Goal: Transaction & Acquisition: Purchase product/service

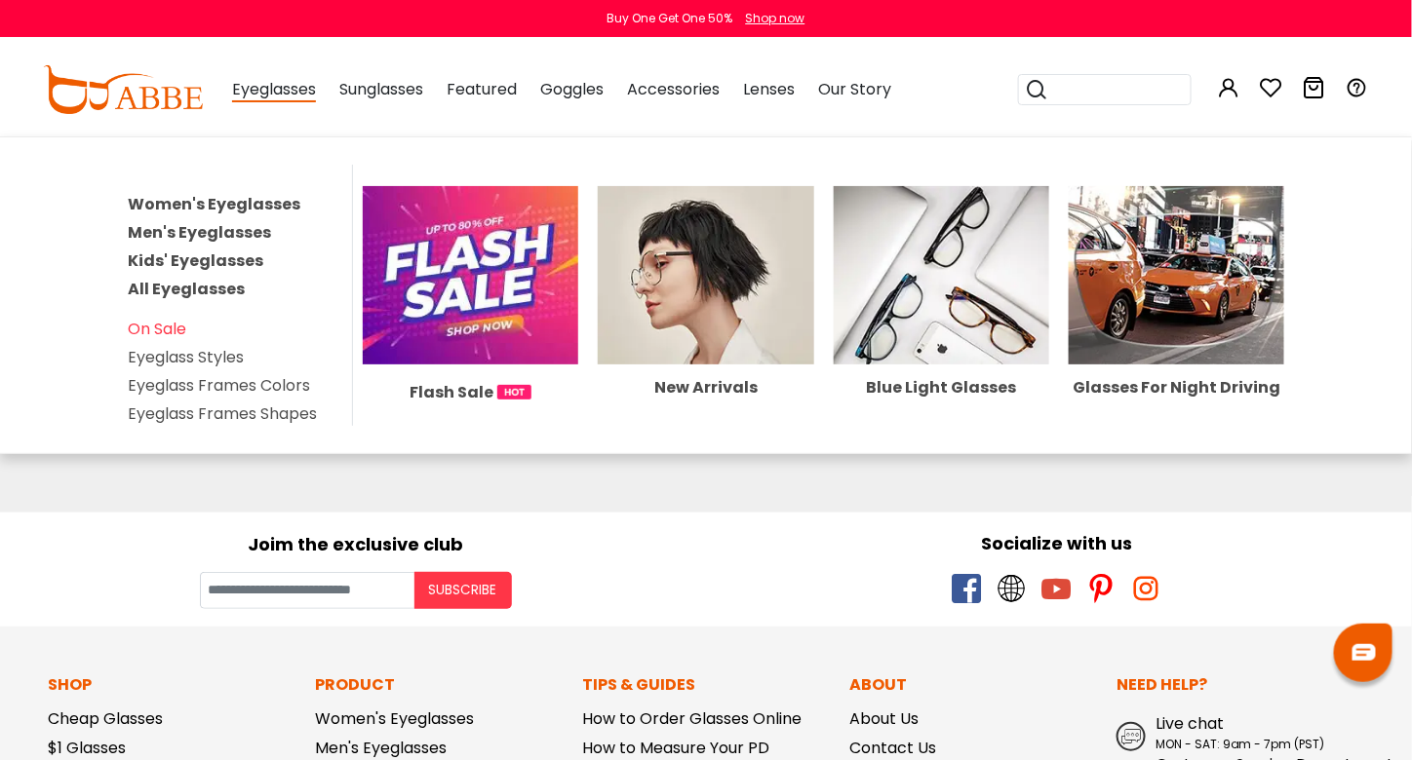
click at [305, 89] on span "Eyeglasses" at bounding box center [274, 90] width 84 height 24
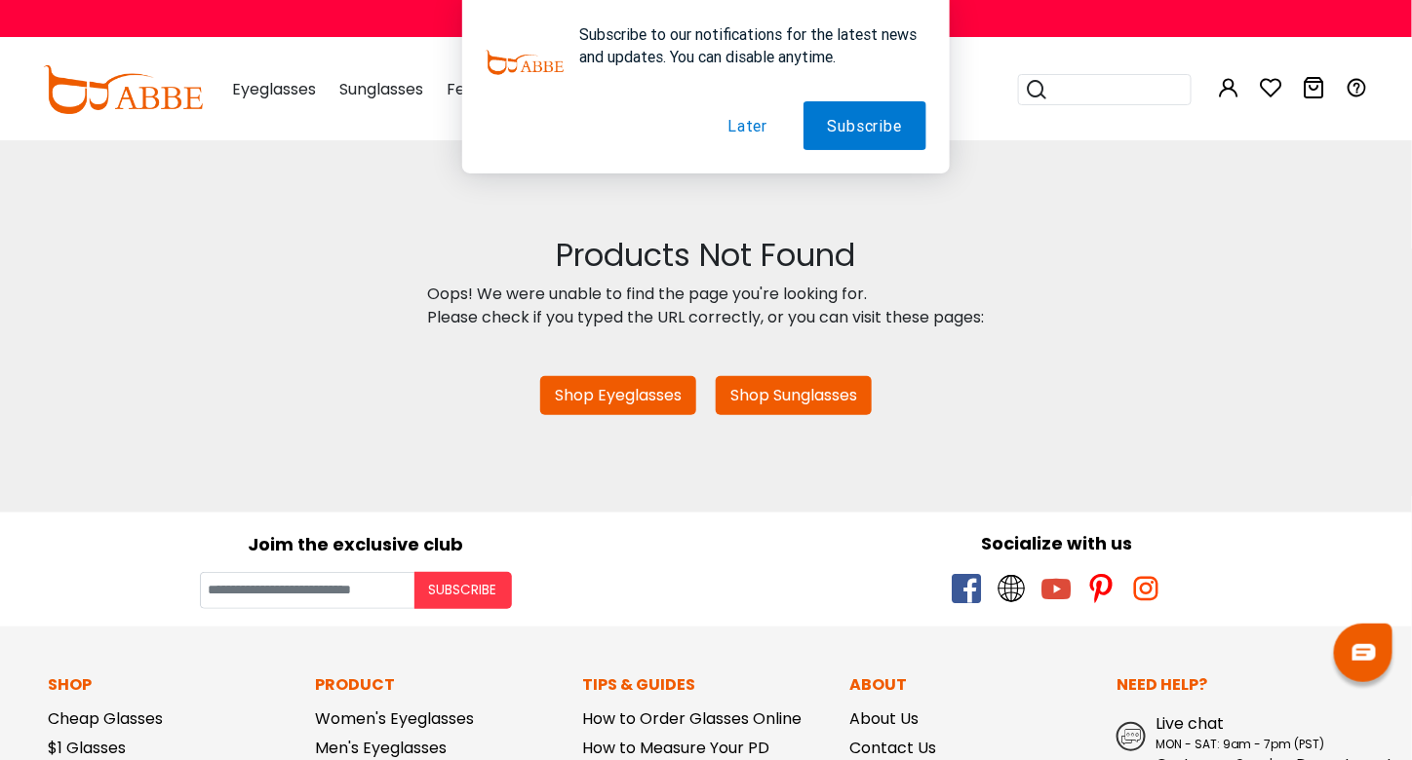
click at [743, 133] on button "Later" at bounding box center [747, 125] width 89 height 49
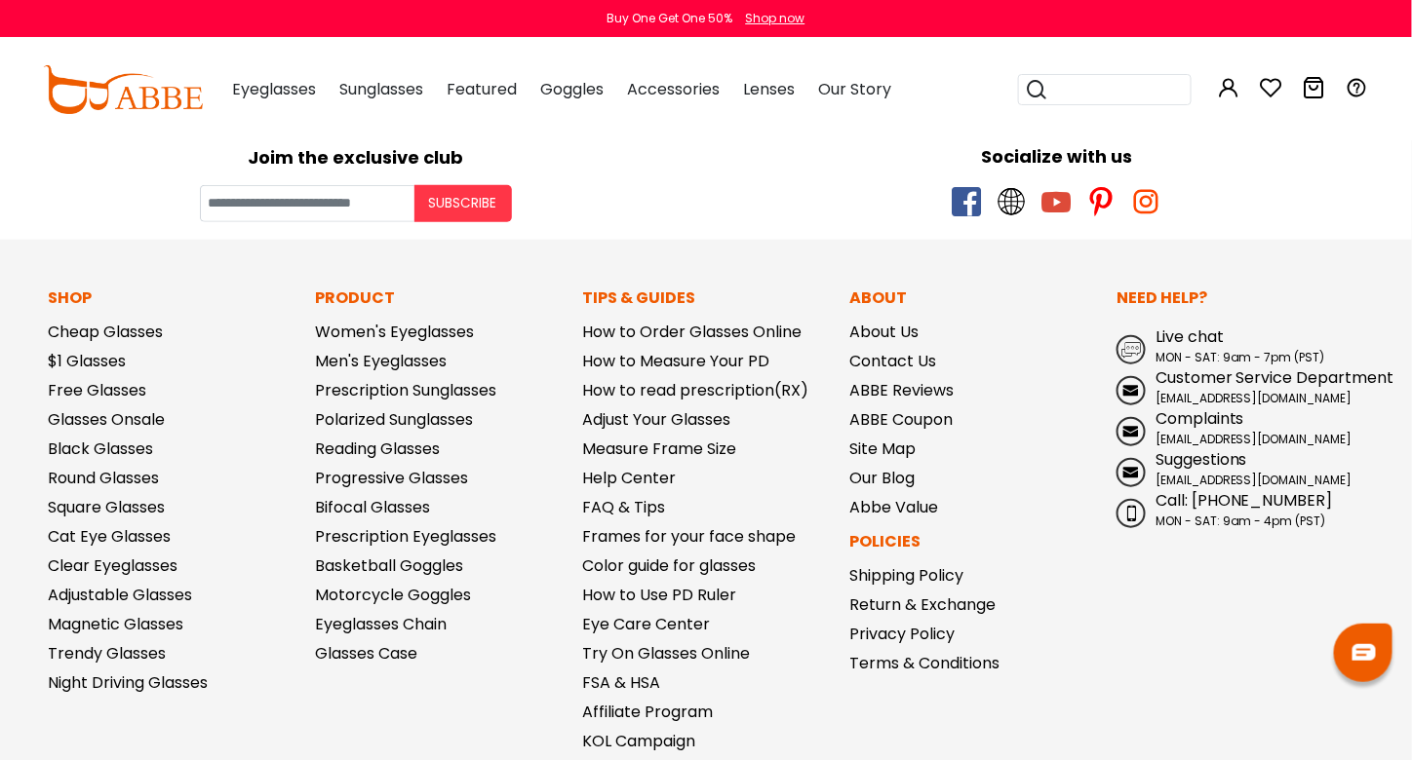
scroll to position [390, 0]
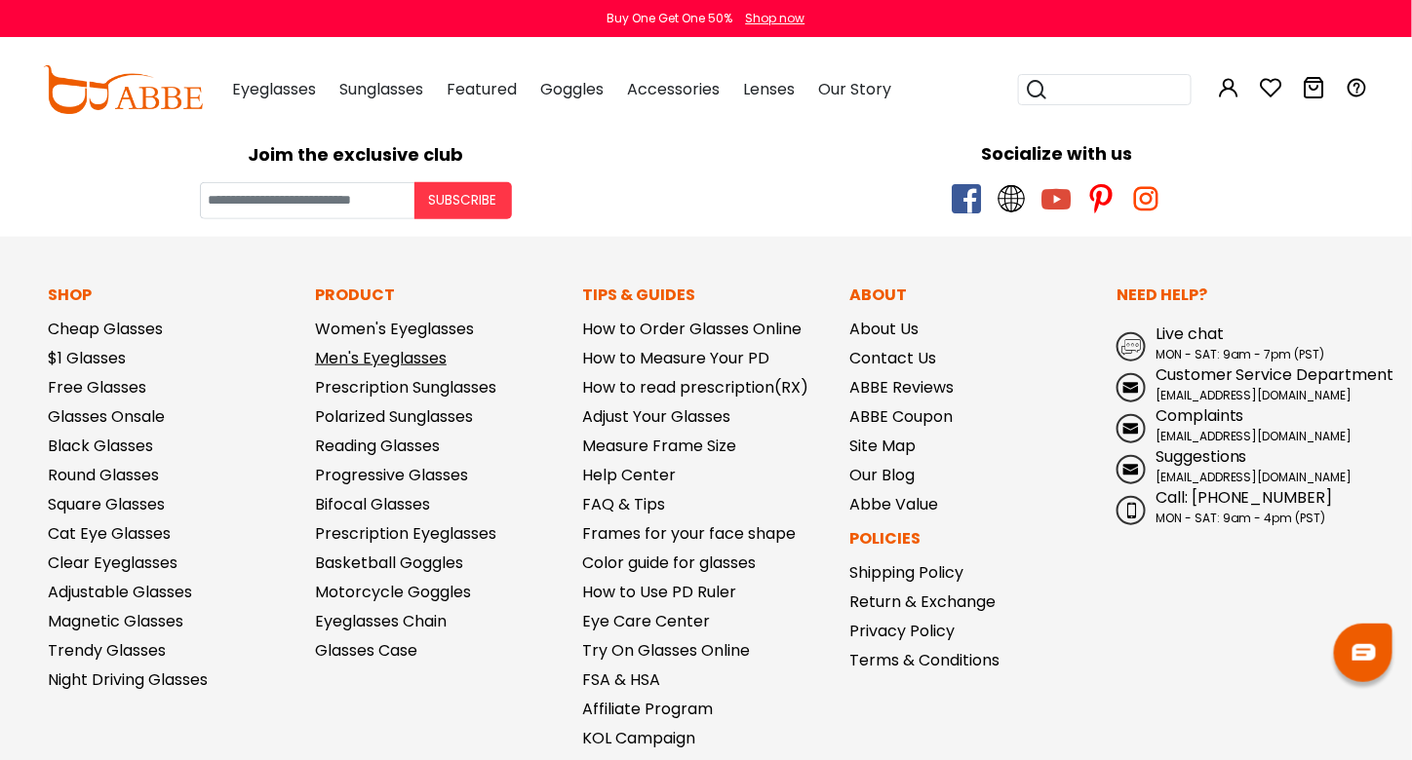
click at [373, 361] on link "Men's Eyeglasses" at bounding box center [381, 358] width 132 height 22
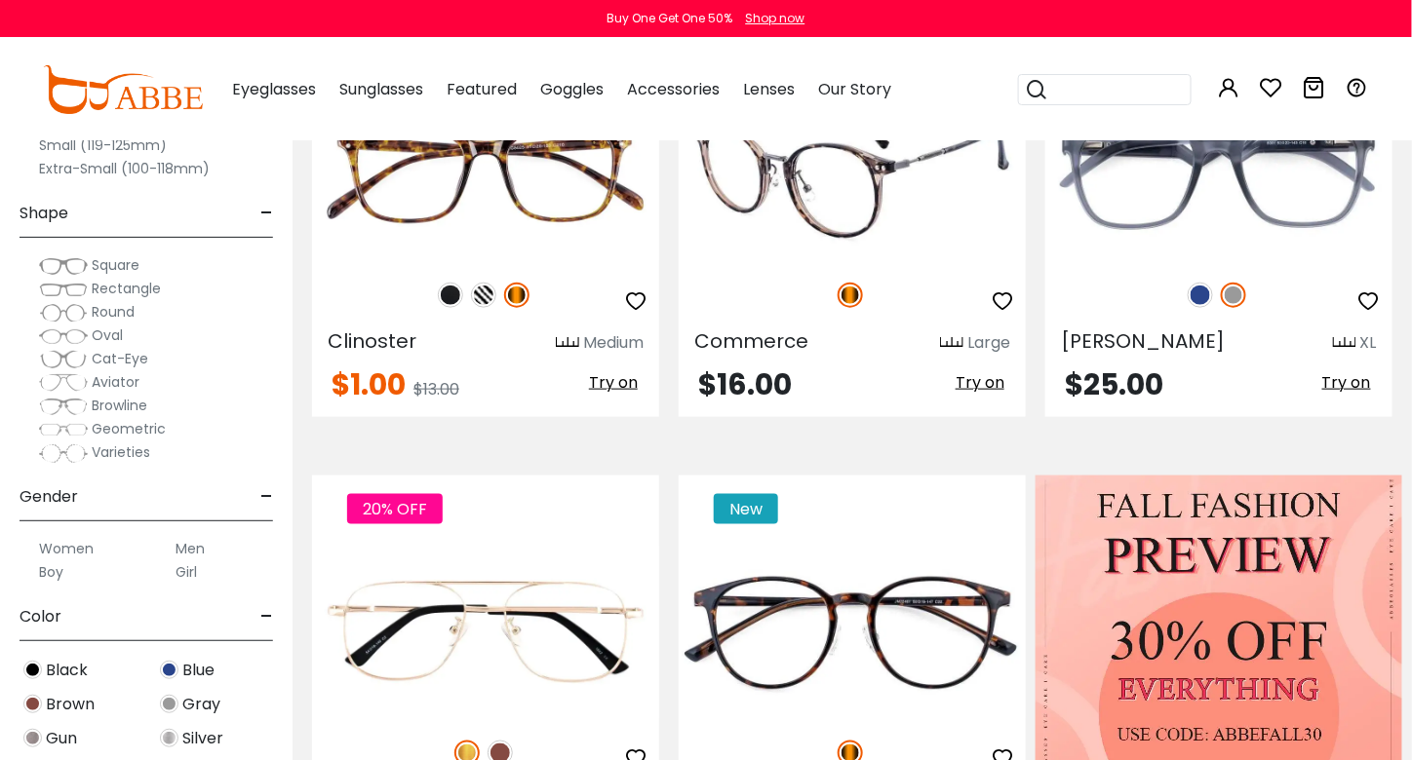
scroll to position [585, 0]
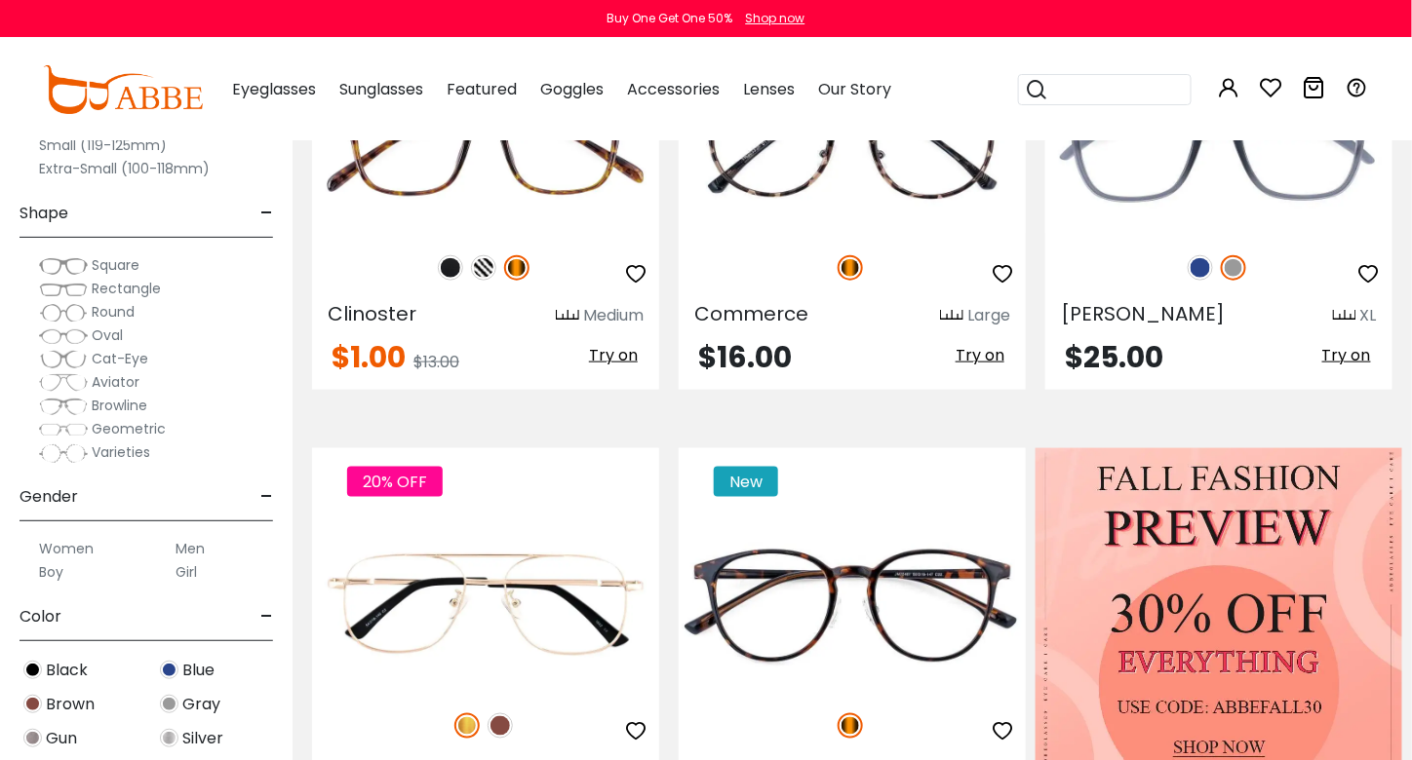
click at [116, 349] on span "Cat-Eye" at bounding box center [120, 358] width 57 height 19
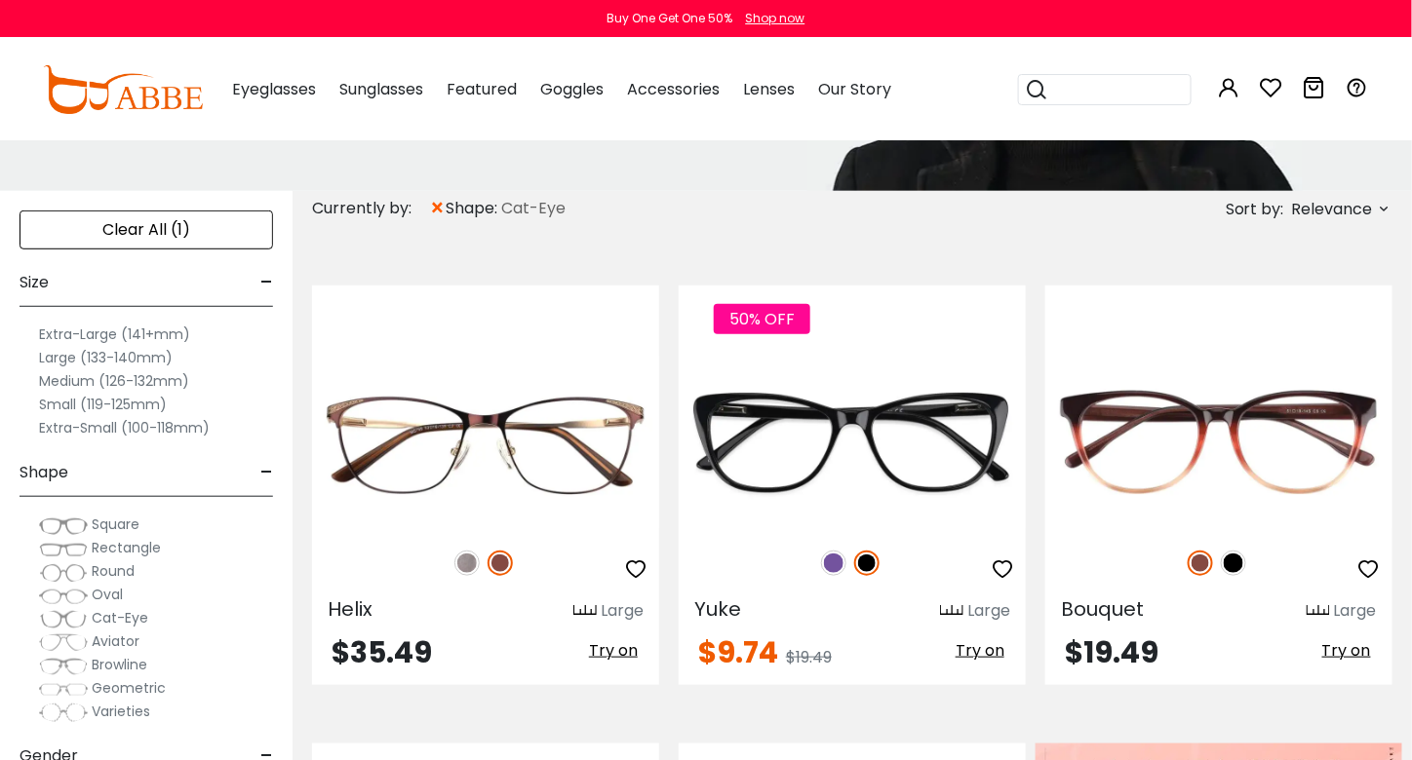
scroll to position [292, 0]
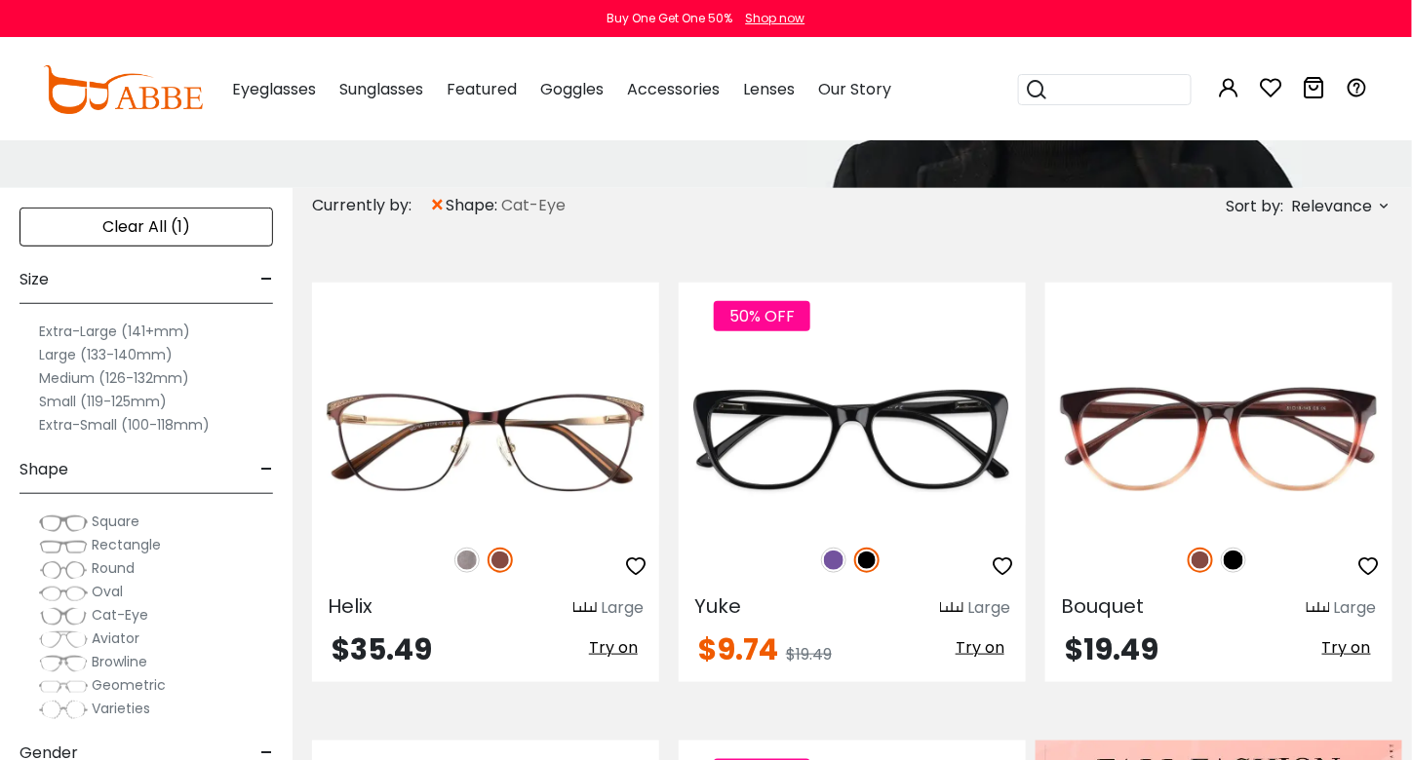
click at [83, 371] on label "Medium (126-132mm)" at bounding box center [114, 378] width 150 height 23
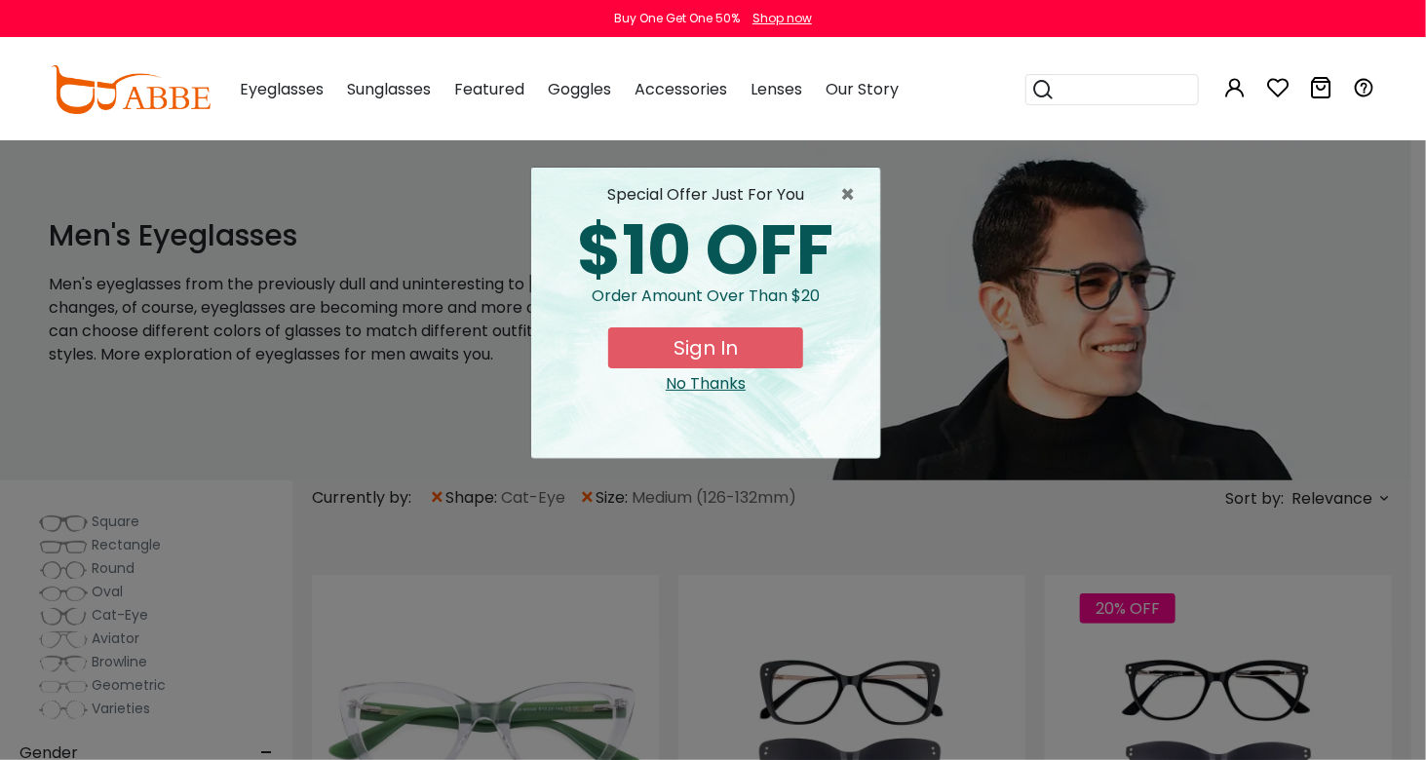
click at [66, 523] on div "× special offer just for you $10 OFF Order amount over than $20 Sign In No Than…" at bounding box center [713, 380] width 1426 height 760
click at [678, 382] on div "No Thanks" at bounding box center [706, 383] width 318 height 23
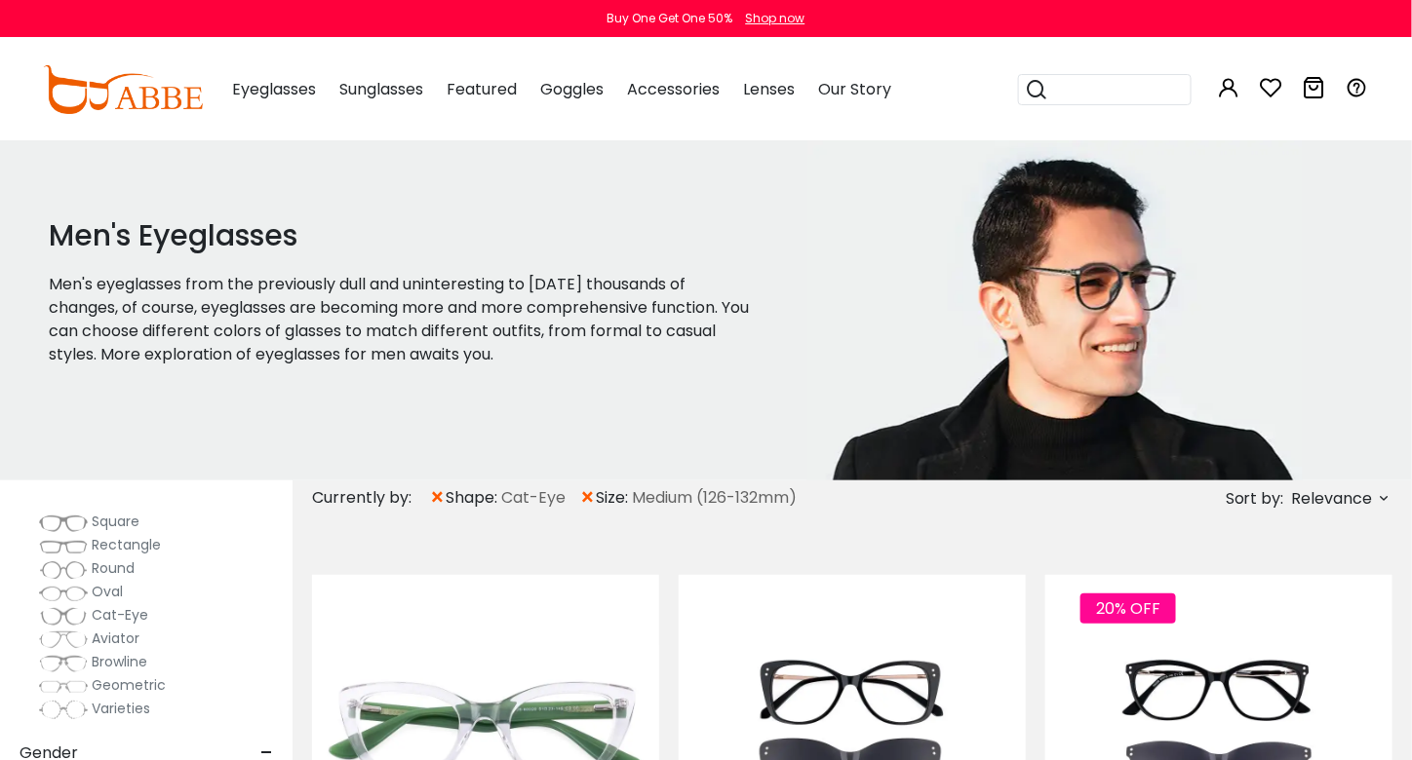
click at [65, 524] on img at bounding box center [63, 523] width 49 height 19
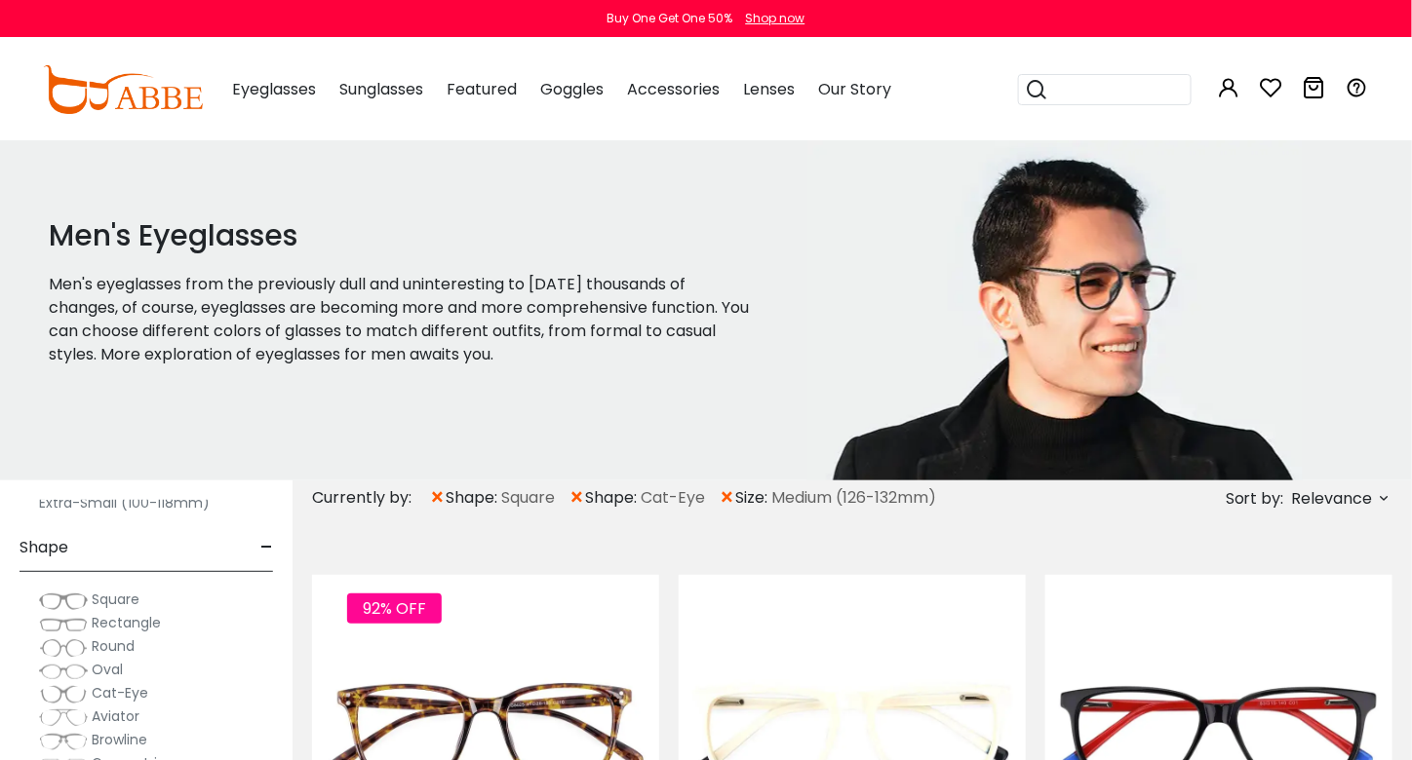
scroll to position [97, 0]
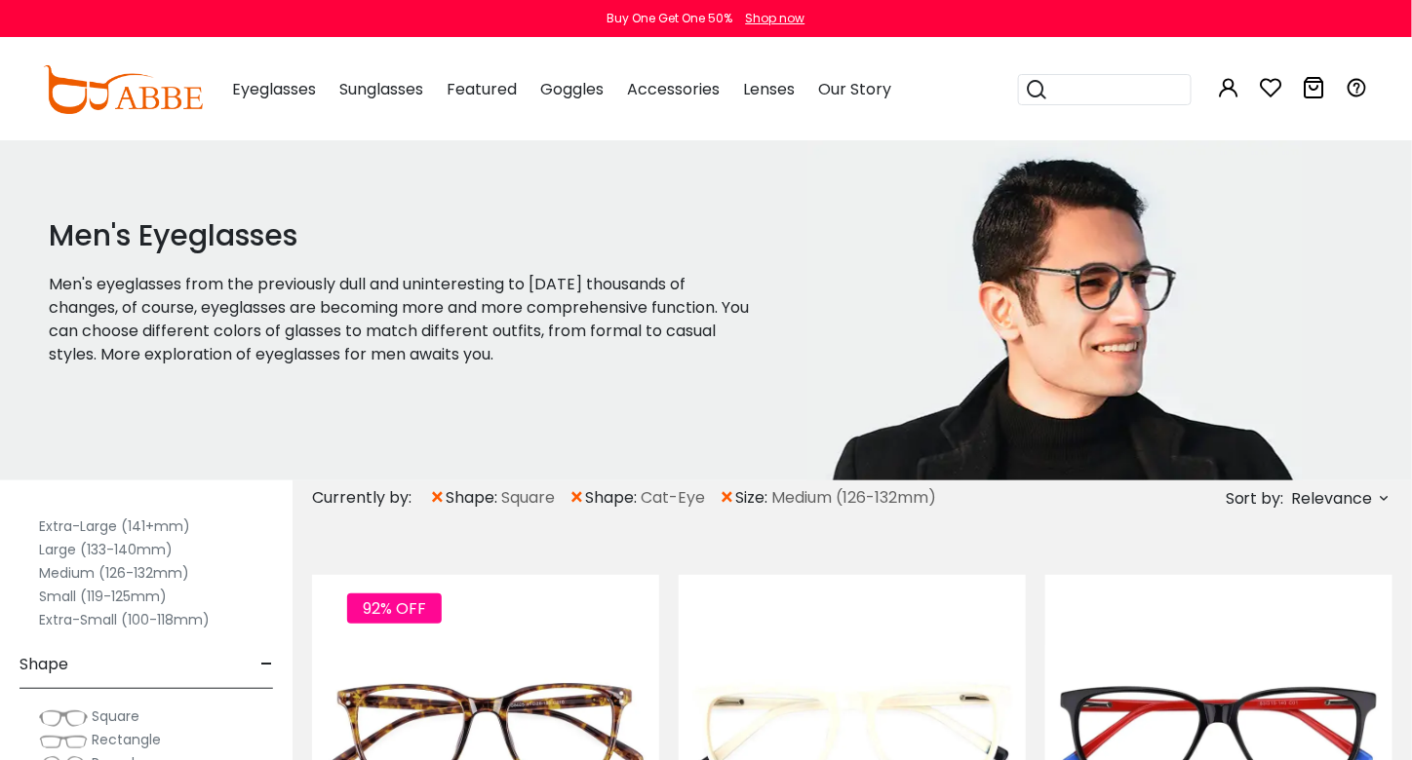
click at [110, 570] on label "Medium (126-132mm)" at bounding box center [114, 573] width 150 height 23
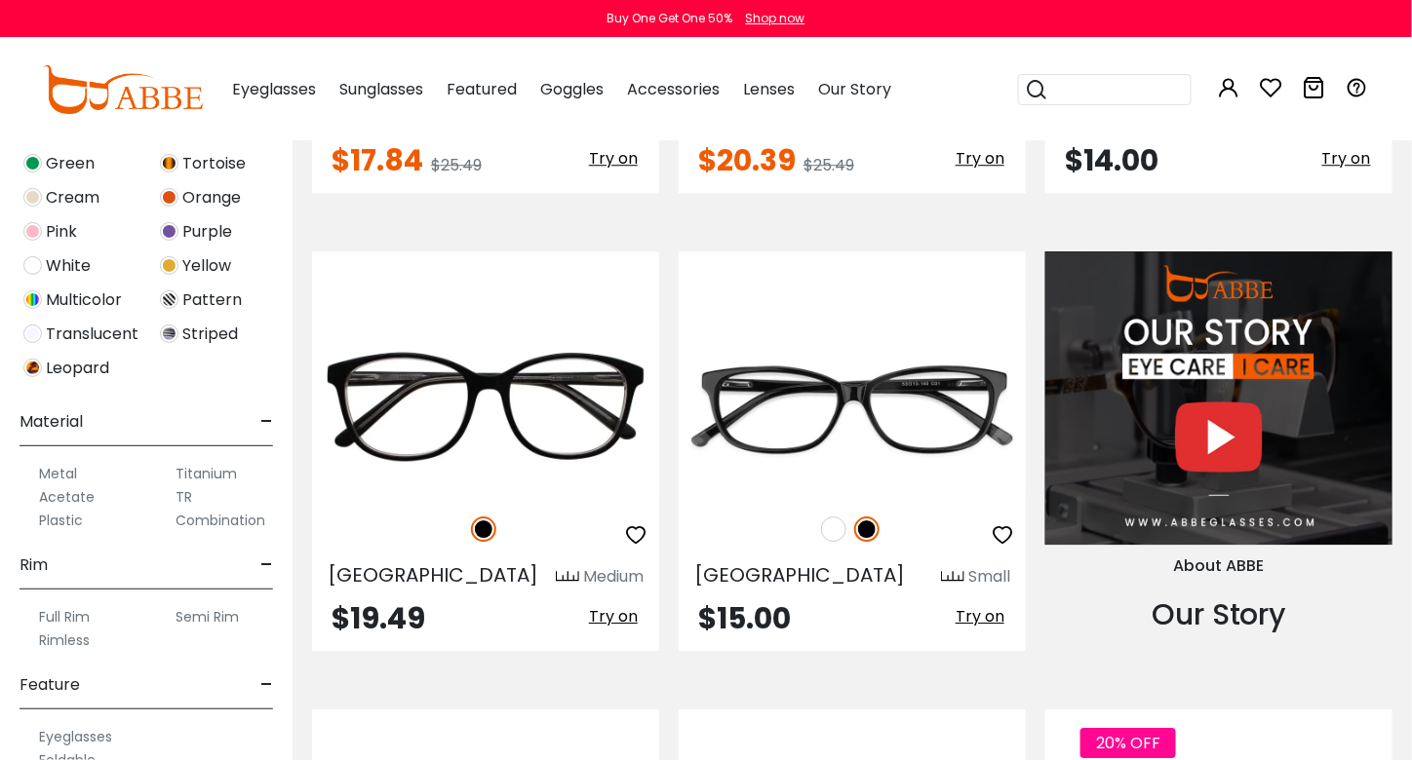
scroll to position [1755, 0]
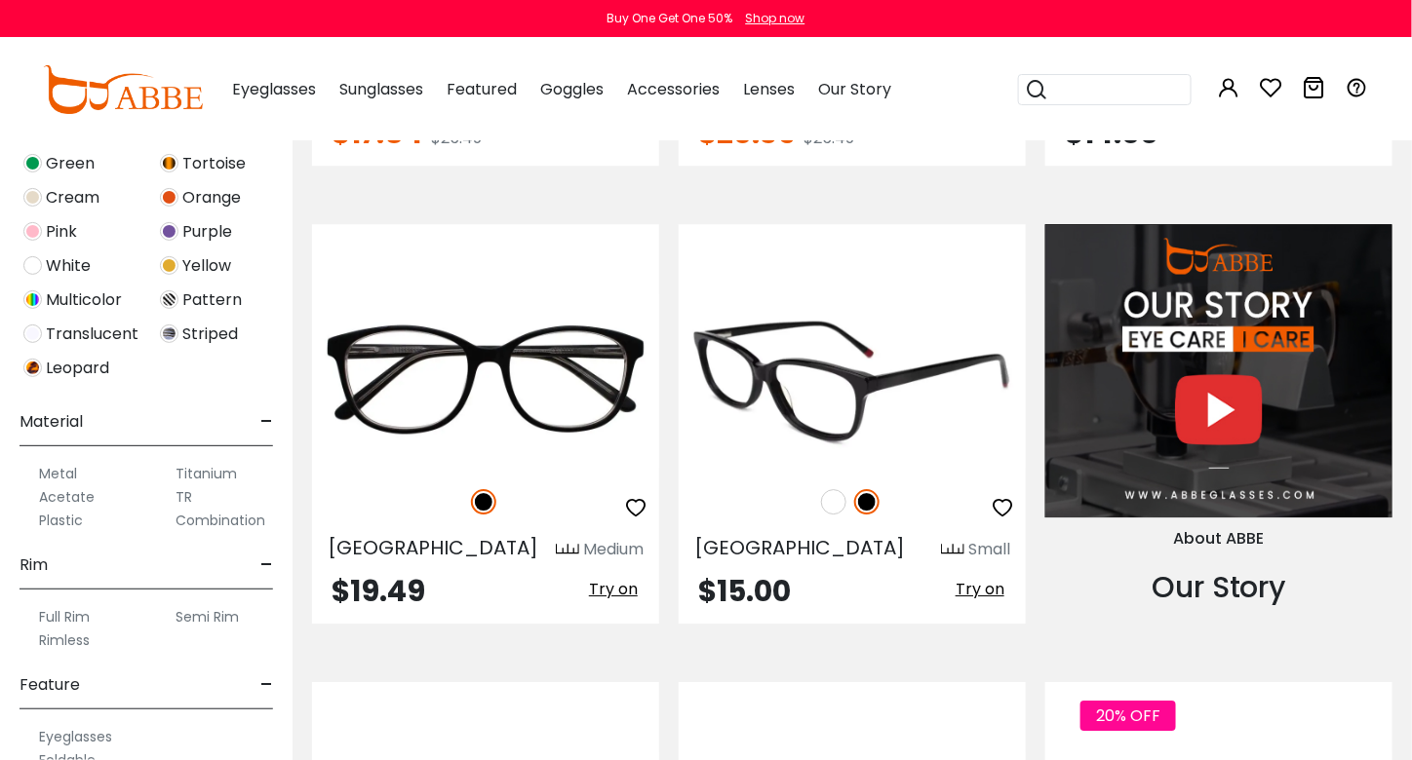
click at [844, 407] on img at bounding box center [852, 381] width 347 height 174
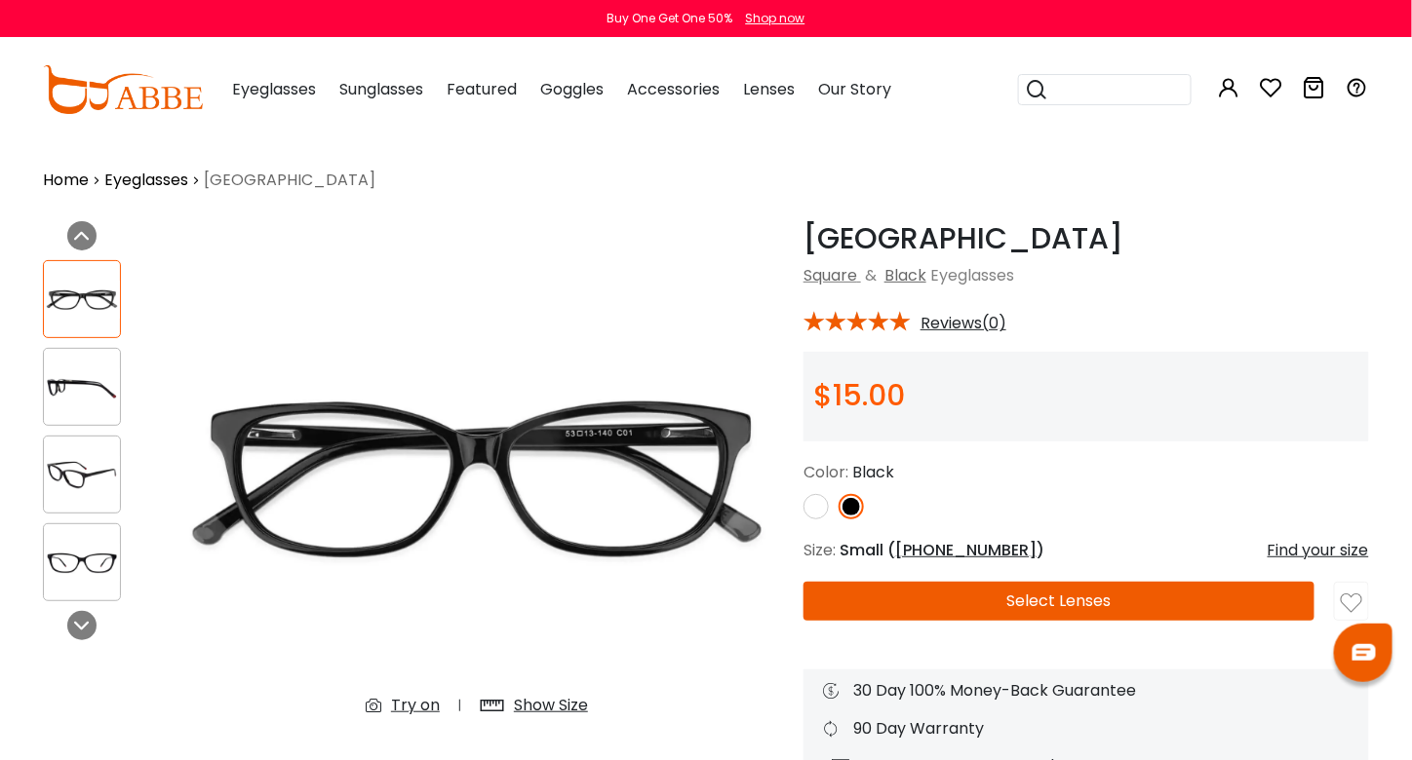
click at [1143, 602] on button "Select Lenses" at bounding box center [1058, 601] width 511 height 39
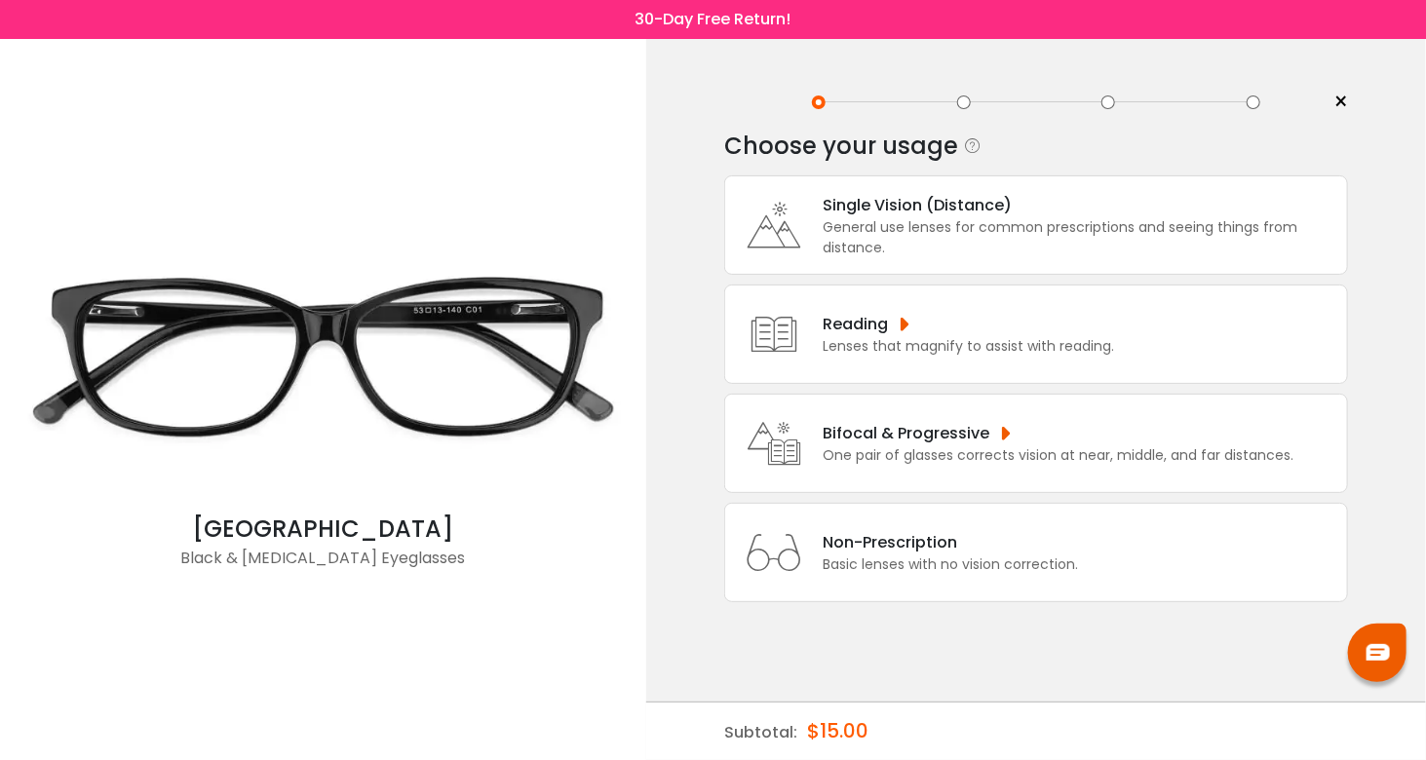
click at [875, 208] on div "Single Vision (Distance)" at bounding box center [1080, 205] width 515 height 24
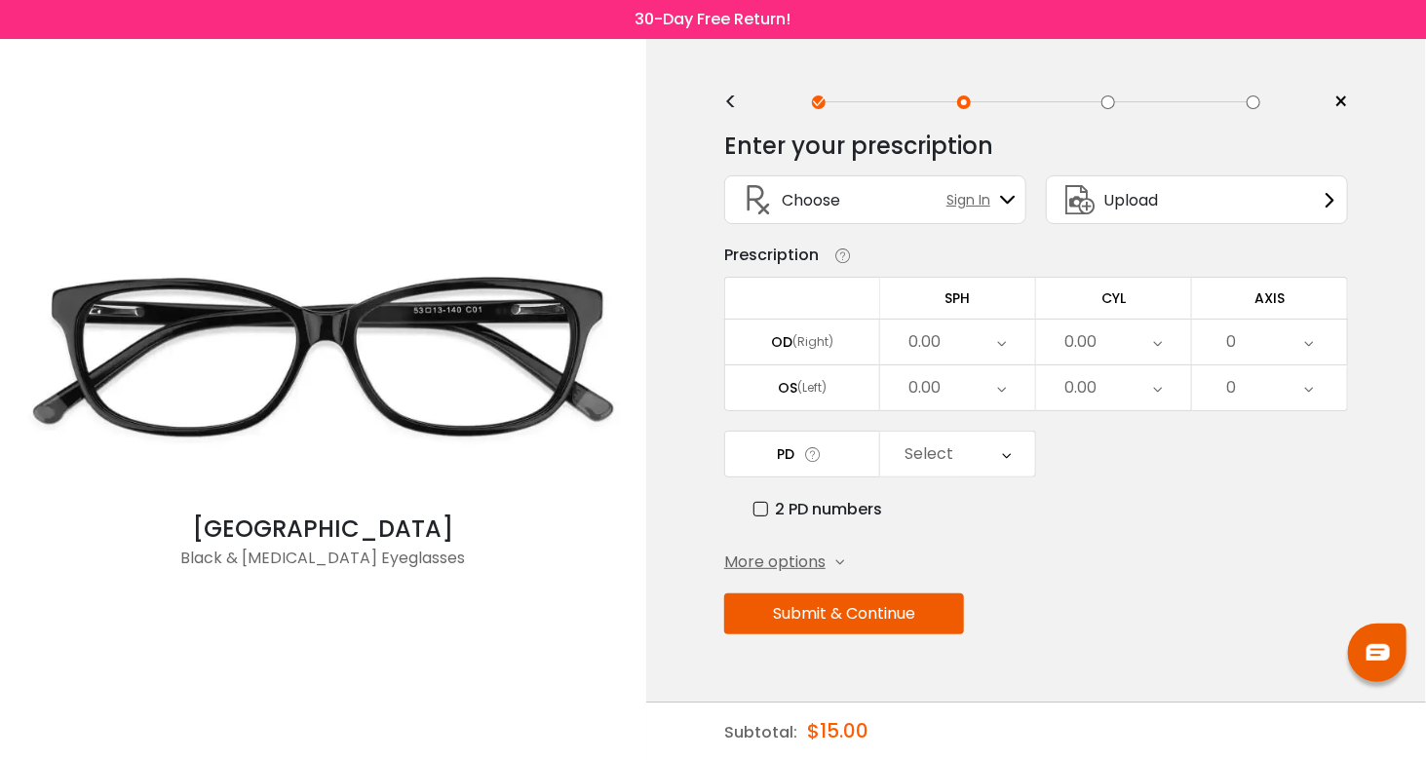
click at [1000, 331] on icon at bounding box center [1002, 342] width 9 height 45
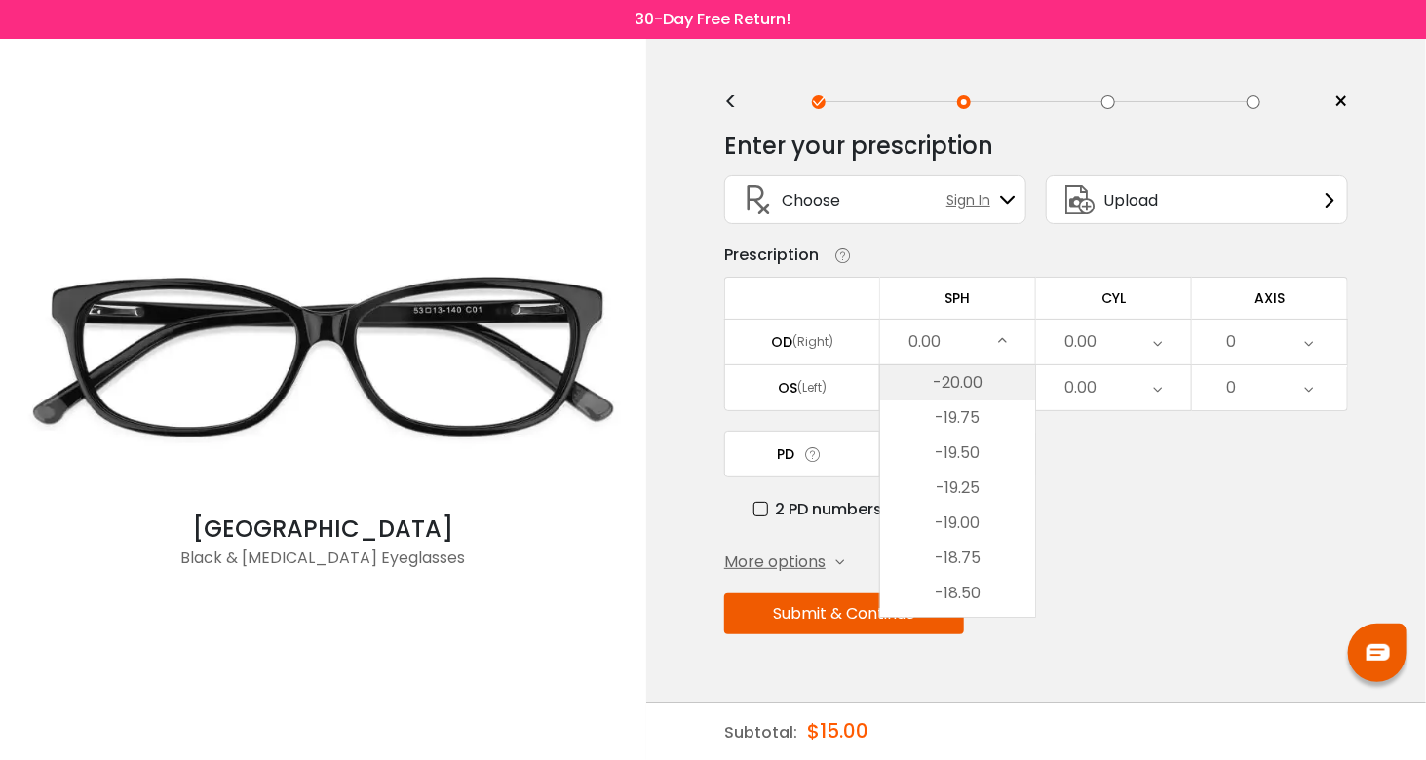
click at [948, 387] on li "-20.00" at bounding box center [957, 383] width 155 height 35
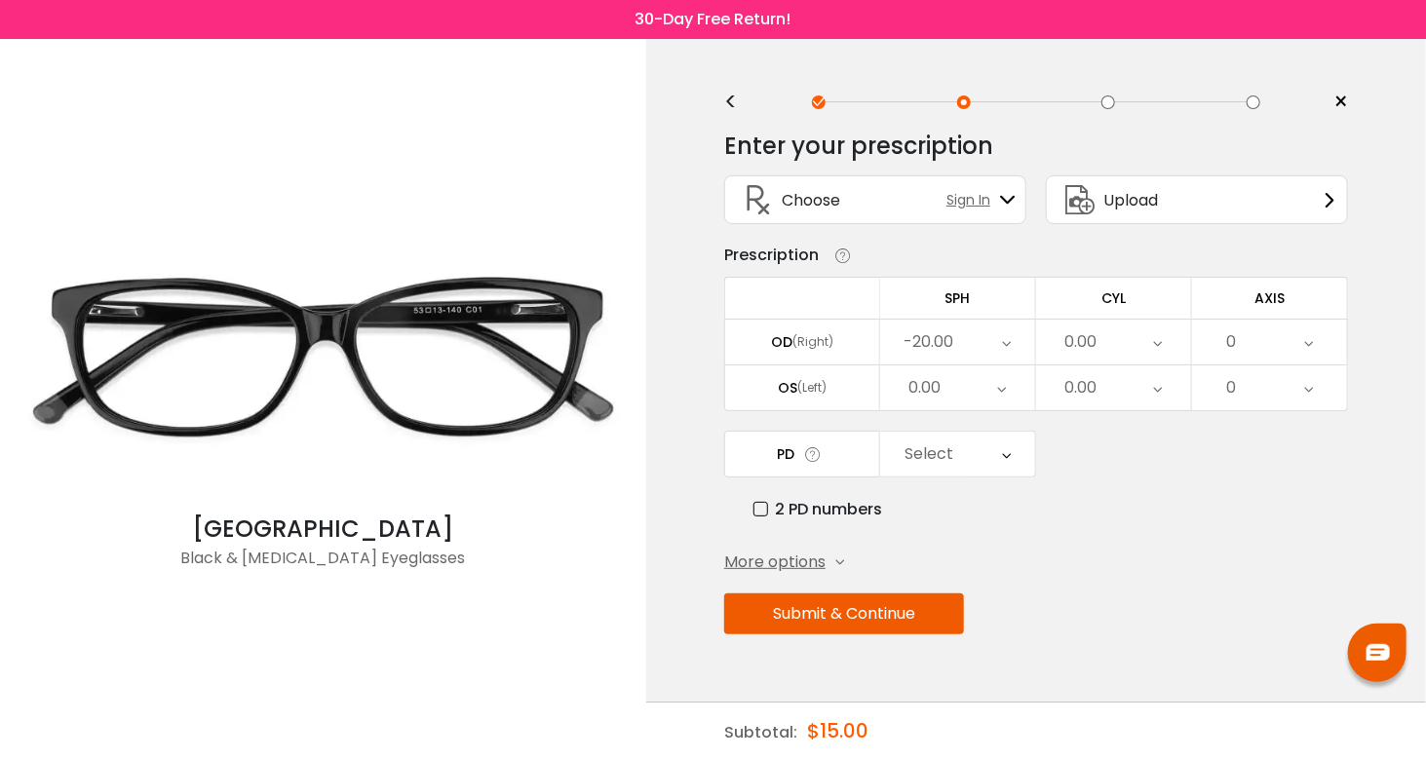
click at [1147, 336] on div "0.00" at bounding box center [1113, 342] width 155 height 45
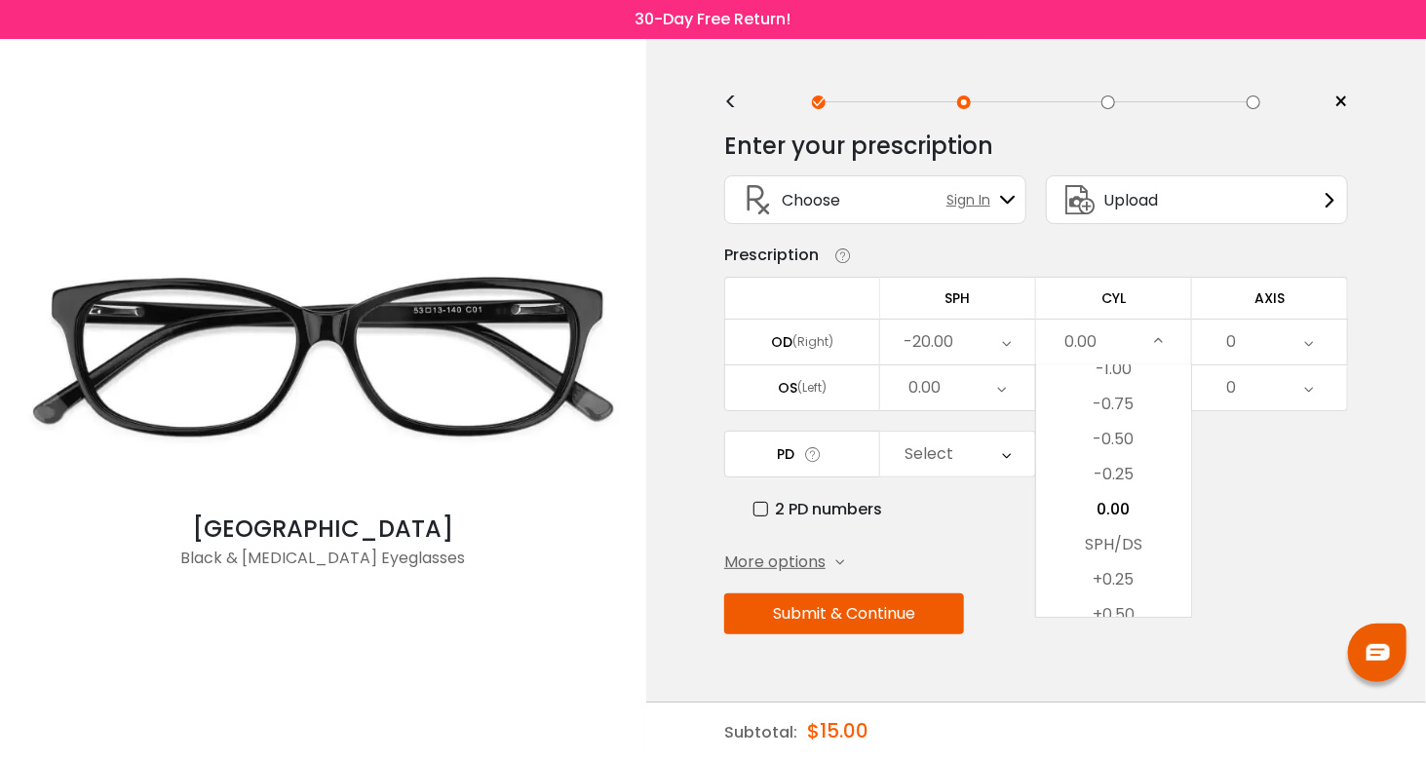
click at [1102, 430] on li "-0.50" at bounding box center [1113, 439] width 155 height 35
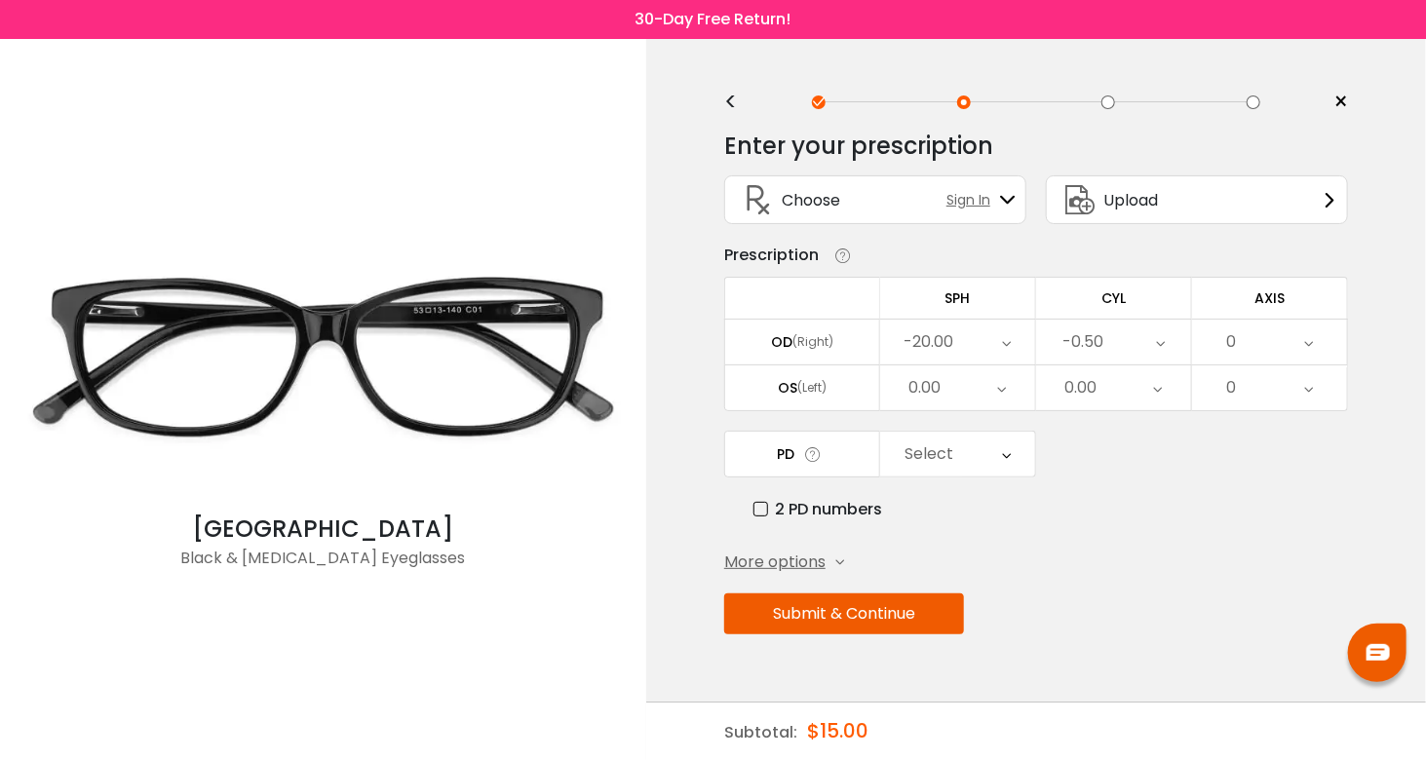
click at [1008, 388] on div "0.00" at bounding box center [957, 388] width 155 height 45
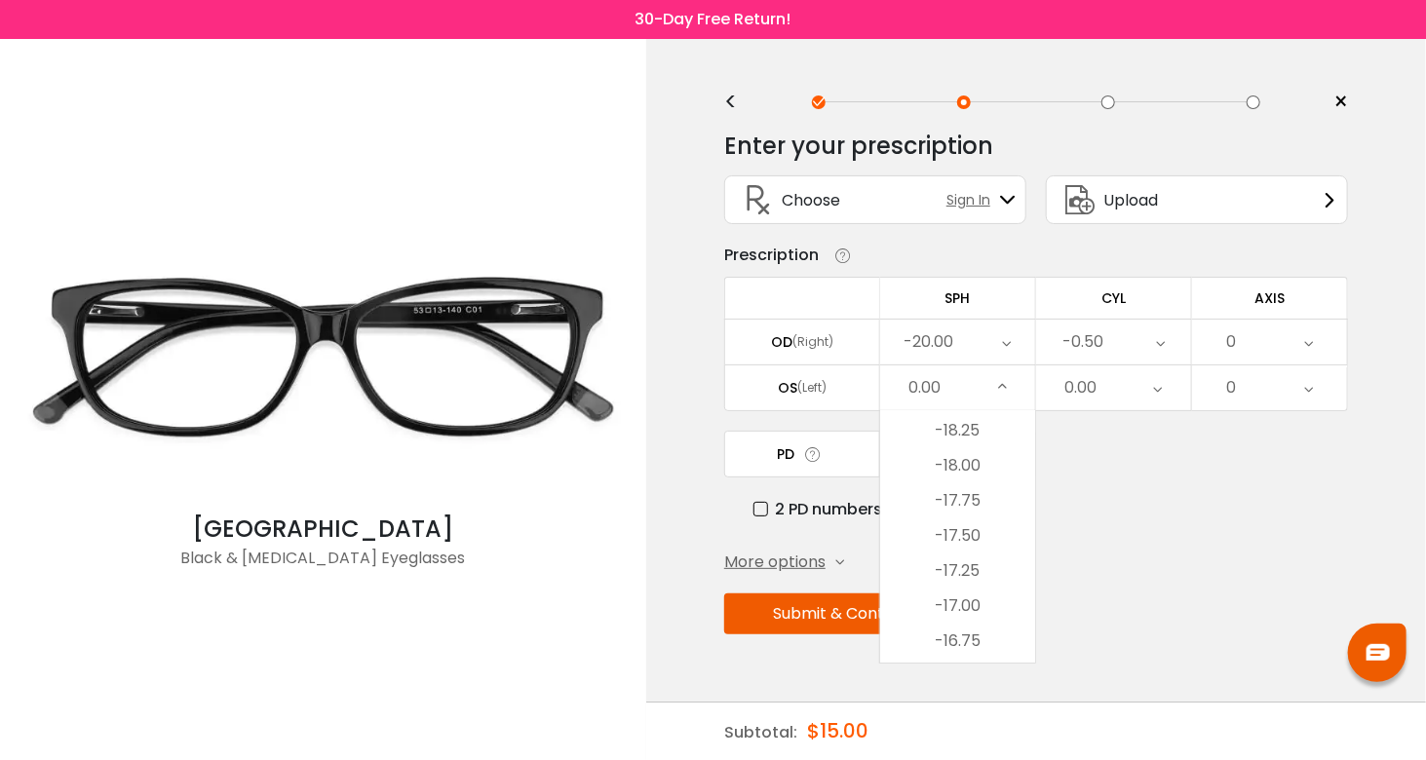
scroll to position [0, 0]
click at [955, 424] on li "-20.00" at bounding box center [957, 428] width 155 height 35
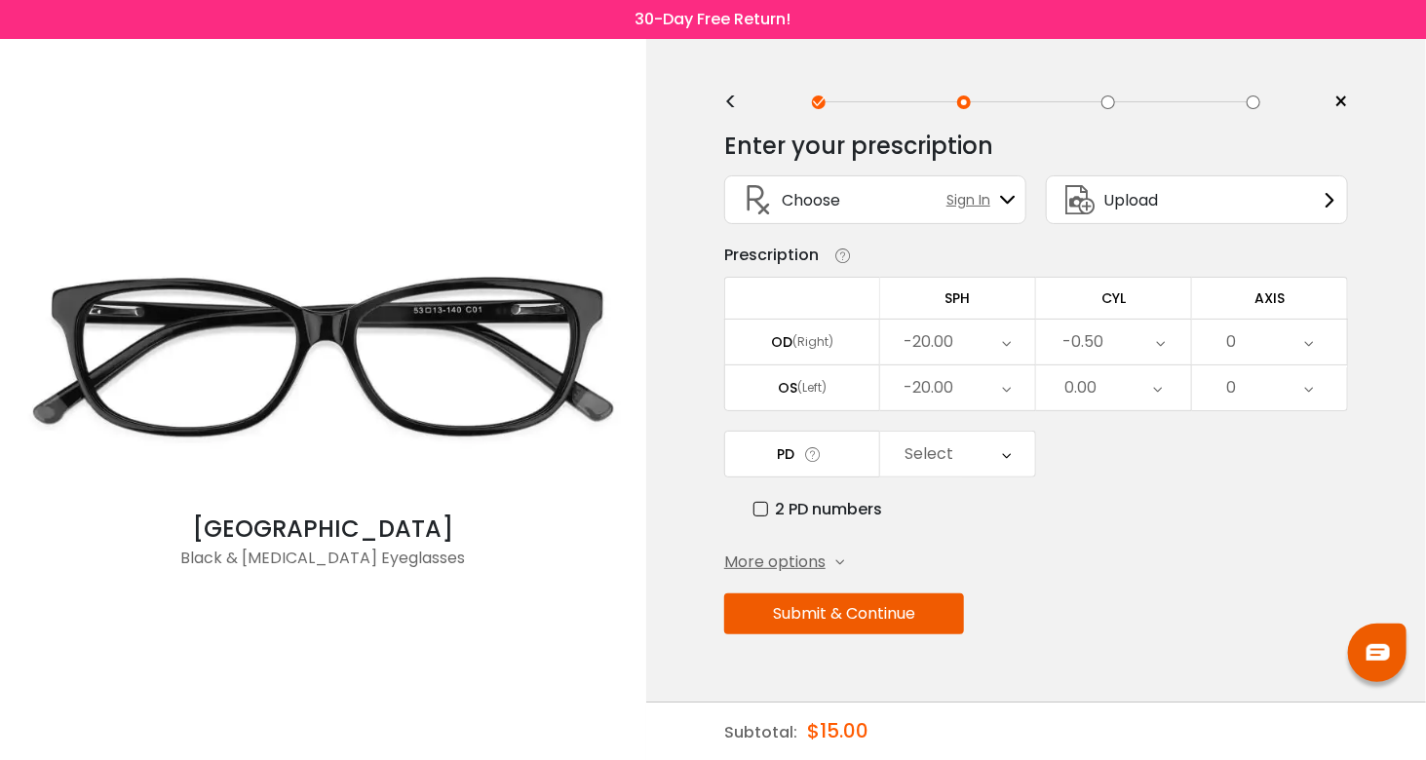
click at [1154, 384] on icon at bounding box center [1158, 388] width 9 height 45
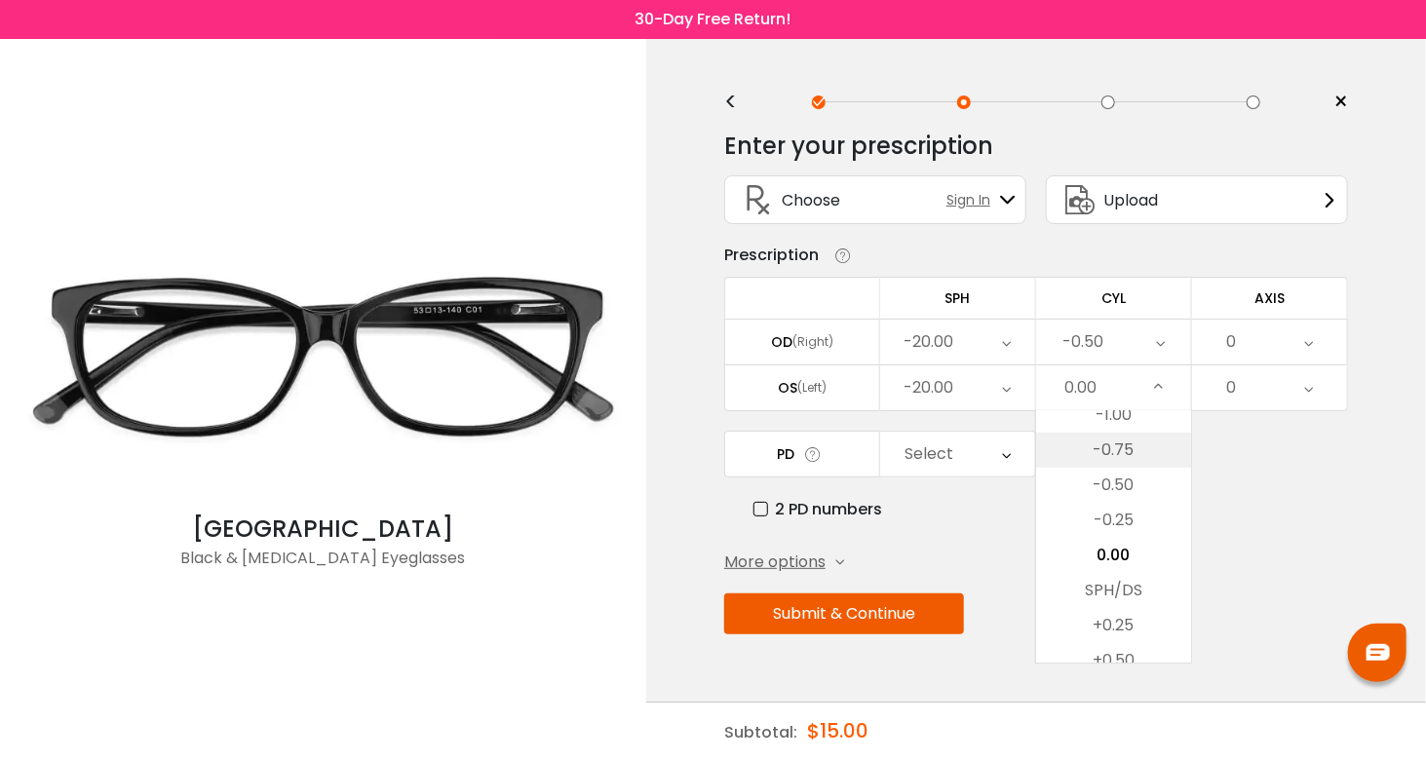
click at [1125, 451] on li "-0.75" at bounding box center [1113, 450] width 155 height 35
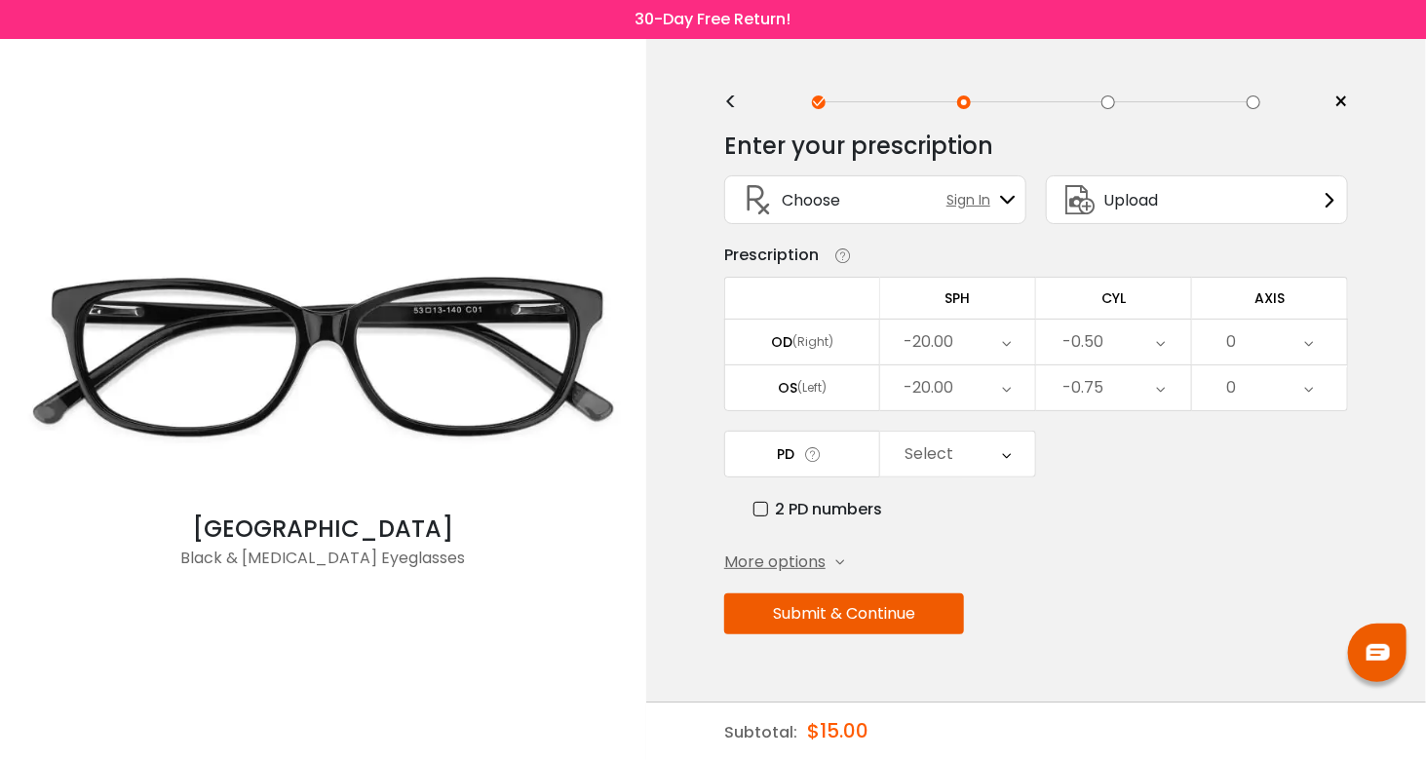
click at [971, 336] on div "-20.00" at bounding box center [957, 342] width 155 height 45
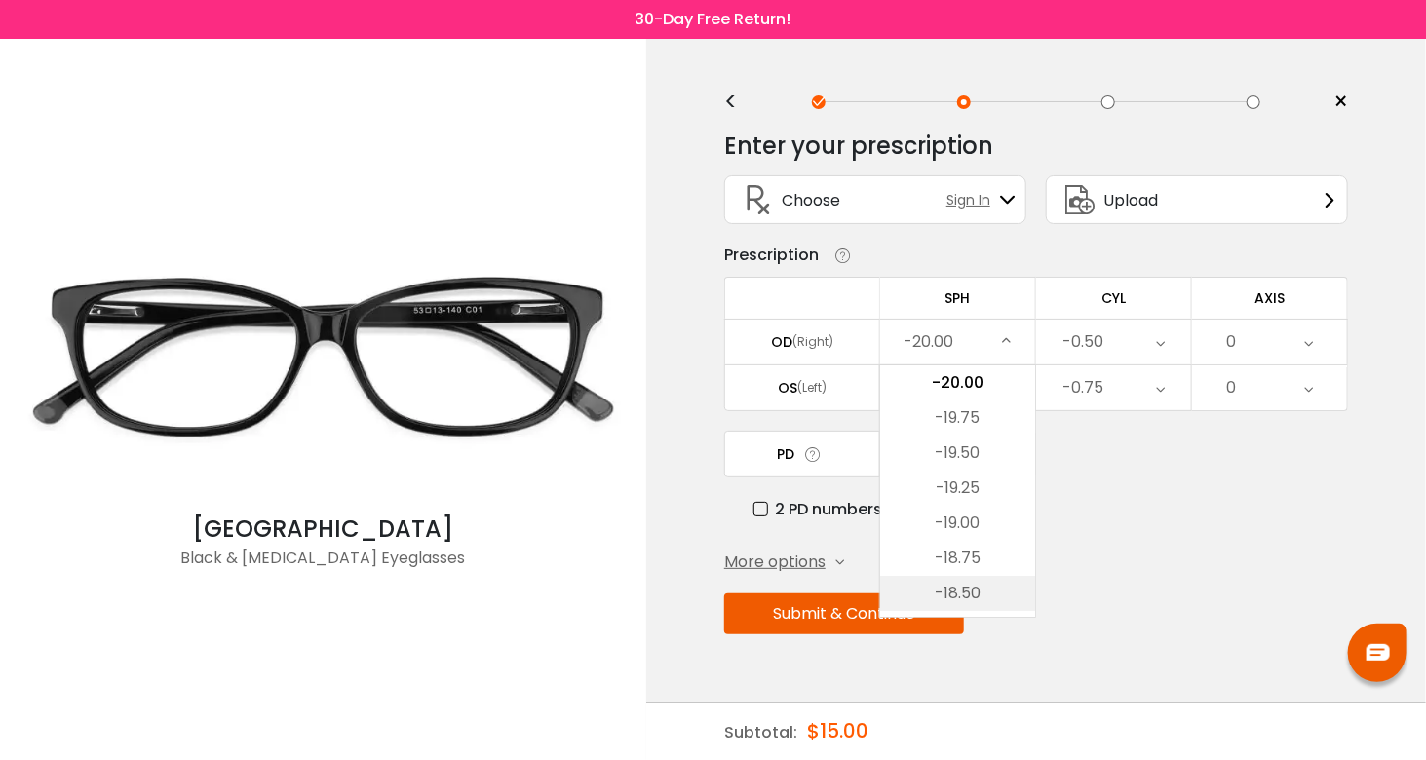
click at [967, 585] on li "-18.50" at bounding box center [957, 593] width 155 height 35
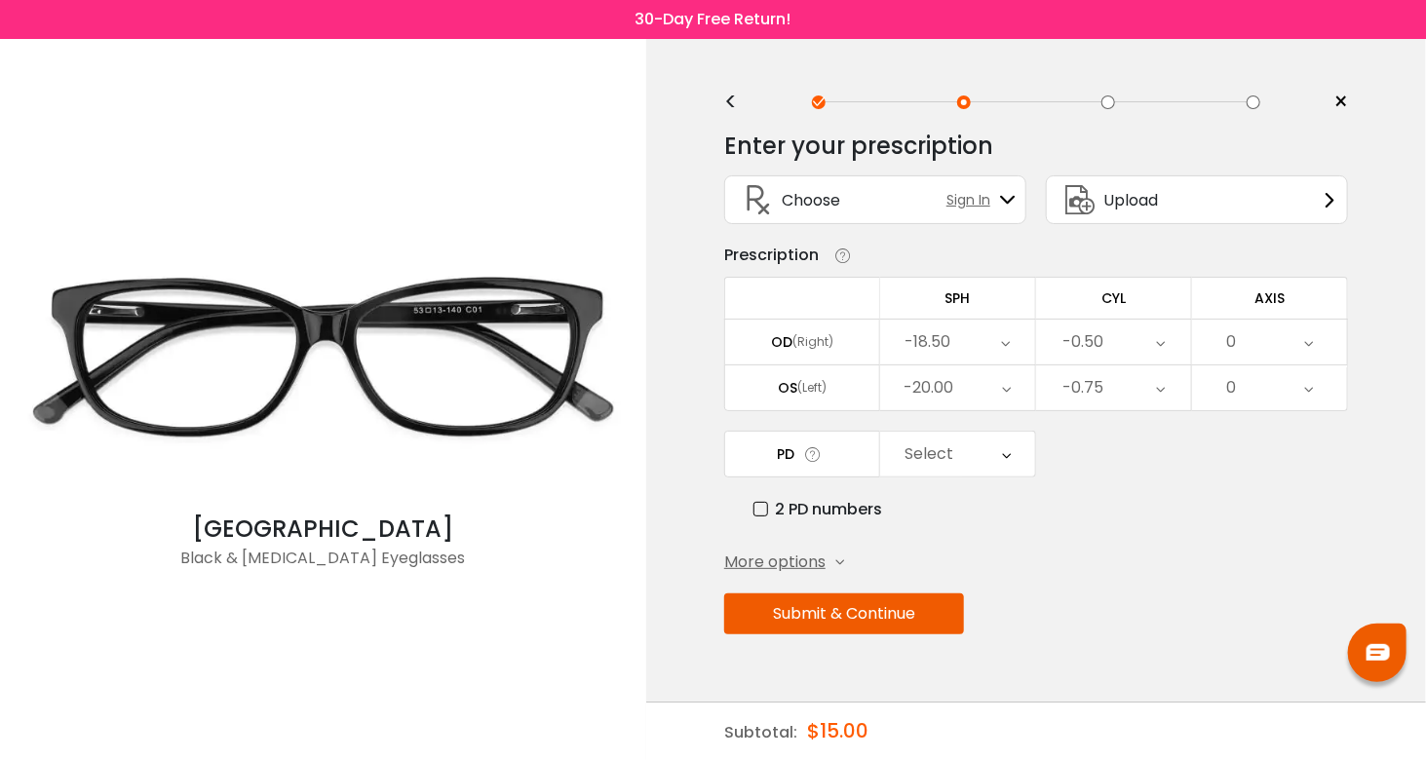
click at [982, 342] on div "-18.50" at bounding box center [957, 342] width 155 height 45
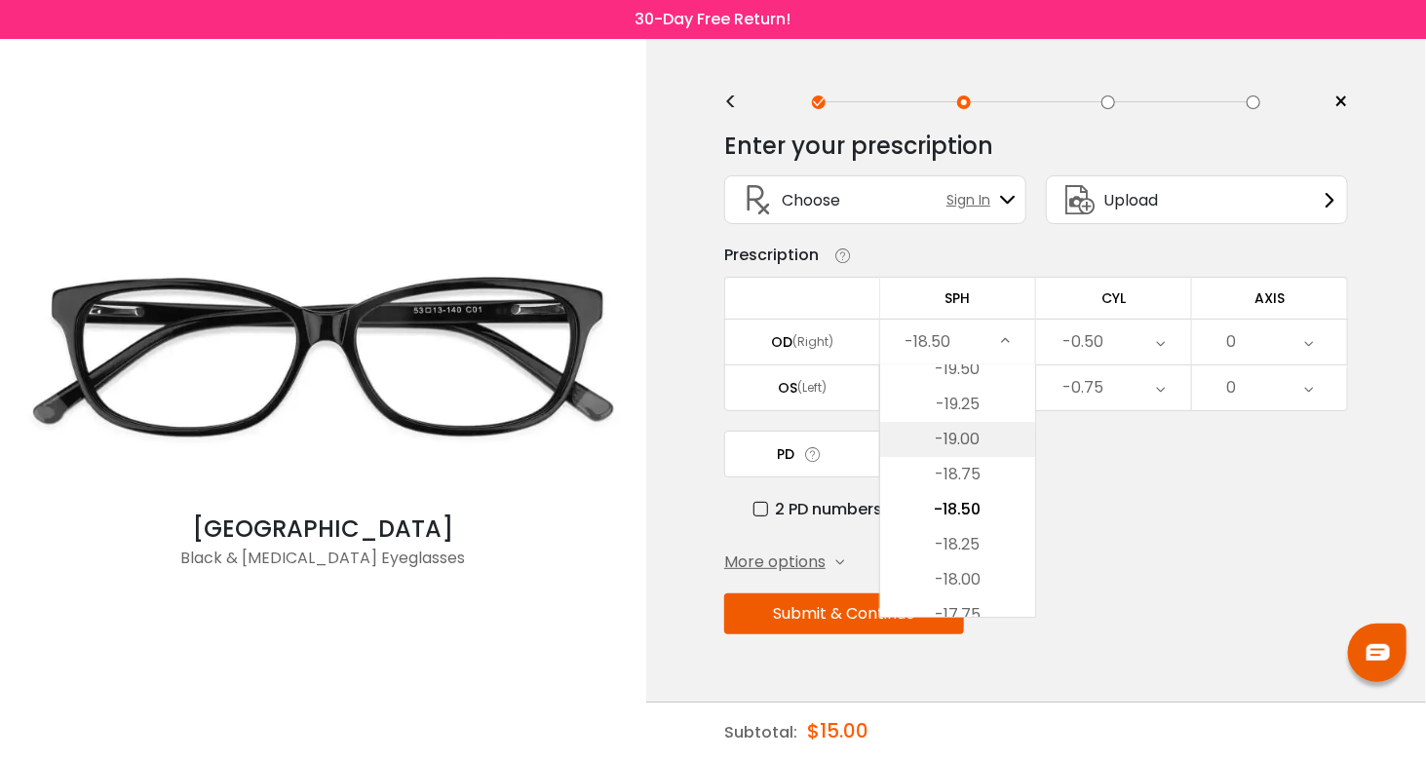
click at [952, 440] on li "-19.00" at bounding box center [957, 439] width 155 height 35
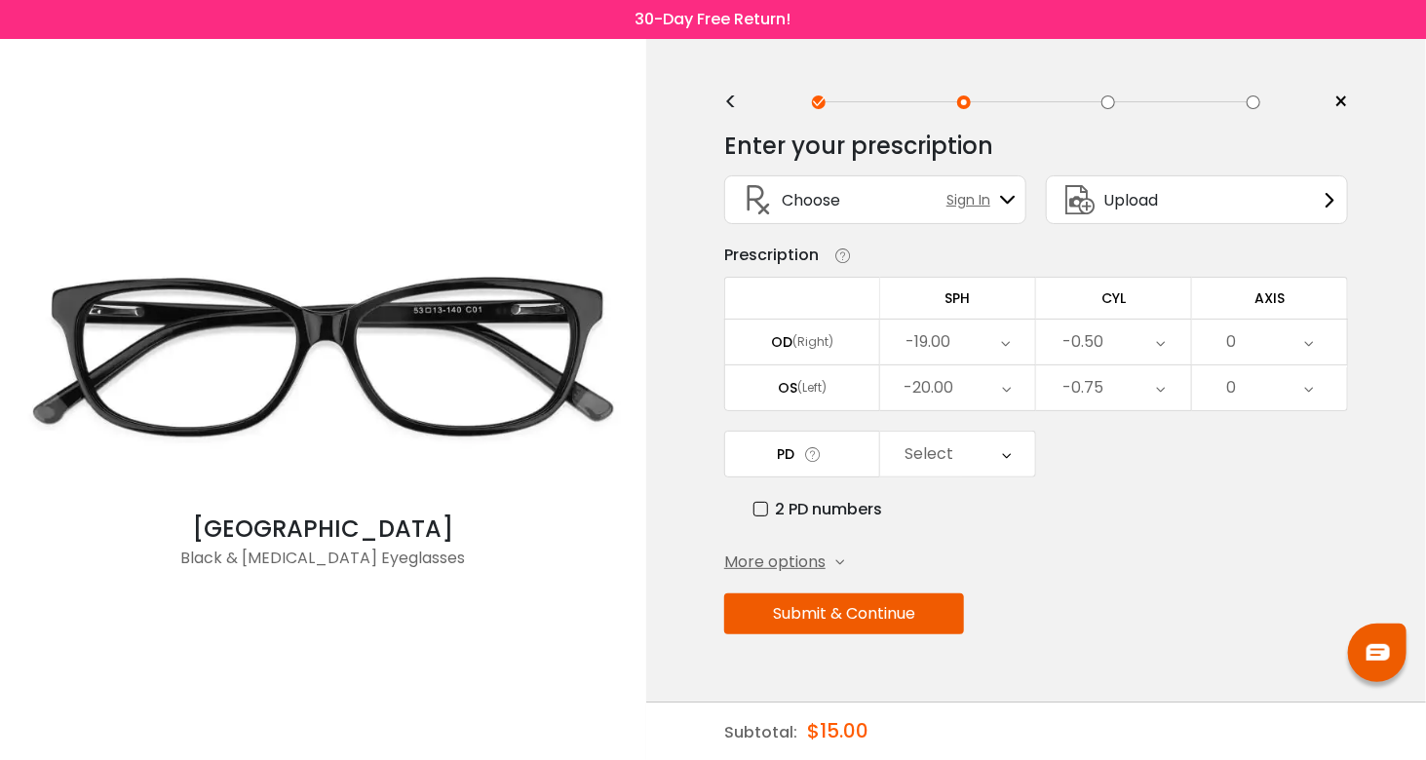
click at [1306, 335] on icon at bounding box center [1308, 342] width 9 height 45
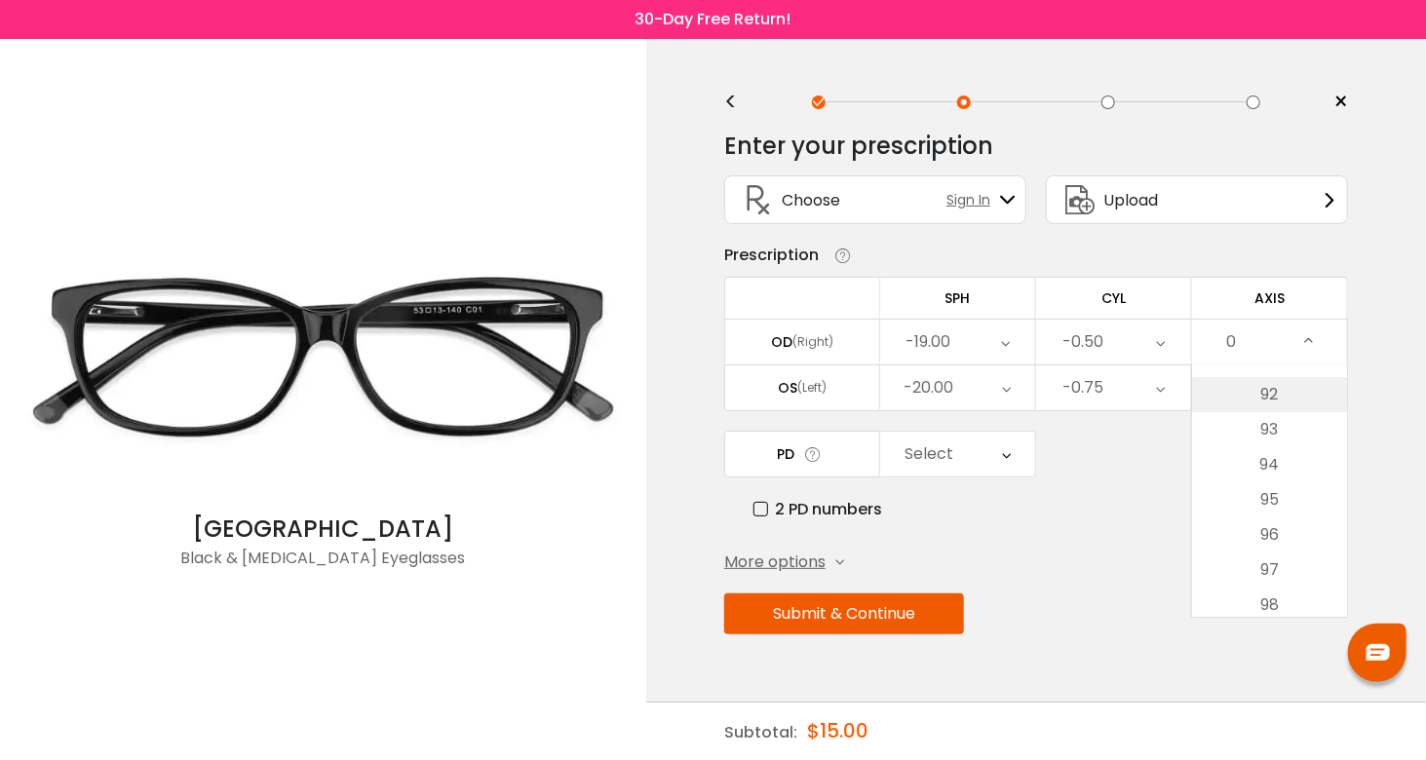
scroll to position [3120, 0]
click at [1277, 424] on li "90" at bounding box center [1269, 422] width 155 height 35
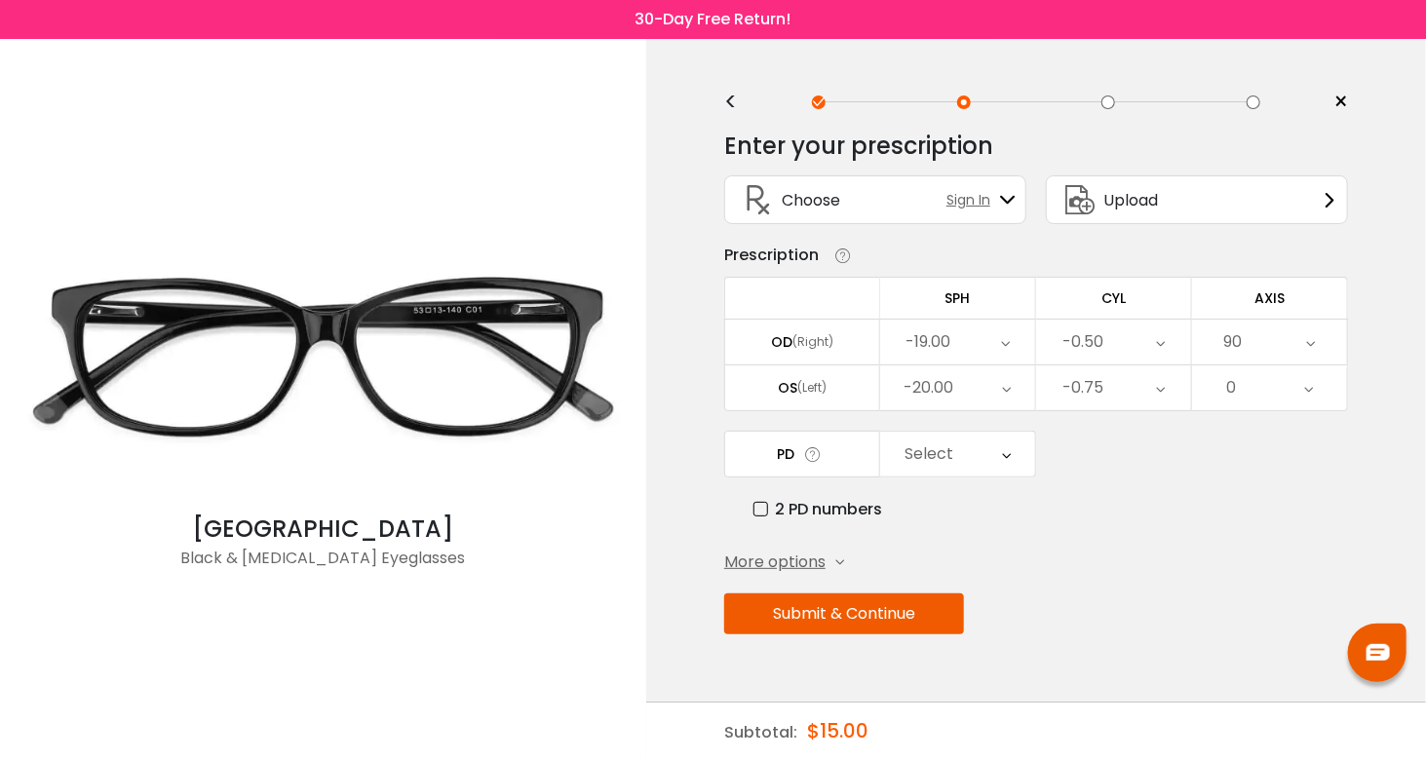
click at [1302, 373] on div "0" at bounding box center [1269, 388] width 155 height 45
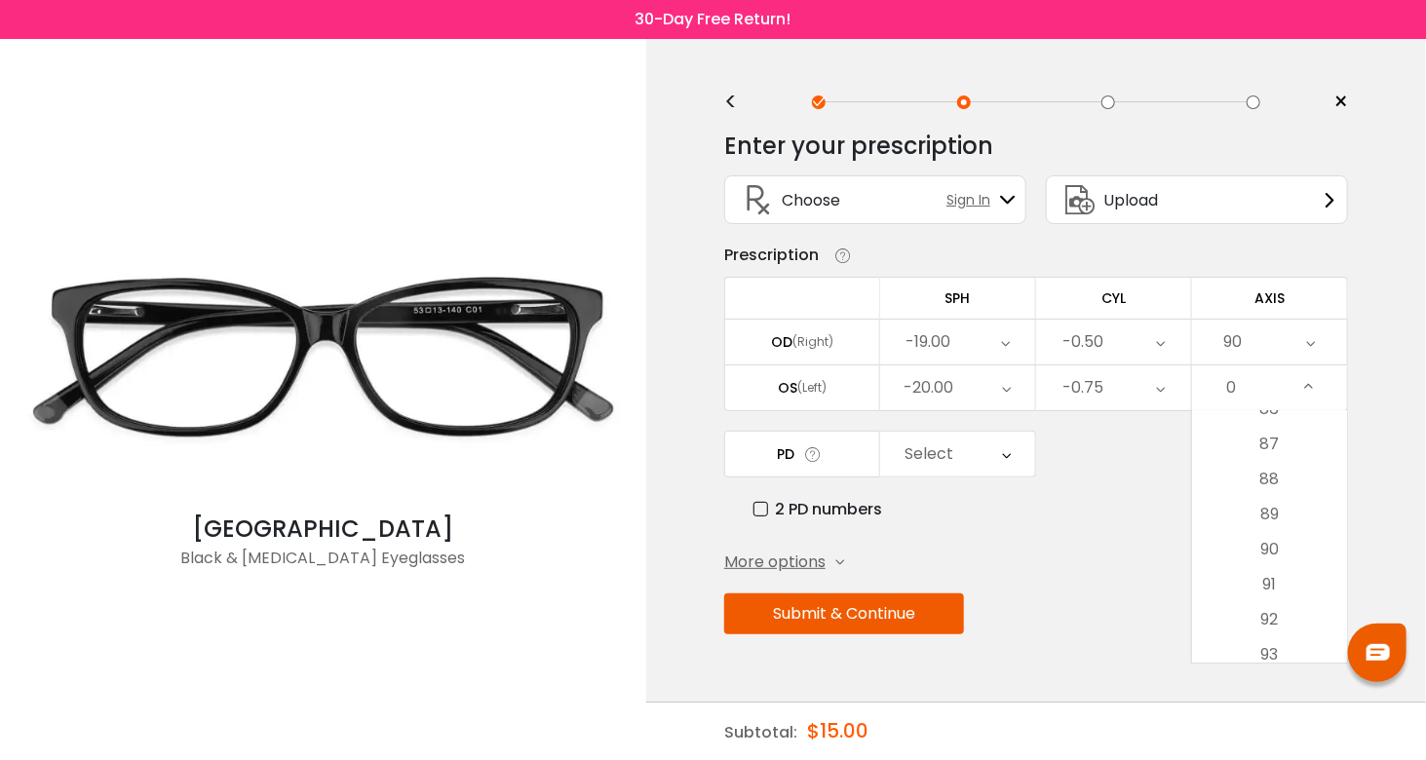
scroll to position [3022, 0]
click at [1284, 559] on li "90" at bounding box center [1269, 565] width 155 height 35
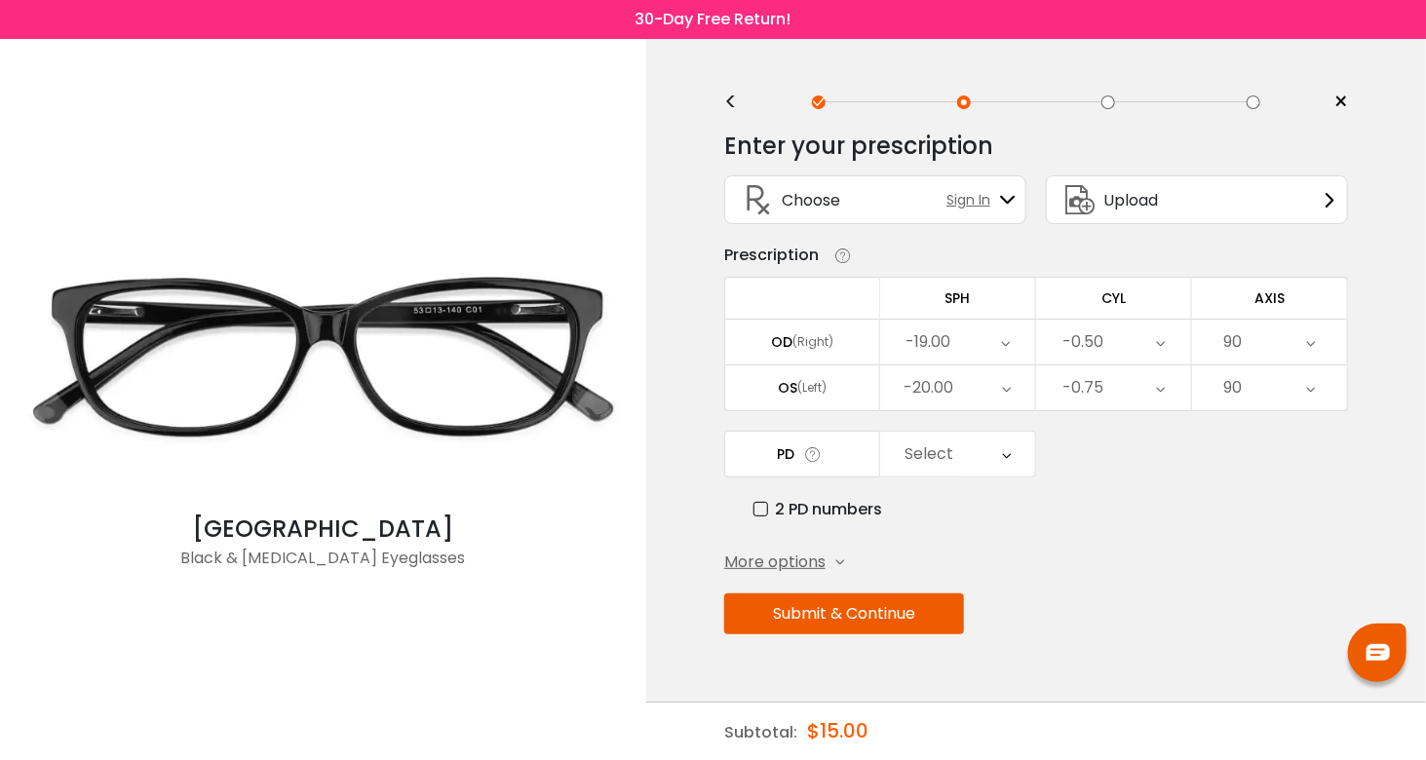
click at [1014, 449] on div "Select" at bounding box center [957, 454] width 155 height 45
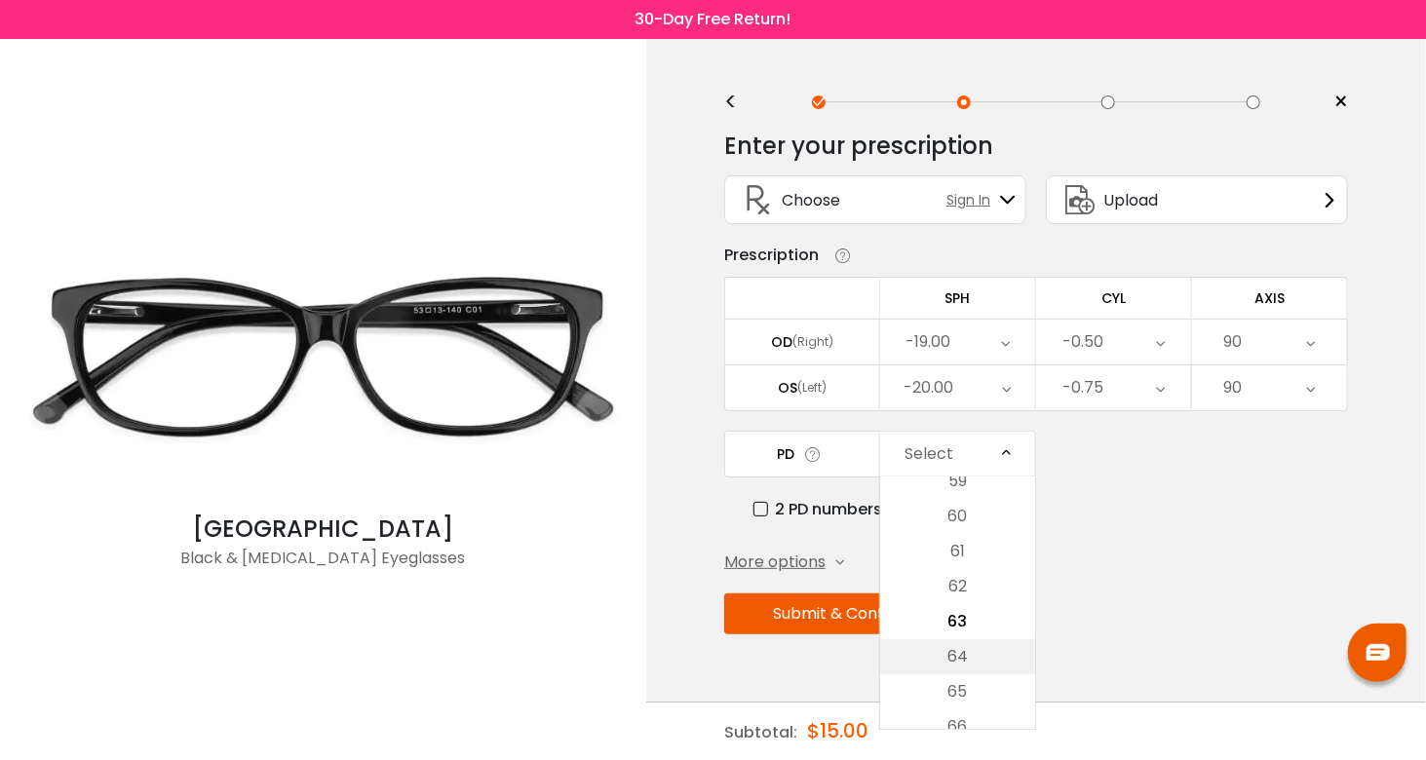
click at [1000, 663] on li "64" at bounding box center [957, 657] width 155 height 35
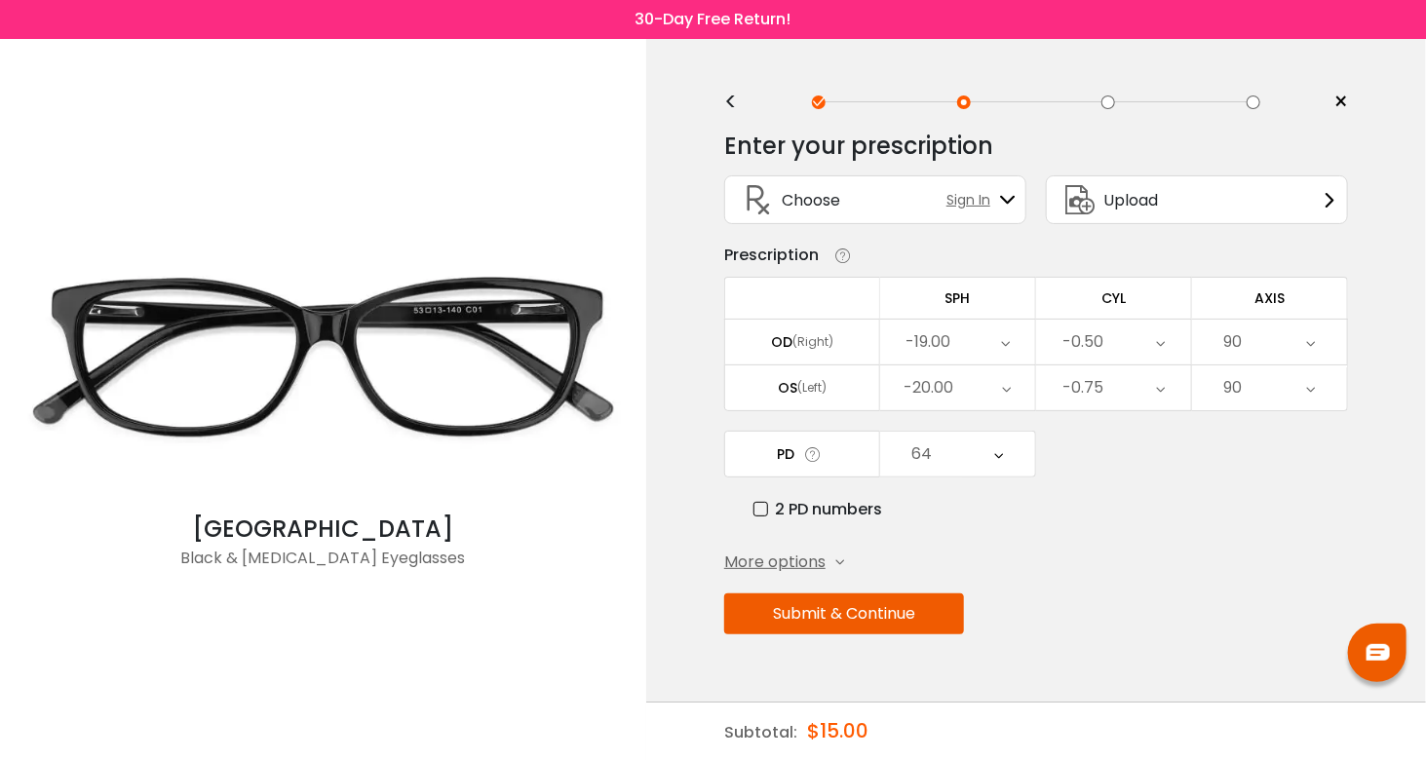
click at [883, 603] on button "Submit & Continue" at bounding box center [844, 614] width 240 height 41
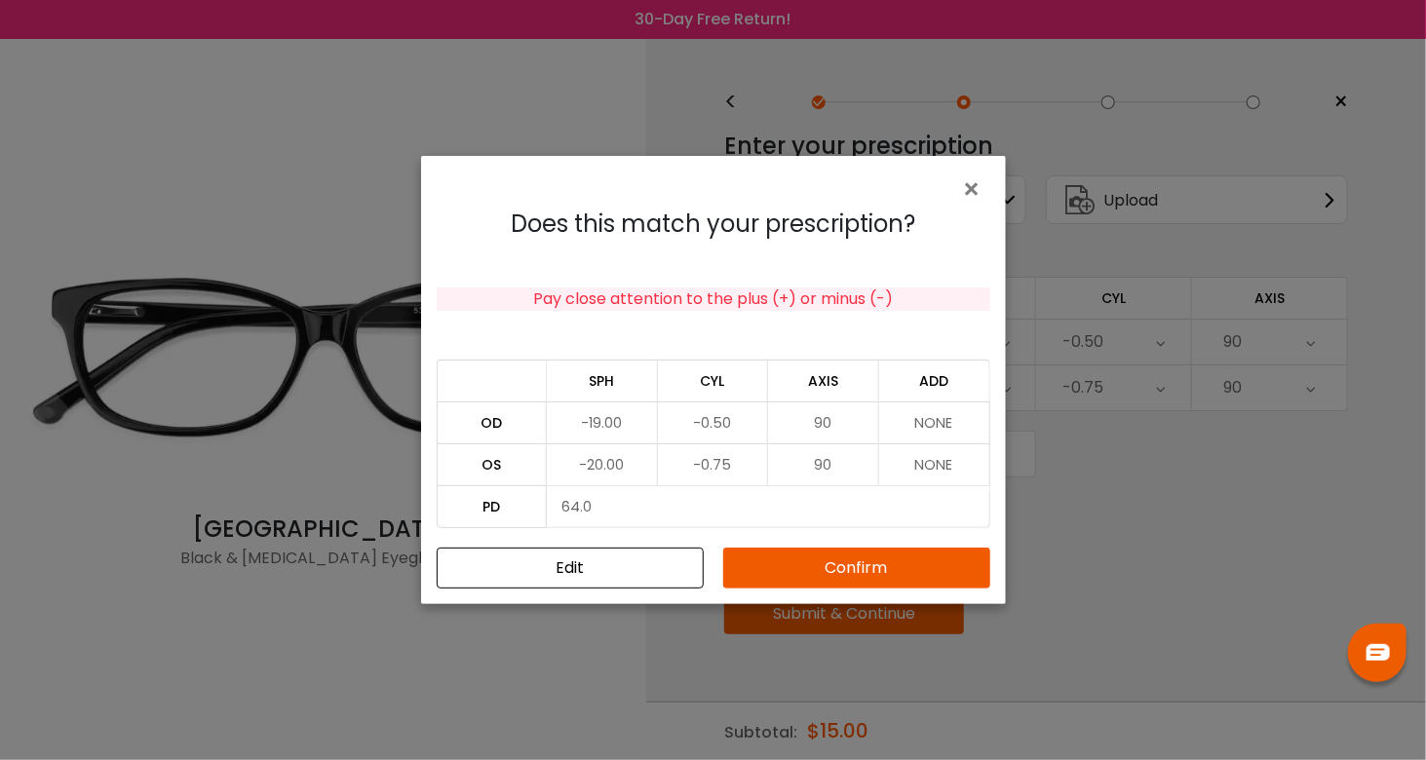
click at [822, 563] on button "Confirm" at bounding box center [856, 568] width 267 height 41
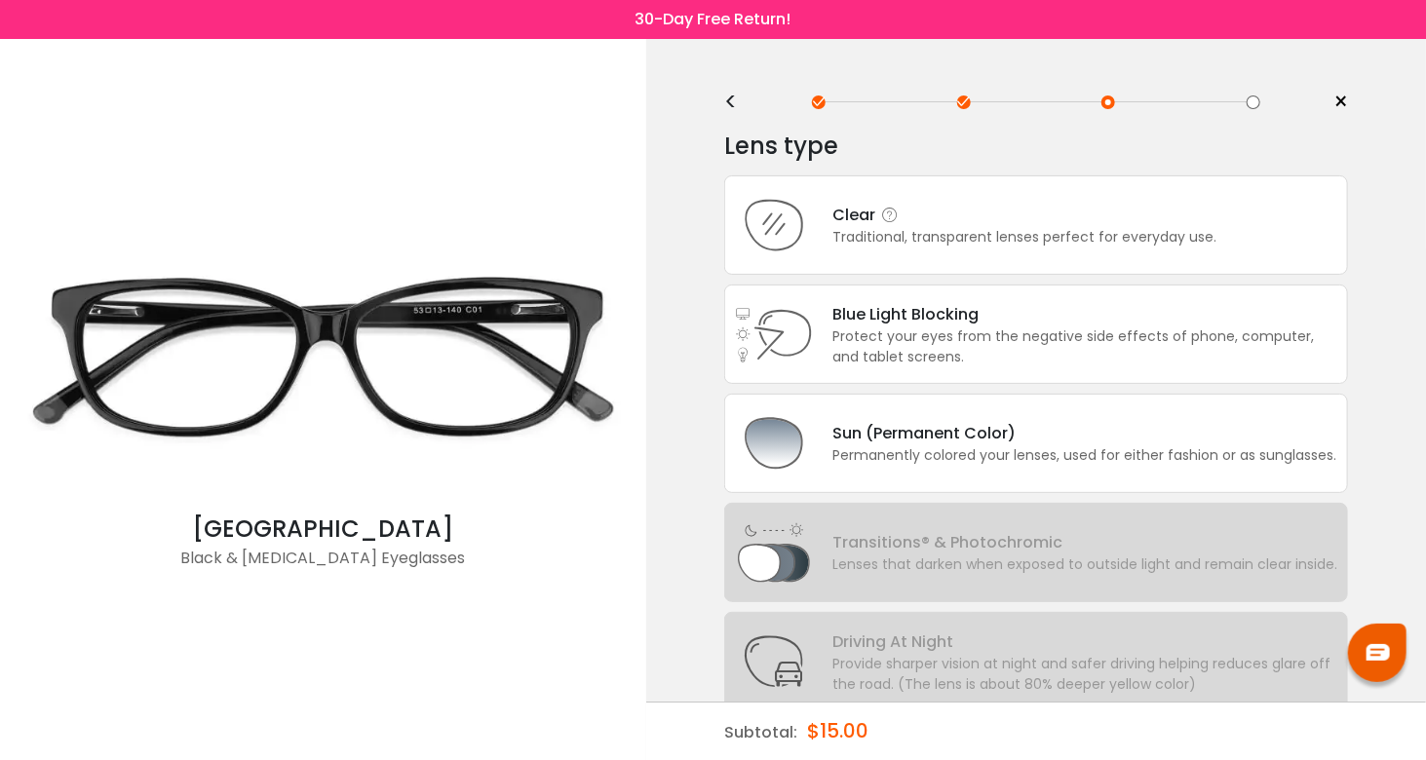
click at [1022, 213] on div "Clear" at bounding box center [1025, 215] width 384 height 24
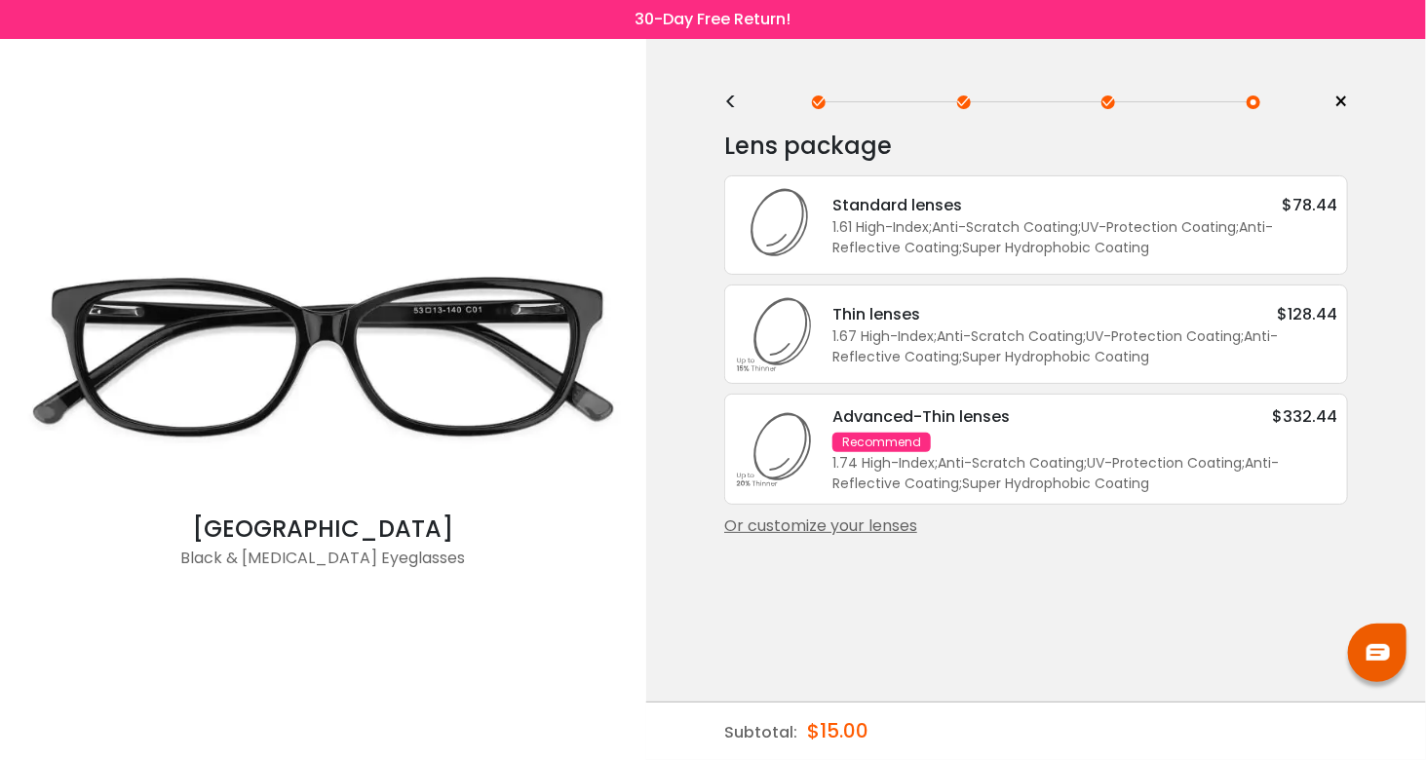
click at [1005, 327] on div "1.67 High-Index ; Anti-Scratch Coating ; UV-Protection Coating ; Anti-Reflectiv…" at bounding box center [1085, 347] width 505 height 41
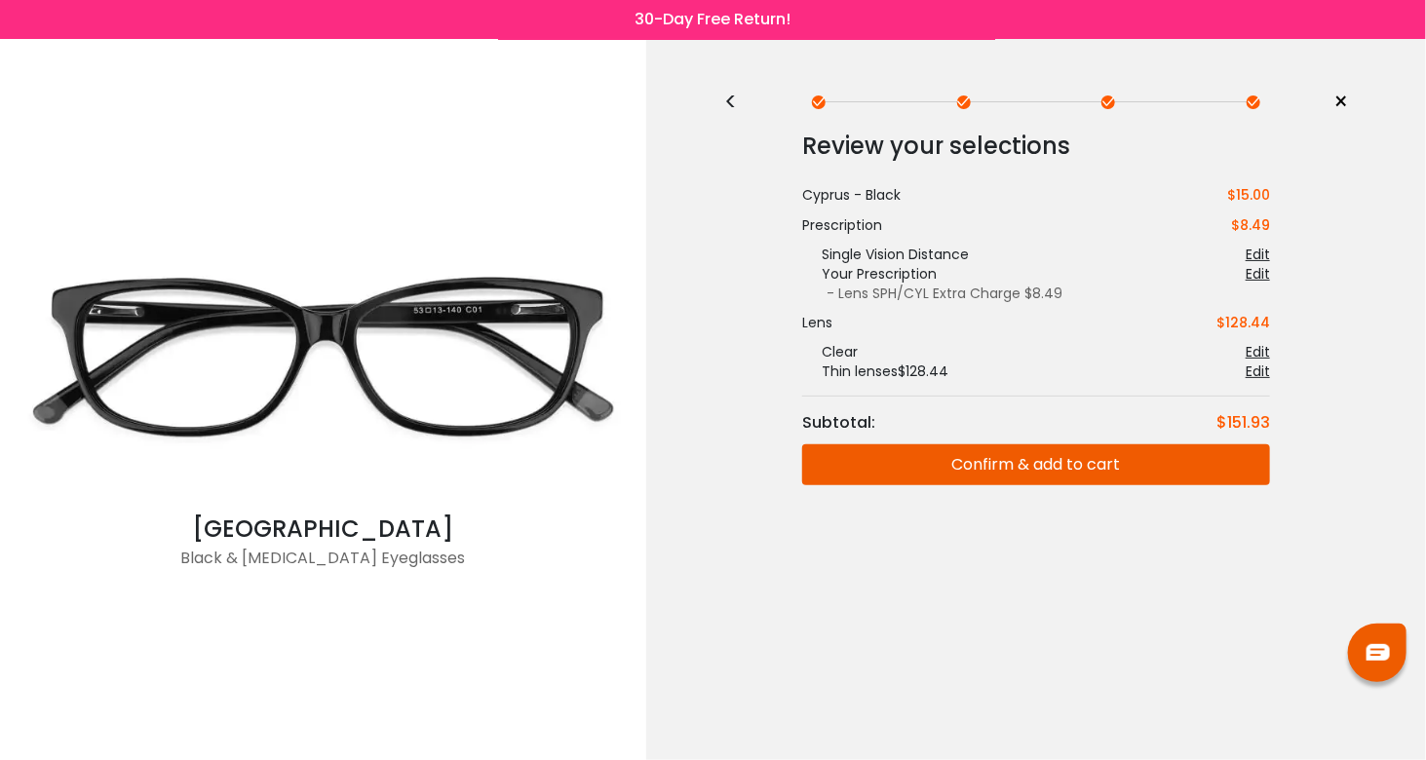
click at [1088, 454] on button "Confirm & add to cart" at bounding box center [1036, 465] width 468 height 41
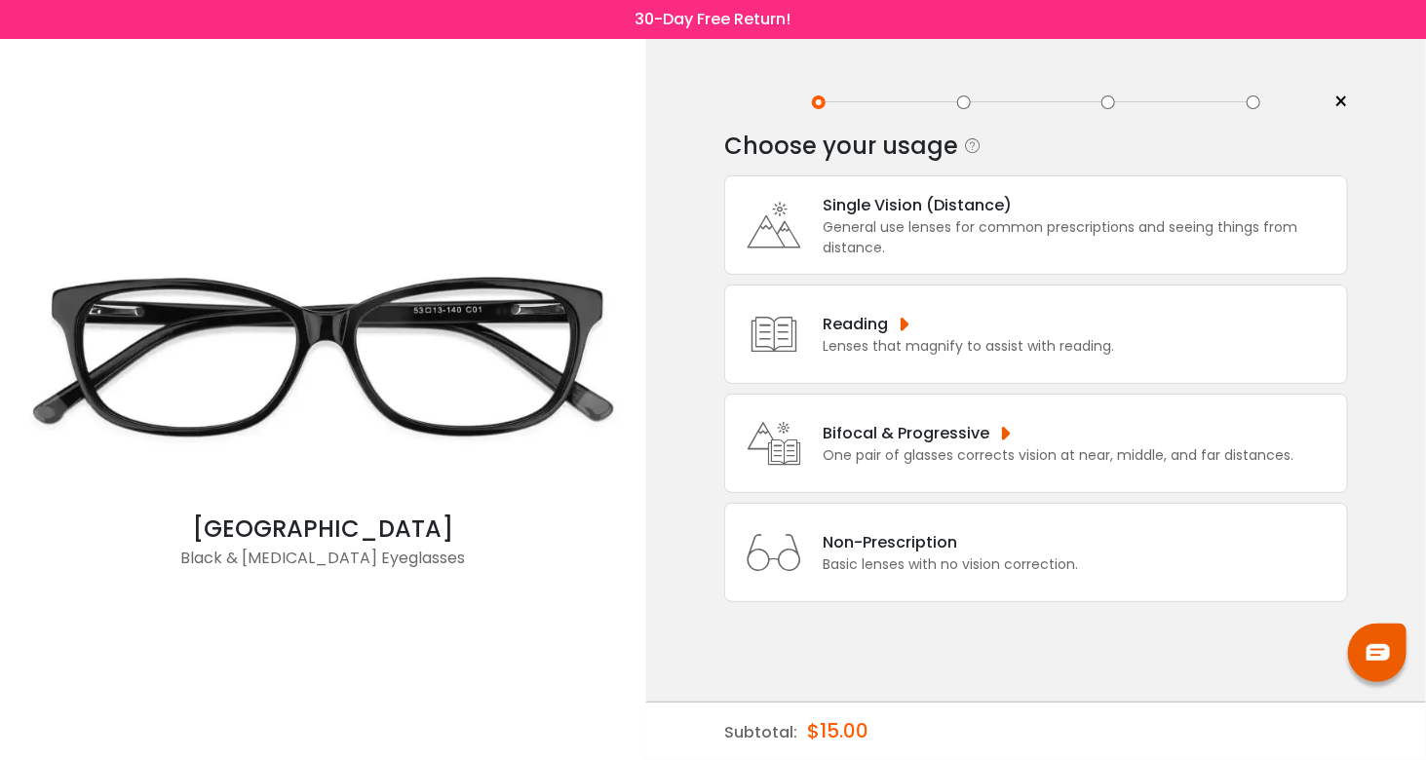
click at [933, 213] on div "Single Vision (Distance)" at bounding box center [1080, 205] width 515 height 24
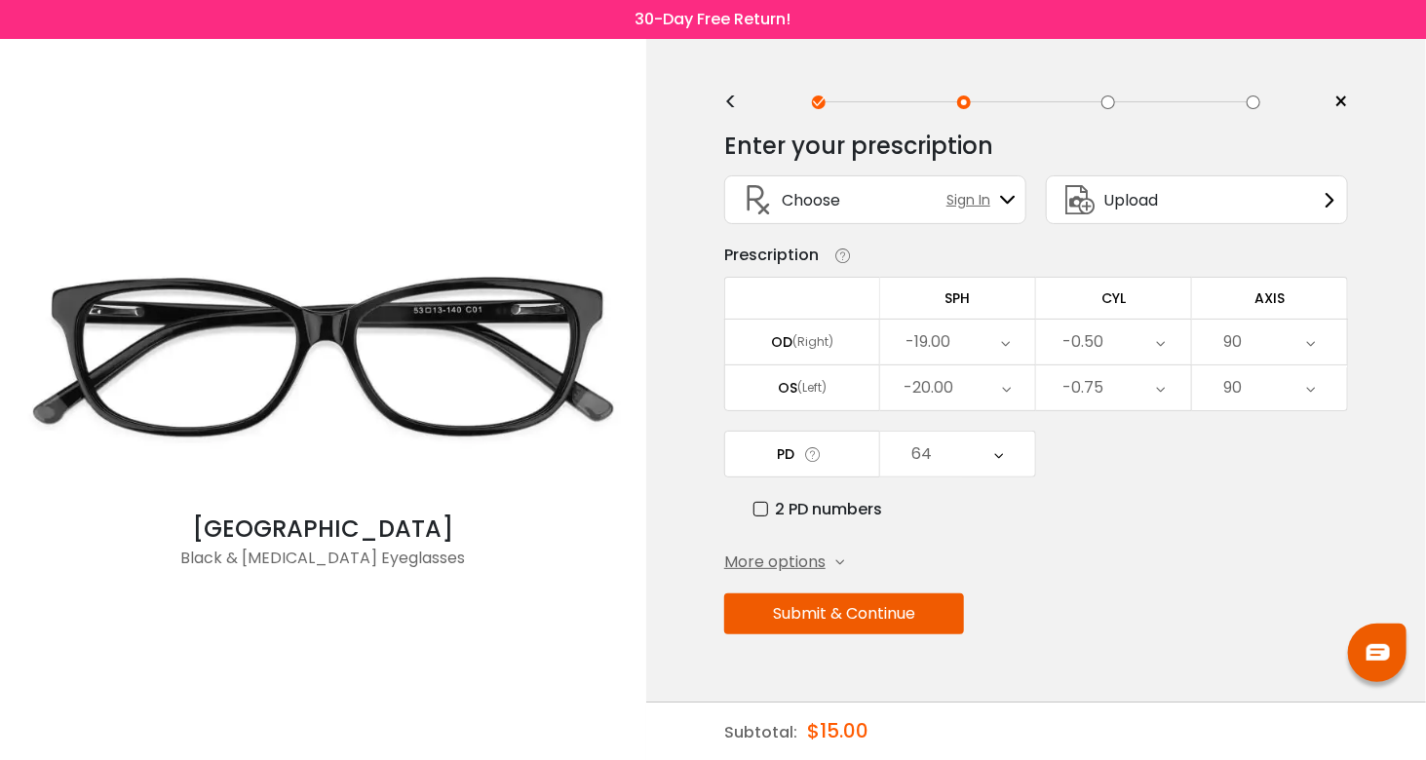
click at [832, 563] on div "More options" at bounding box center [784, 562] width 120 height 23
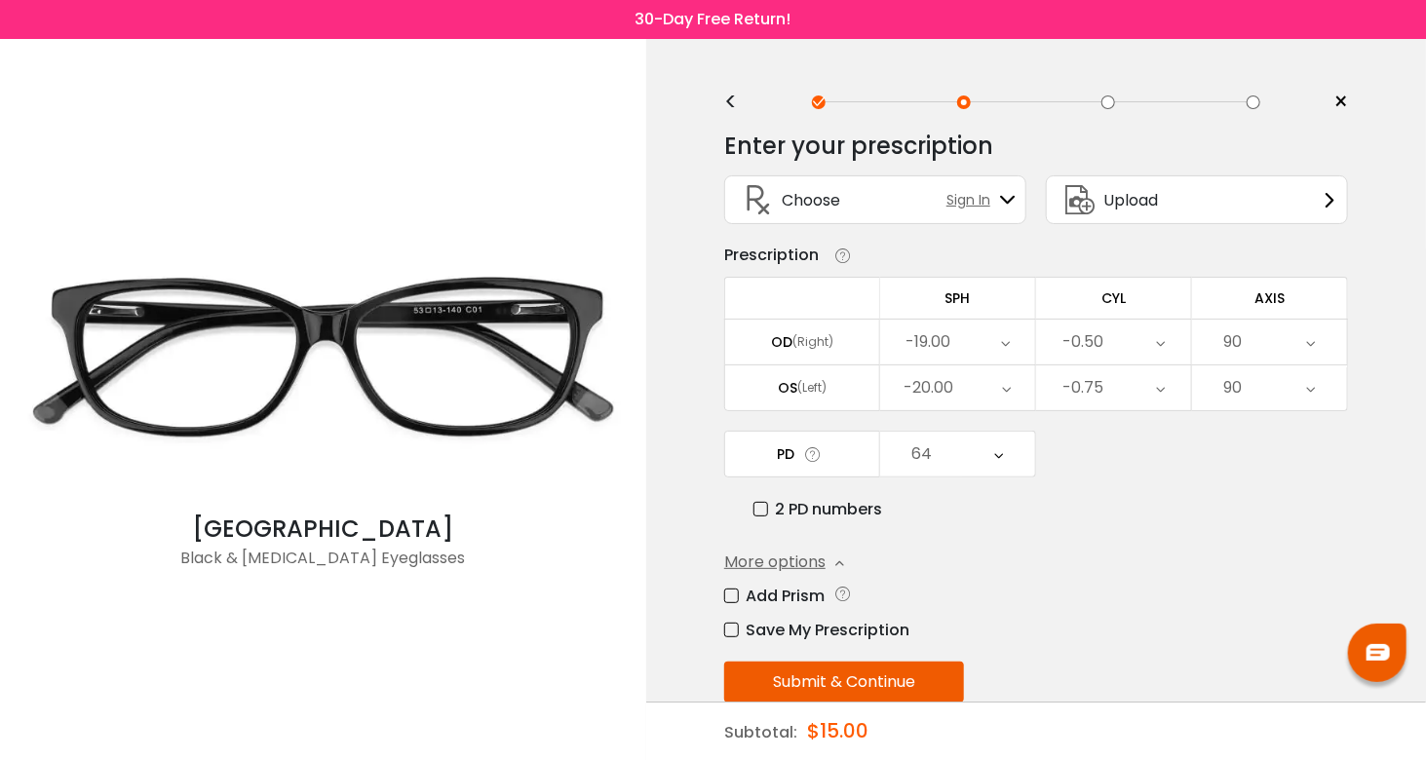
click at [768, 588] on label "Add Prism" at bounding box center [774, 596] width 100 height 24
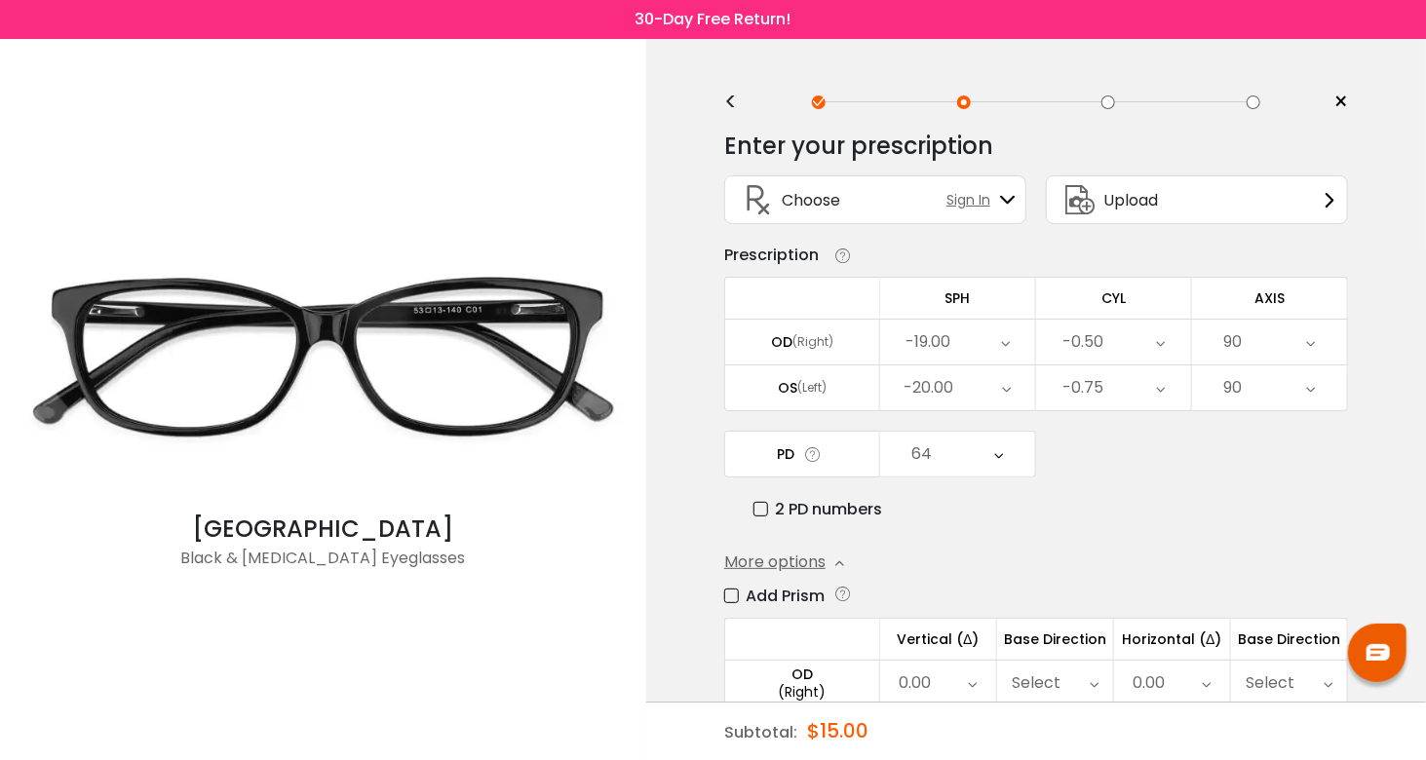
click at [1330, 680] on icon at bounding box center [1328, 683] width 9 height 45
click at [1233, 560] on div "More options Add Prism Vertical (Δ) Base Direction Horizontal (Δ) Base Directio…" at bounding box center [1036, 669] width 624 height 236
click at [1291, 681] on div "Select" at bounding box center [1270, 683] width 49 height 39
click at [1287, 703] on li "In" at bounding box center [1288, 697] width 114 height 35
click at [1201, 676] on div "0.00" at bounding box center [1172, 683] width 116 height 45
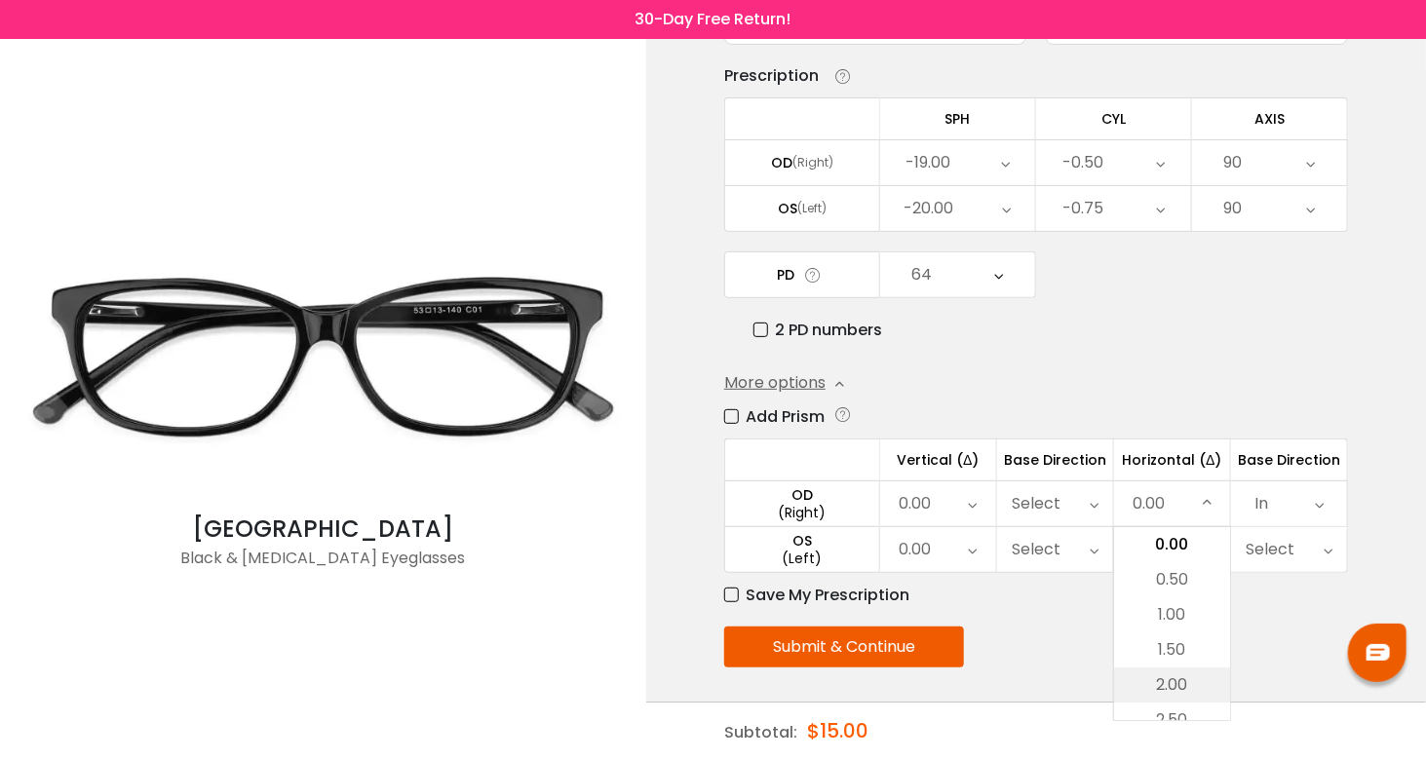
click at [1174, 679] on li "2.00" at bounding box center [1172, 685] width 116 height 35
click at [1211, 513] on icon at bounding box center [1207, 504] width 9 height 45
click at [1202, 699] on li "5.00" at bounding box center [1172, 703] width 116 height 35
click at [1207, 537] on icon at bounding box center [1207, 549] width 9 height 45
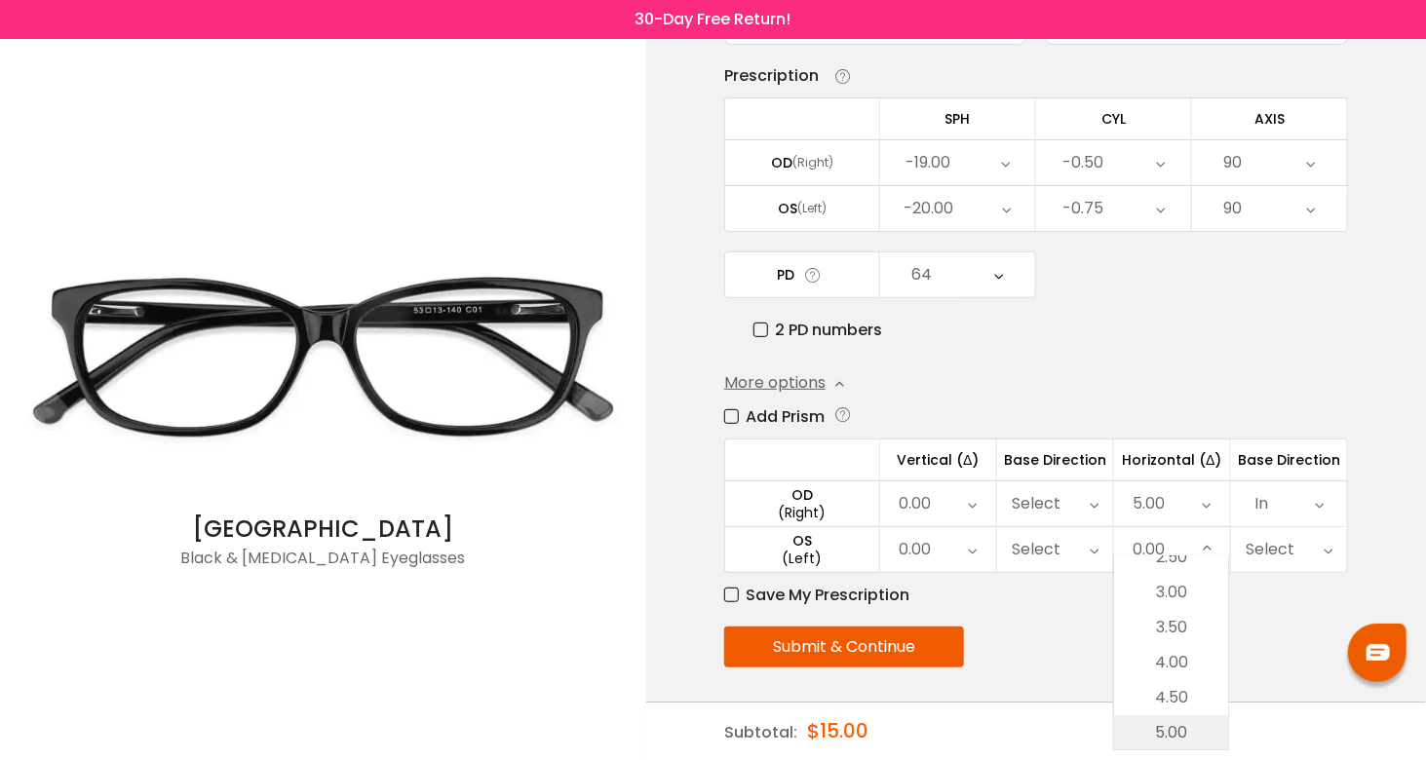
click at [1176, 736] on li "5.00" at bounding box center [1171, 733] width 114 height 35
click at [1317, 539] on div "Select" at bounding box center [1289, 549] width 116 height 45
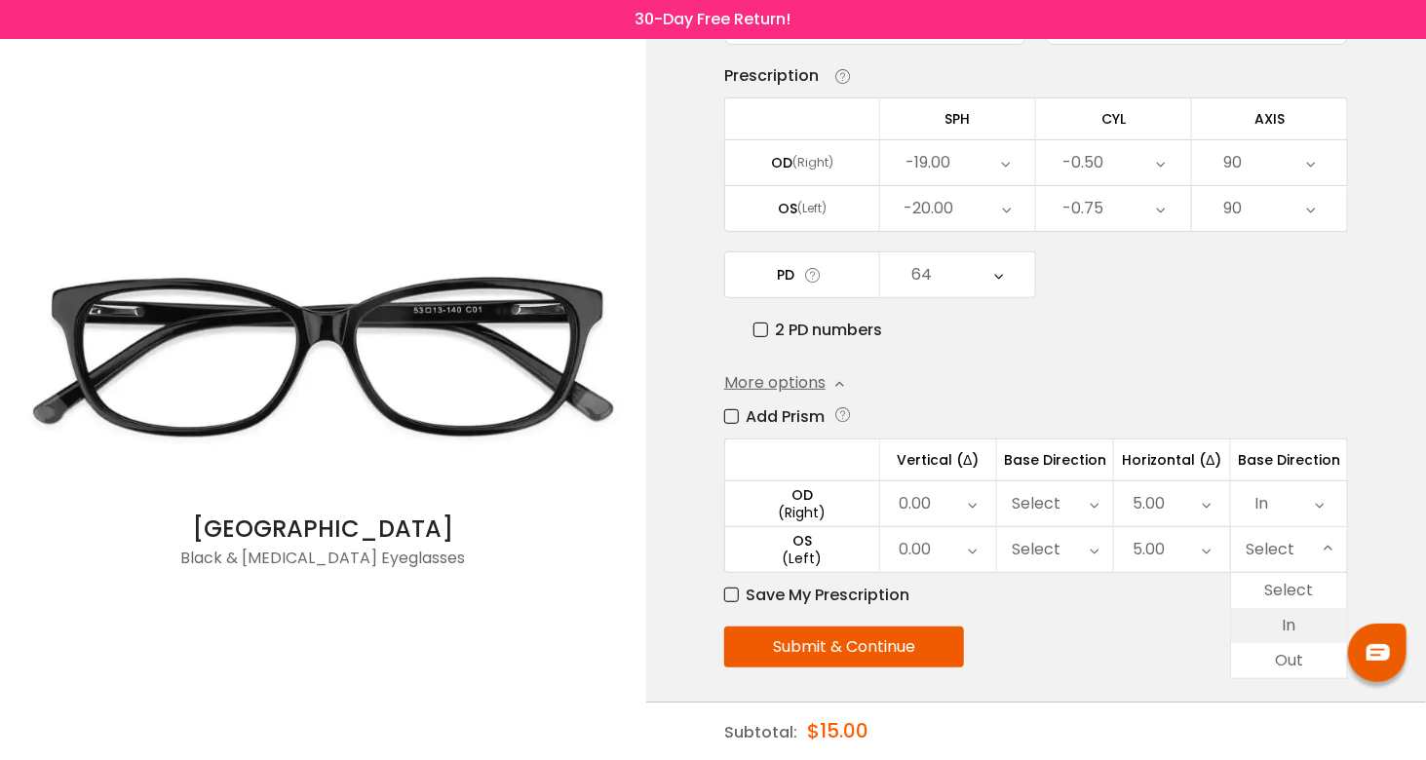
click at [1291, 610] on li "In" at bounding box center [1289, 625] width 116 height 35
click at [1315, 498] on icon at bounding box center [1319, 504] width 9 height 45
click at [1295, 601] on li "Out" at bounding box center [1289, 615] width 116 height 35
click at [1309, 555] on div "In" at bounding box center [1289, 549] width 116 height 45
click at [1296, 650] on li "Out" at bounding box center [1289, 660] width 116 height 35
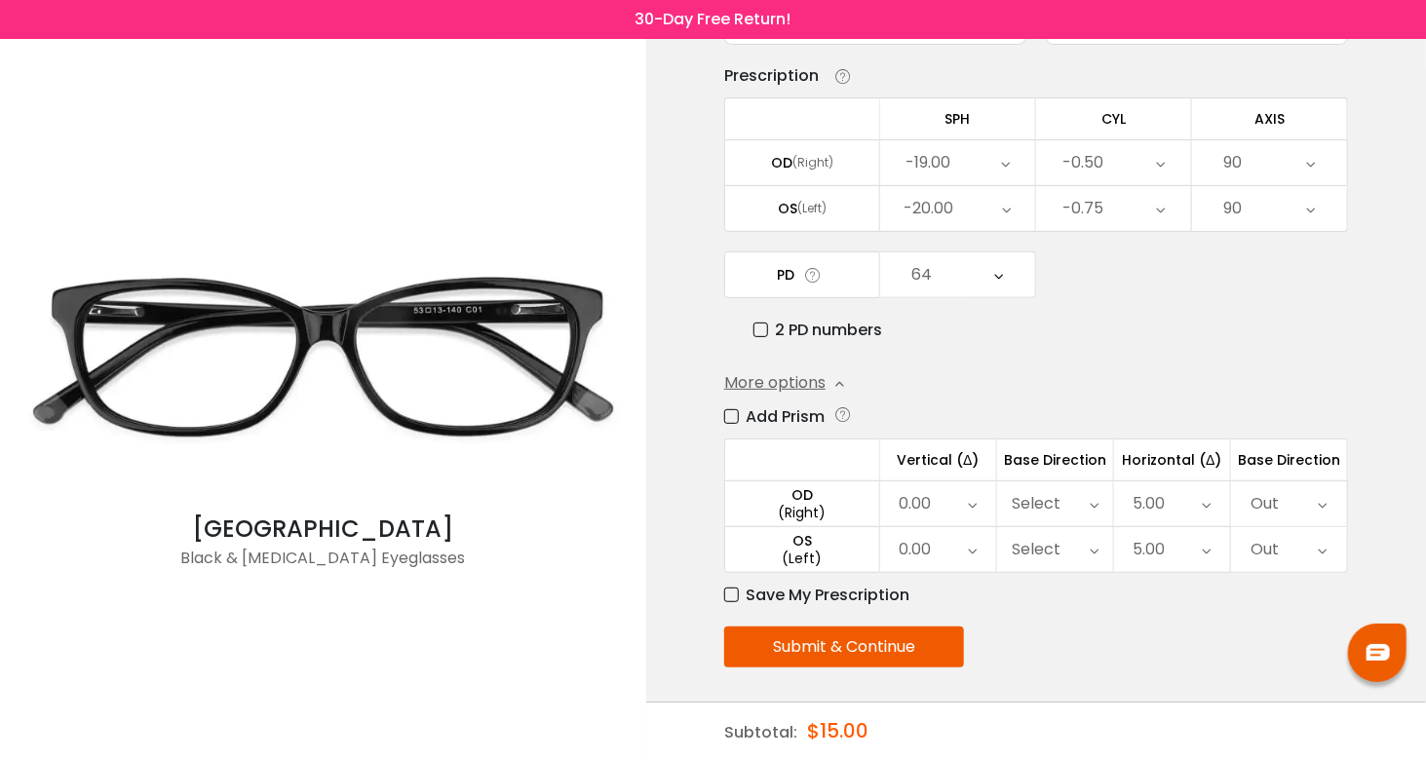
click at [917, 649] on button "Submit & Continue" at bounding box center [844, 647] width 240 height 41
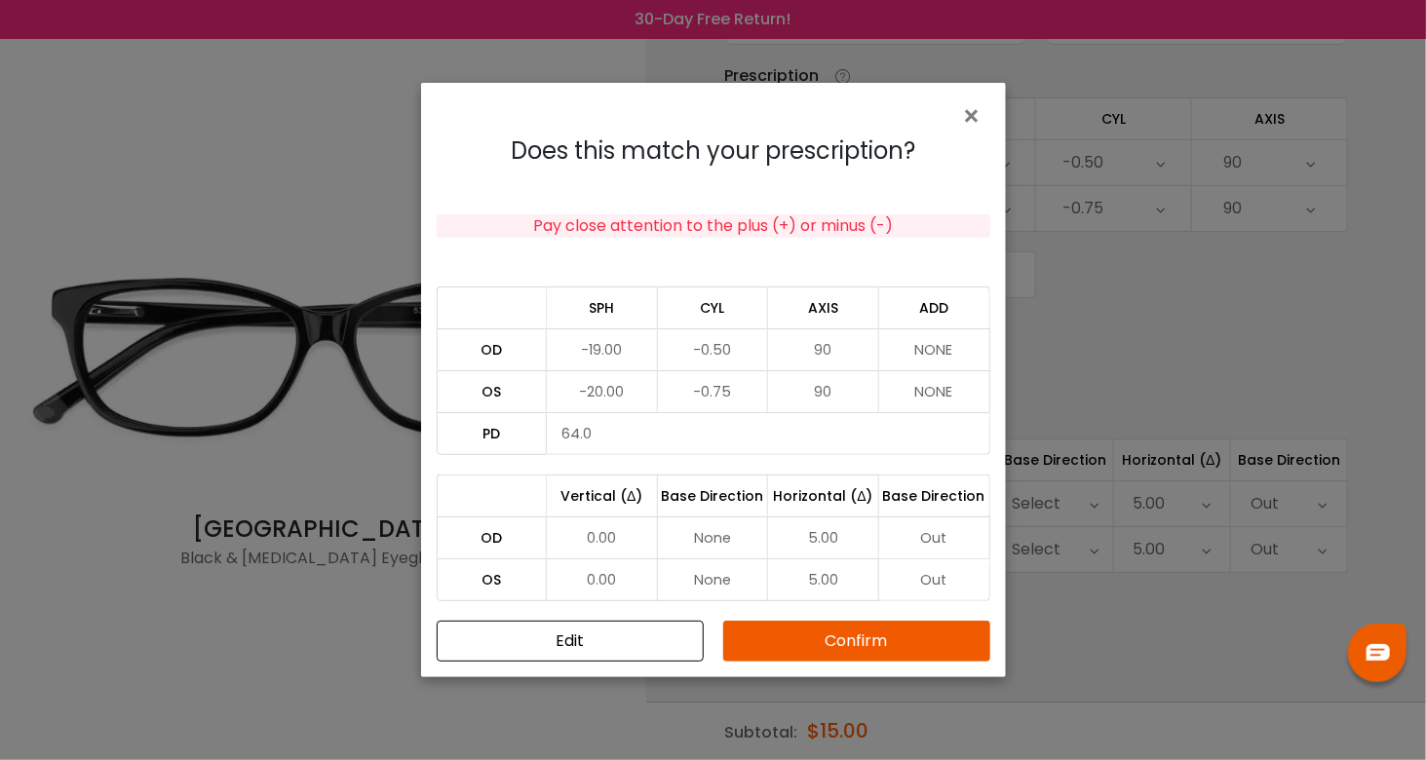
click at [870, 641] on button "Confirm" at bounding box center [856, 641] width 267 height 41
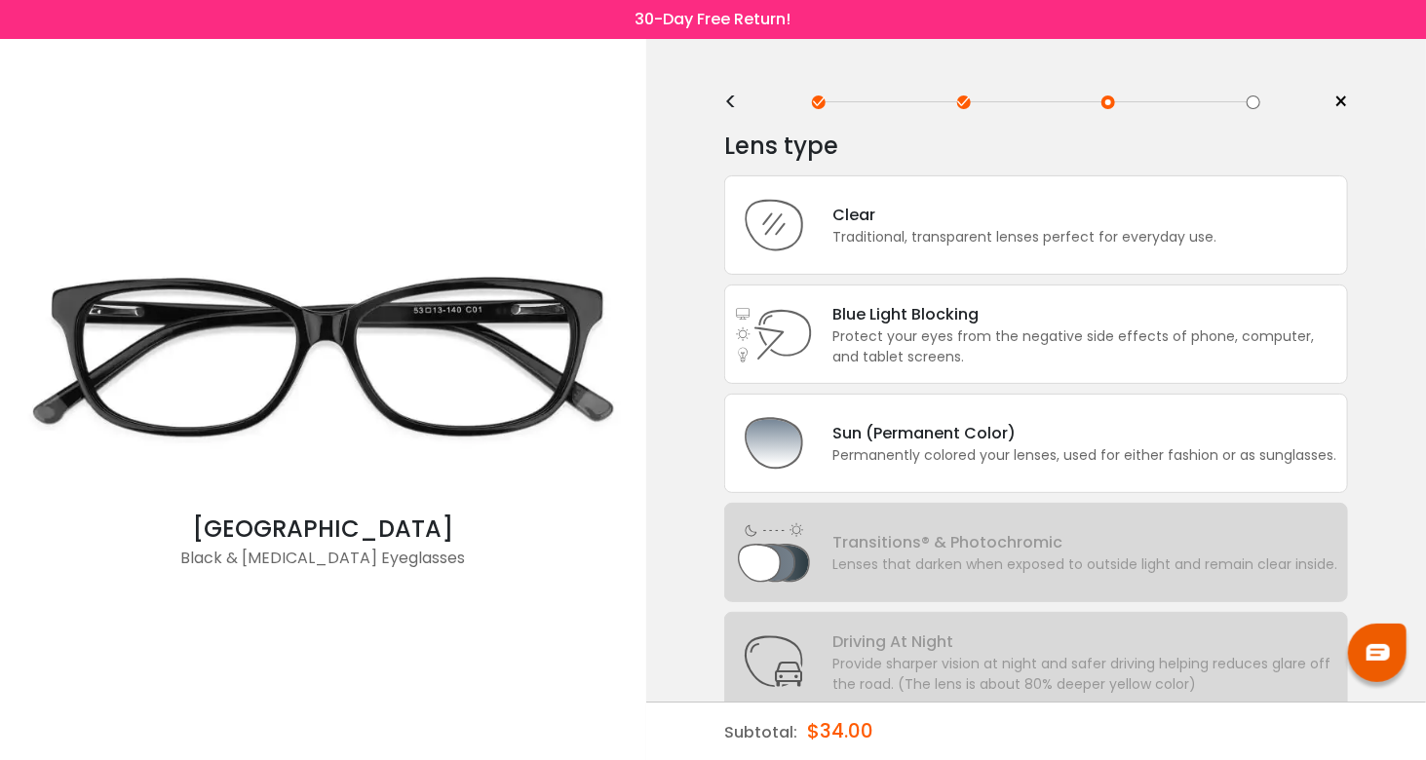
scroll to position [0, 0]
click at [956, 232] on div "Traditional, transparent lenses perfect for everyday use." at bounding box center [1025, 237] width 384 height 20
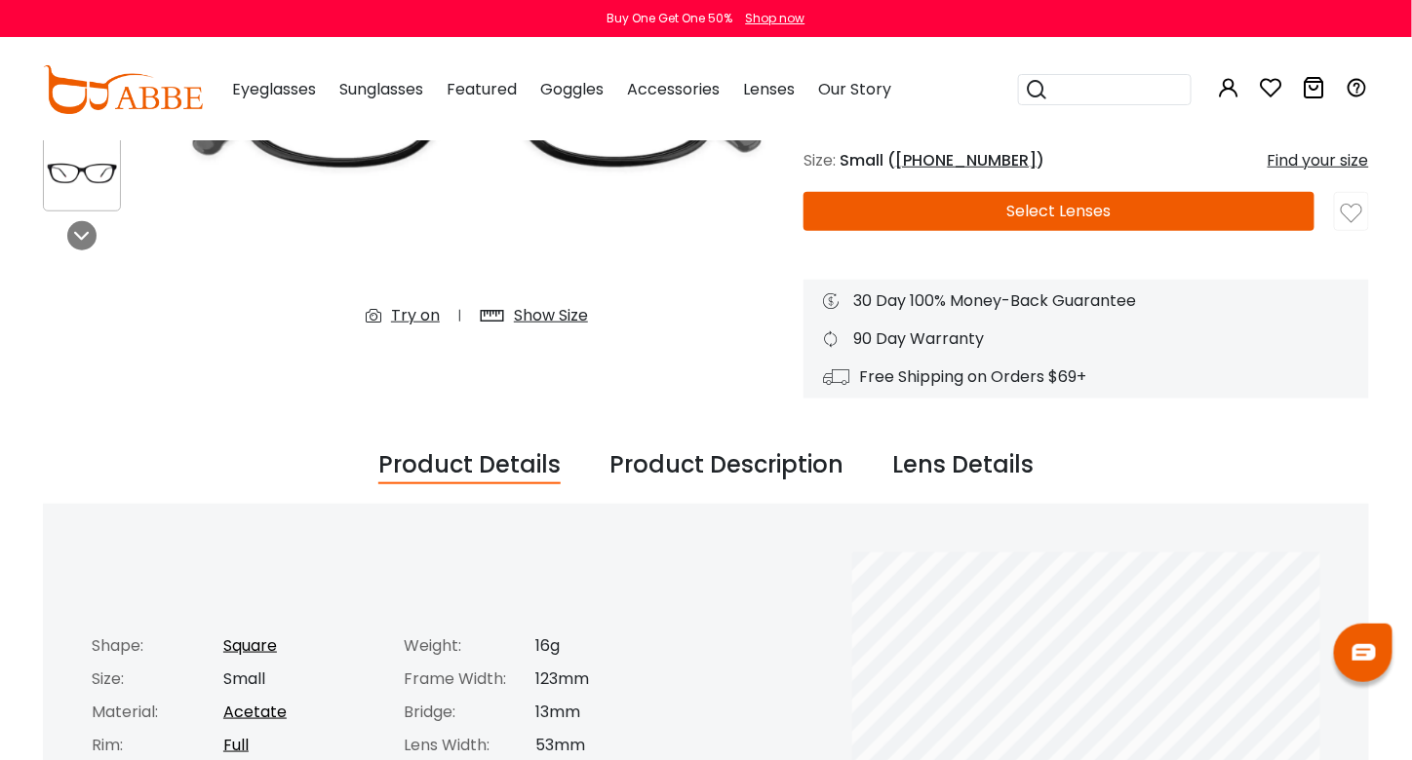
scroll to position [487, 0]
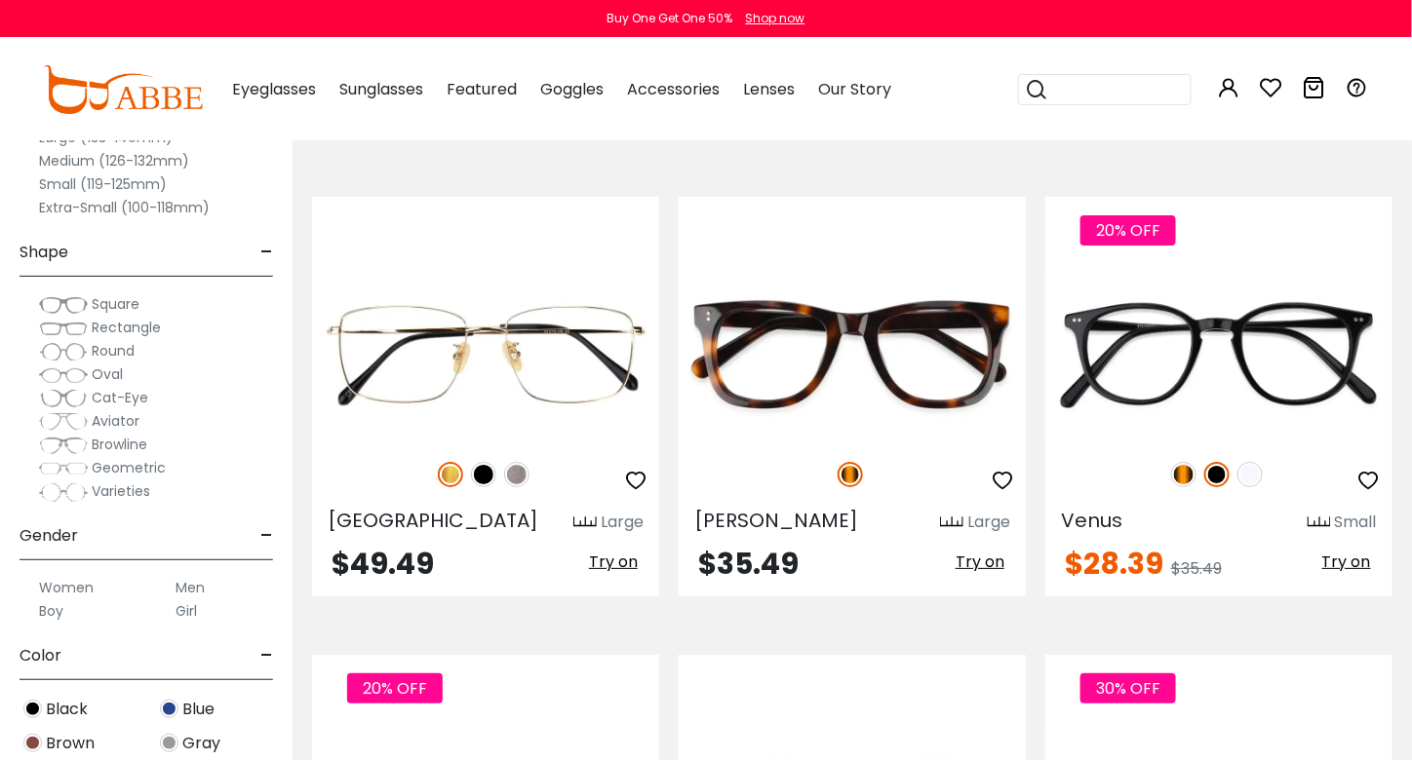
scroll to position [2242, 0]
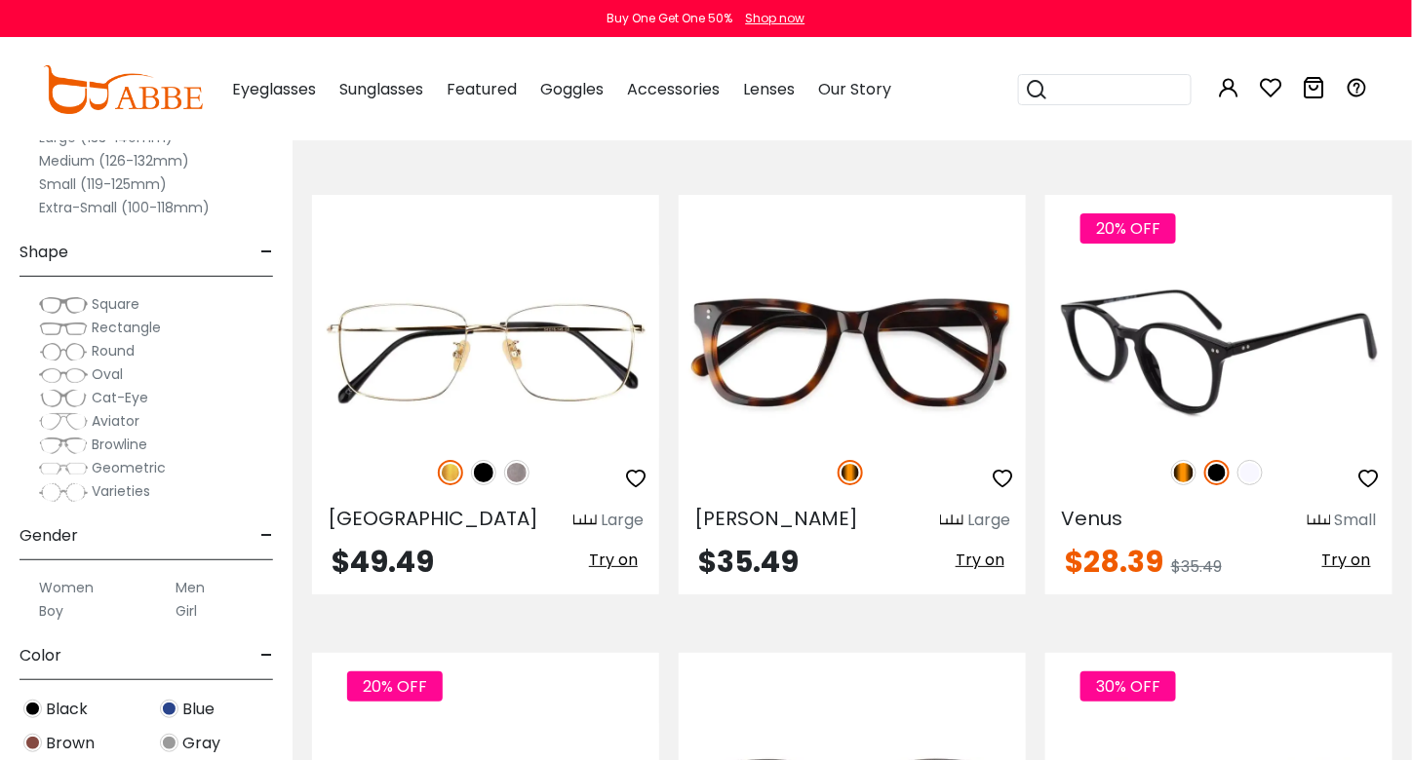
click at [1209, 375] on img at bounding box center [1218, 352] width 347 height 174
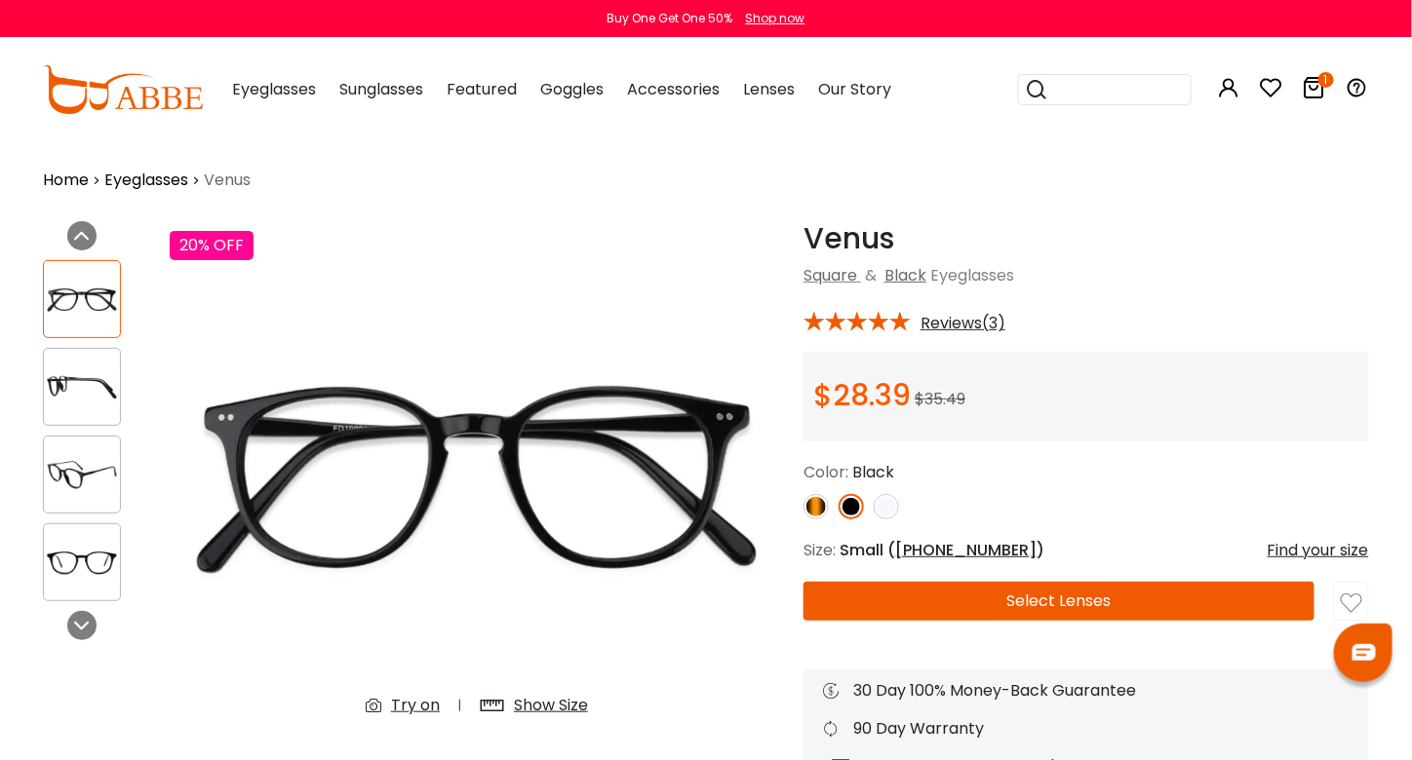
click at [1072, 596] on button "Select Lenses" at bounding box center [1058, 601] width 511 height 39
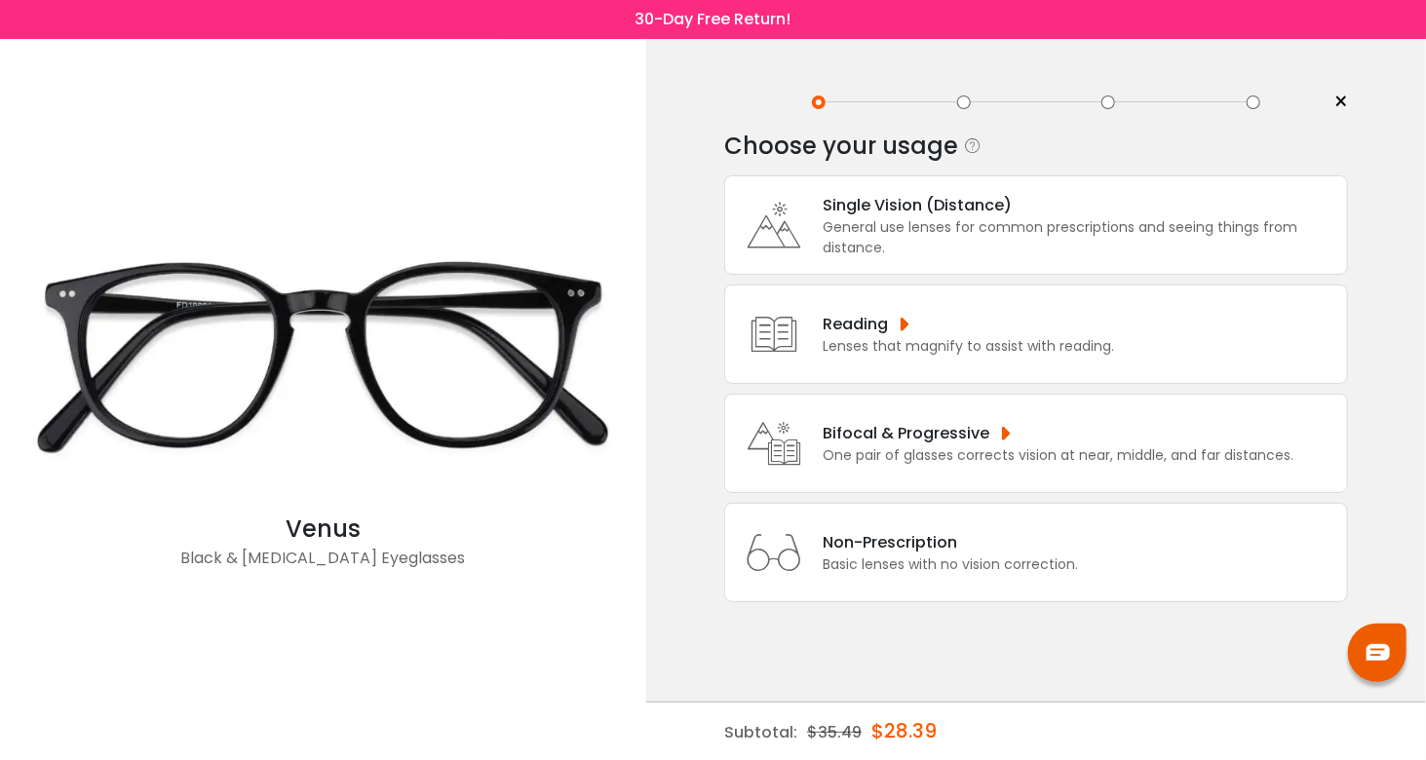
click at [945, 228] on div "General use lenses for common prescriptions and seeing things from distance." at bounding box center [1080, 237] width 515 height 41
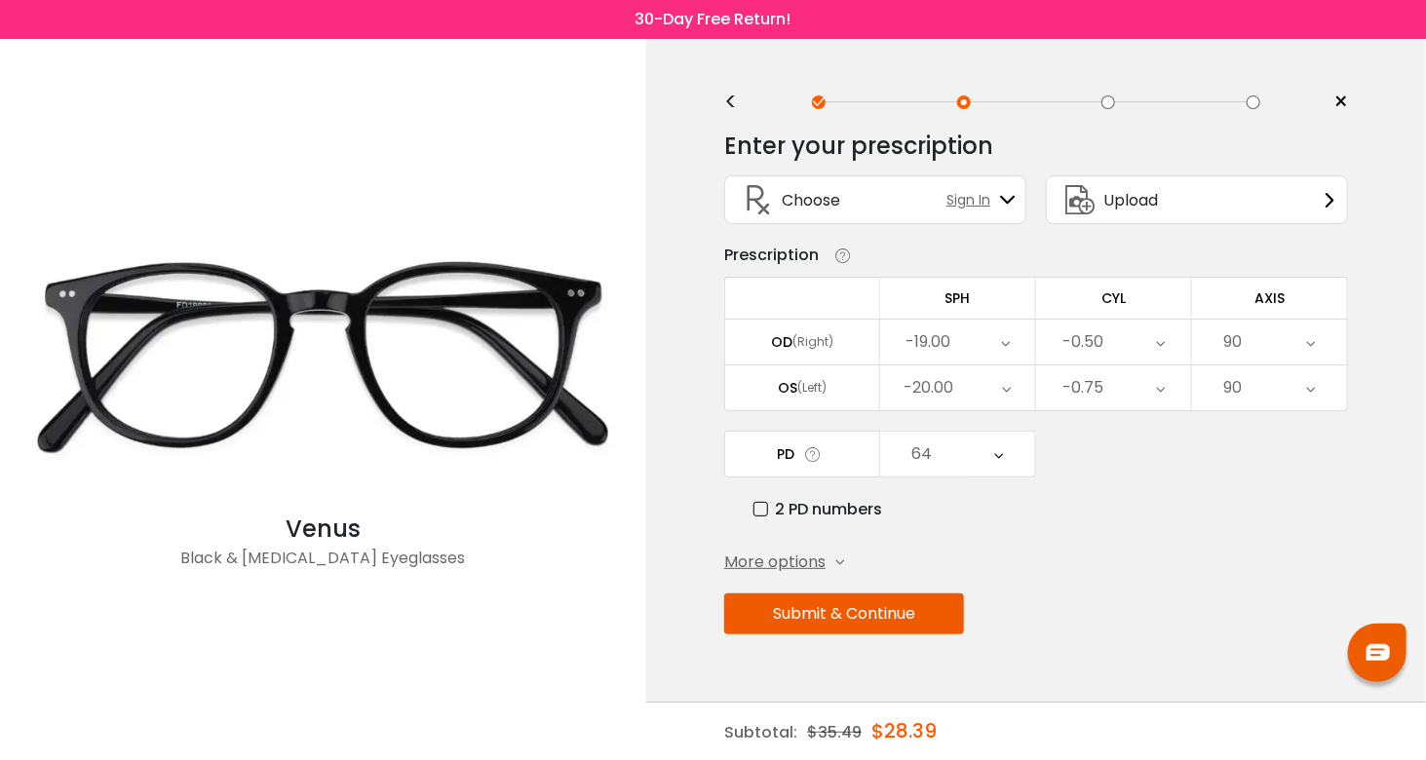
click at [813, 560] on span "More options" at bounding box center [774, 562] width 101 height 23
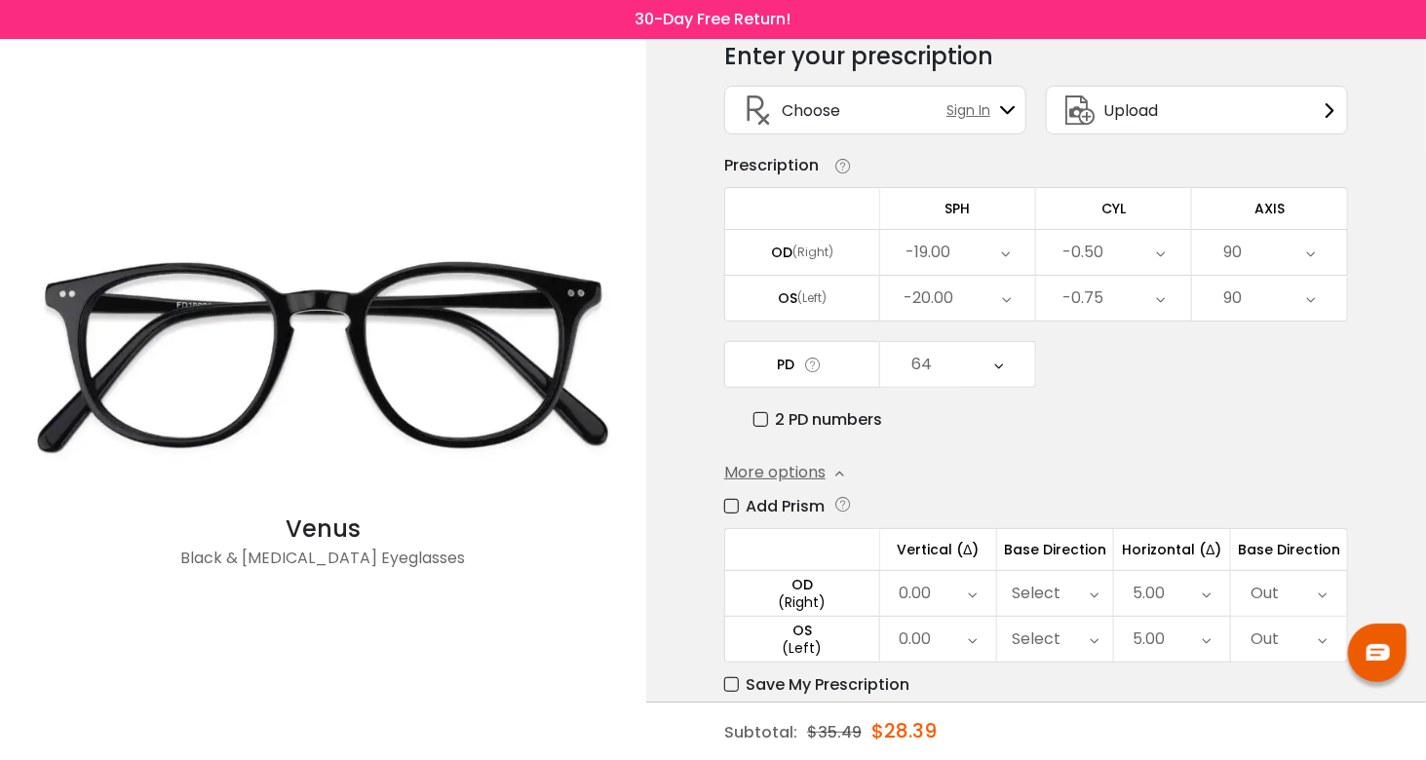
scroll to position [90, 0]
click at [1212, 585] on icon at bounding box center [1207, 593] width 9 height 45
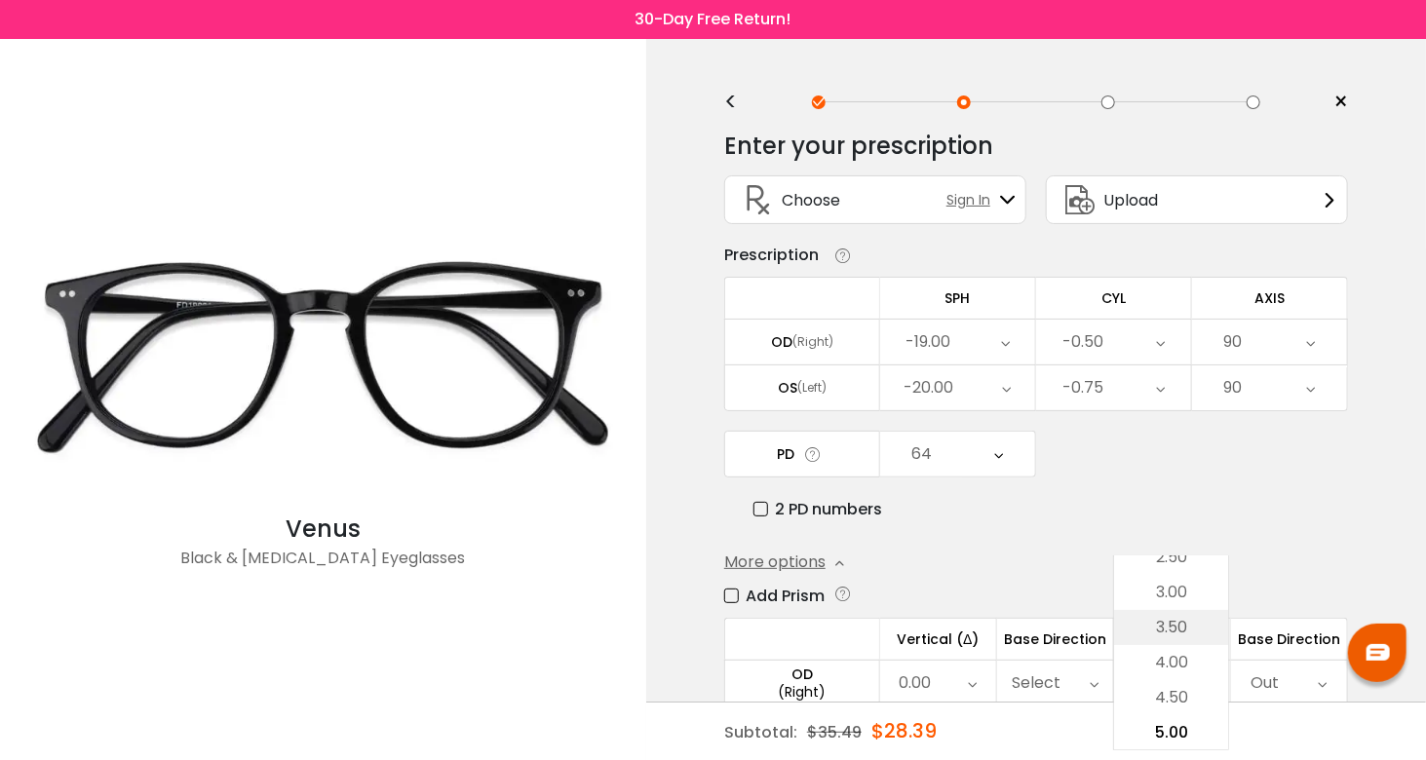
scroll to position [0, 0]
click at [1159, 568] on li "0.00" at bounding box center [1171, 574] width 114 height 35
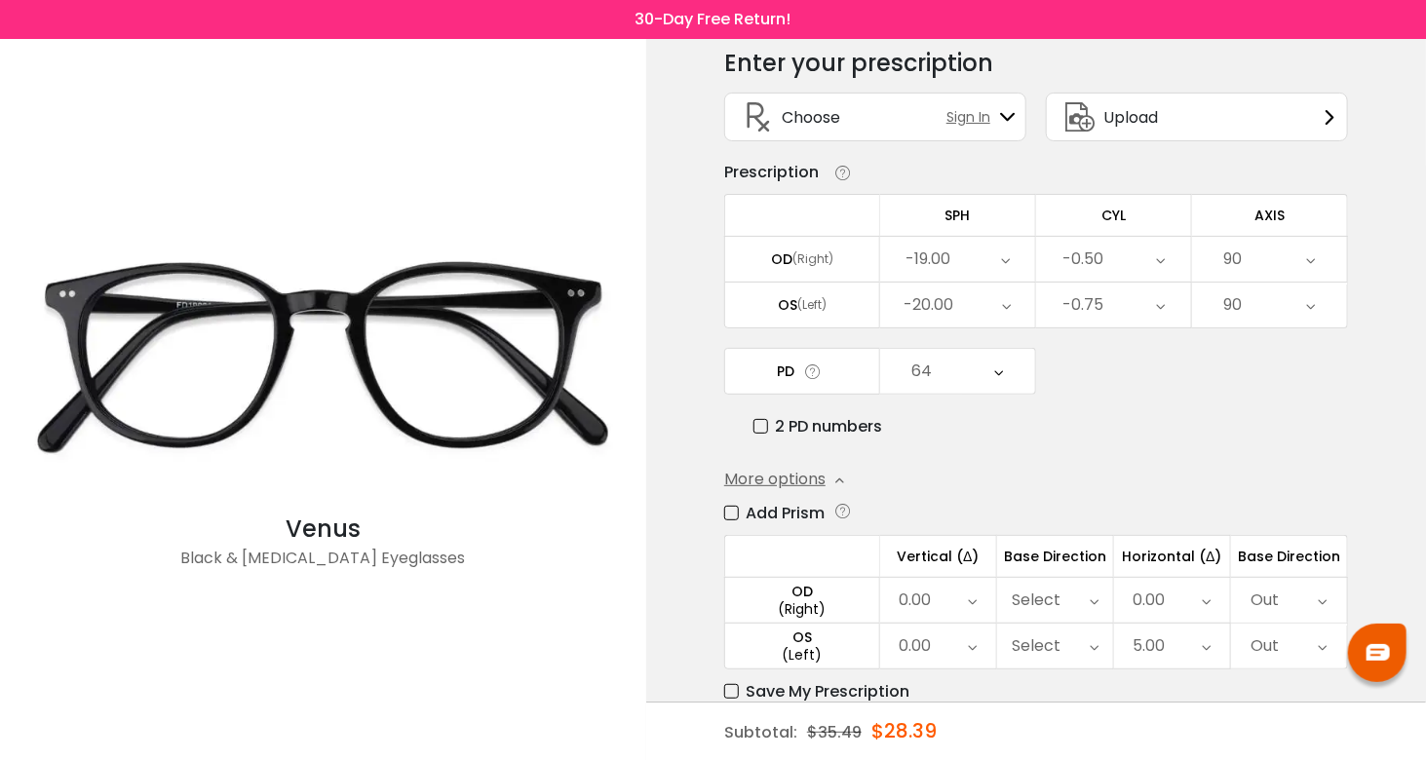
scroll to position [179, 0]
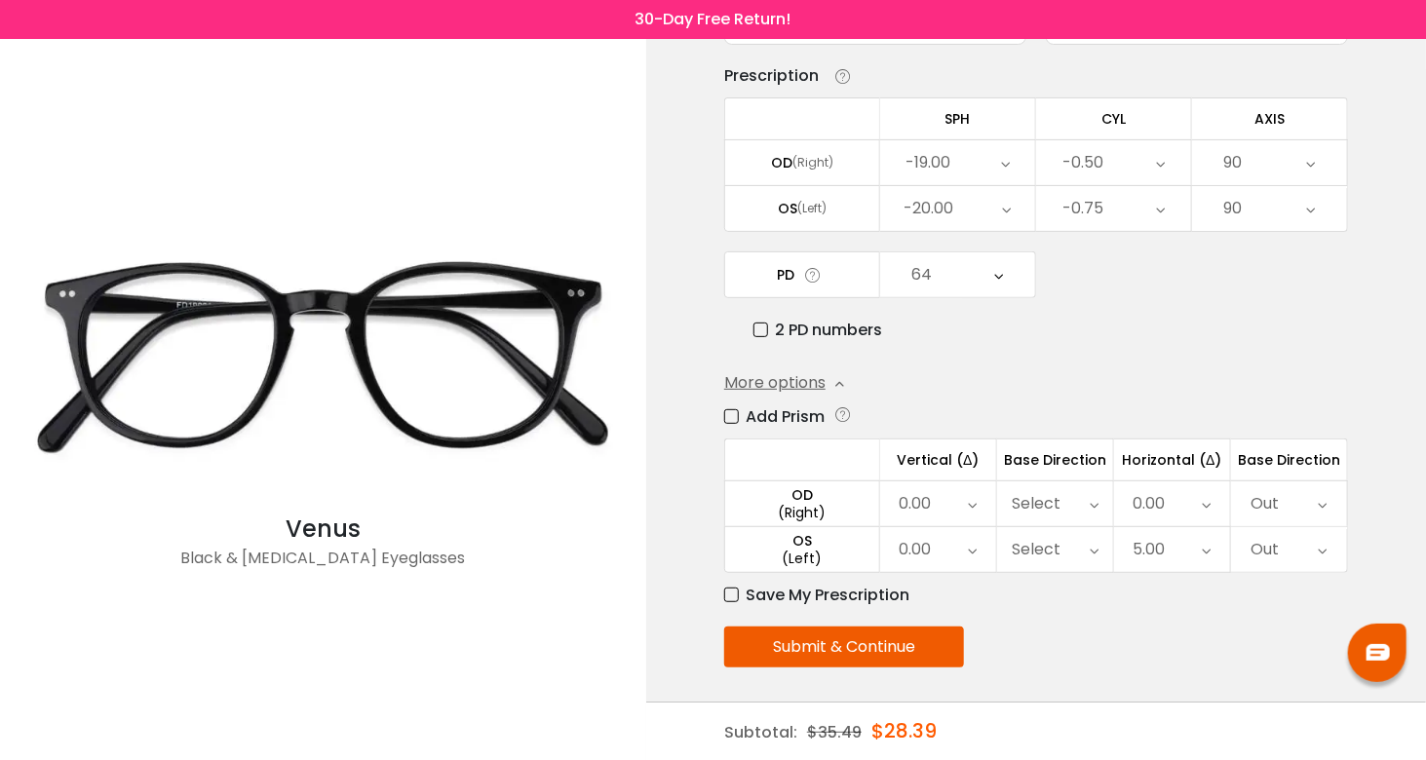
click at [1190, 538] on div "5.00" at bounding box center [1172, 549] width 116 height 45
click at [1168, 567] on li "0.00" at bounding box center [1171, 574] width 114 height 35
click at [879, 650] on button "Submit & Continue" at bounding box center [844, 647] width 240 height 41
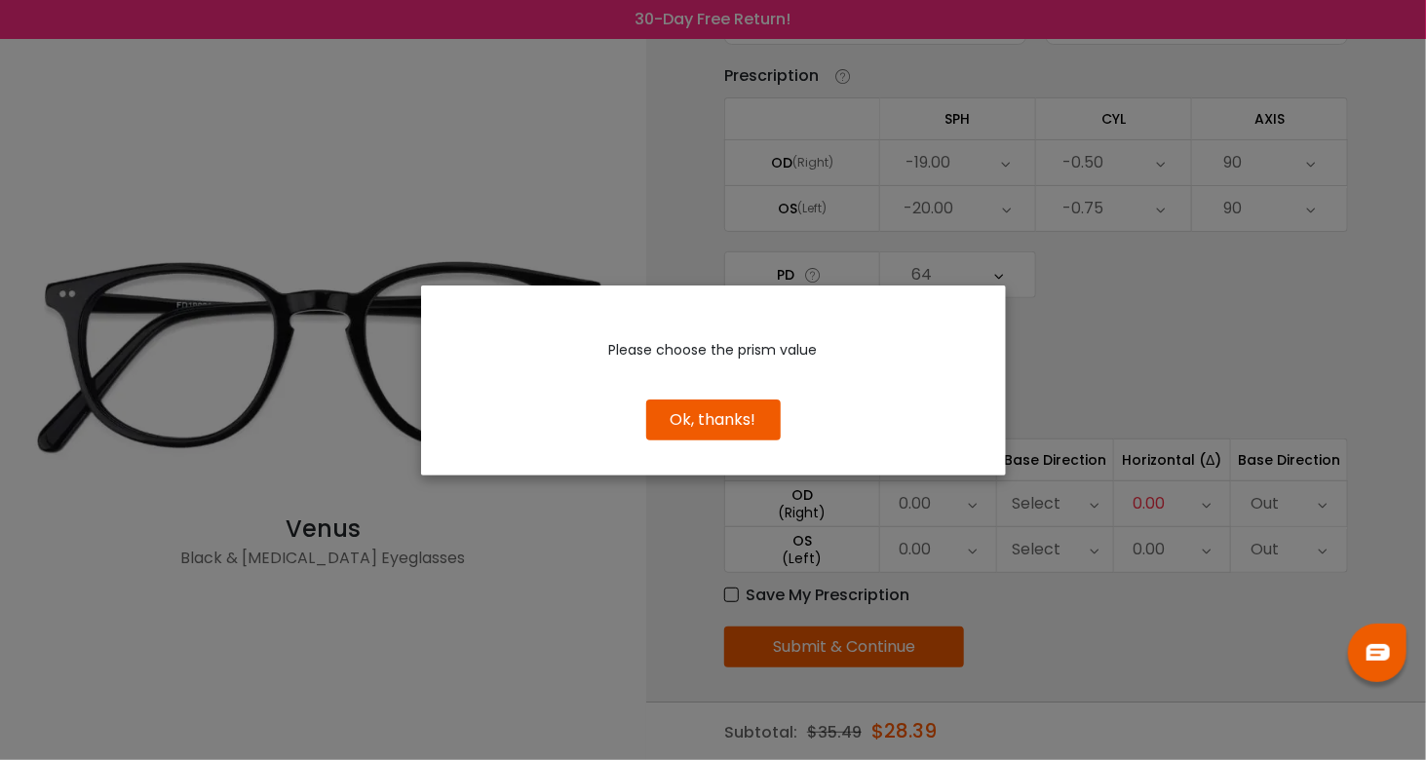
click at [693, 419] on button "Ok, thanks!" at bounding box center [713, 420] width 135 height 41
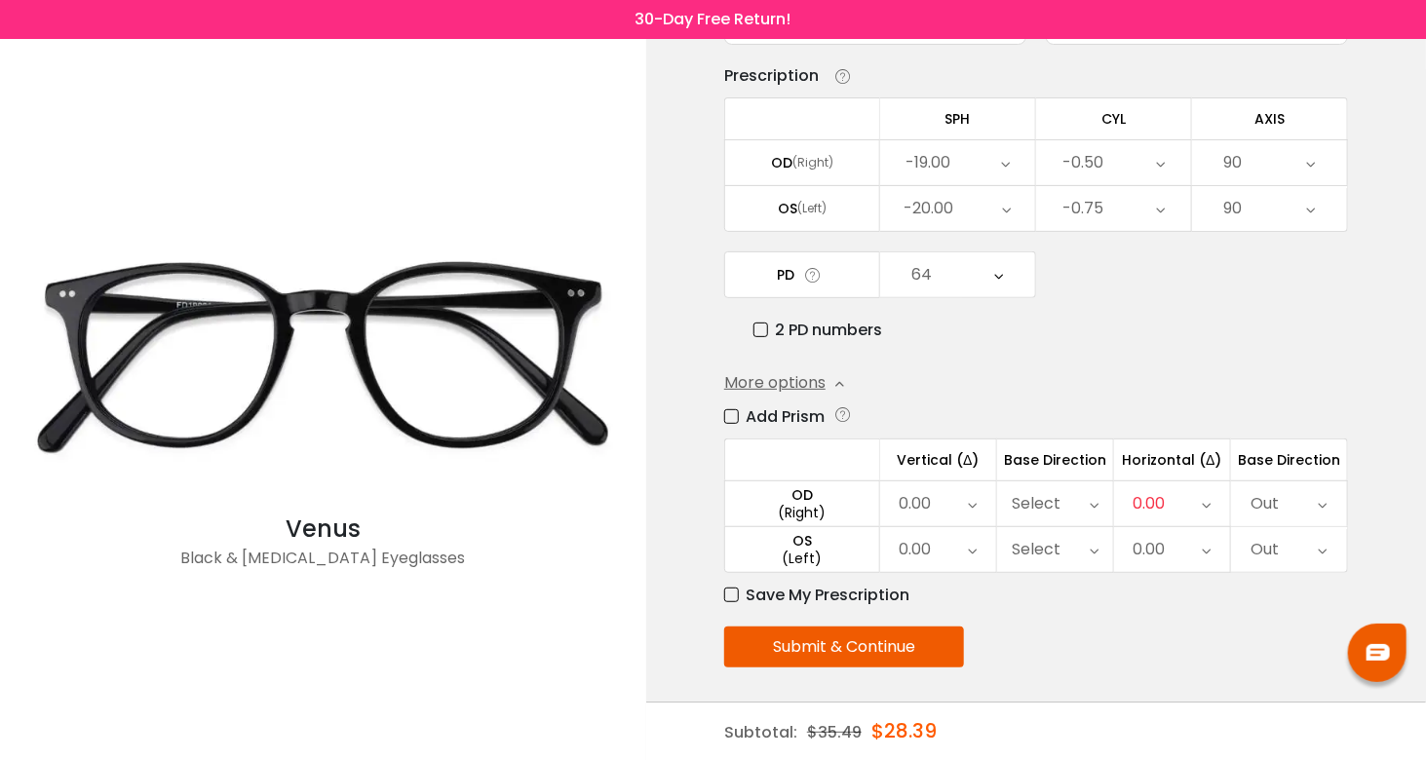
click at [870, 637] on button "Submit & Continue" at bounding box center [844, 647] width 240 height 41
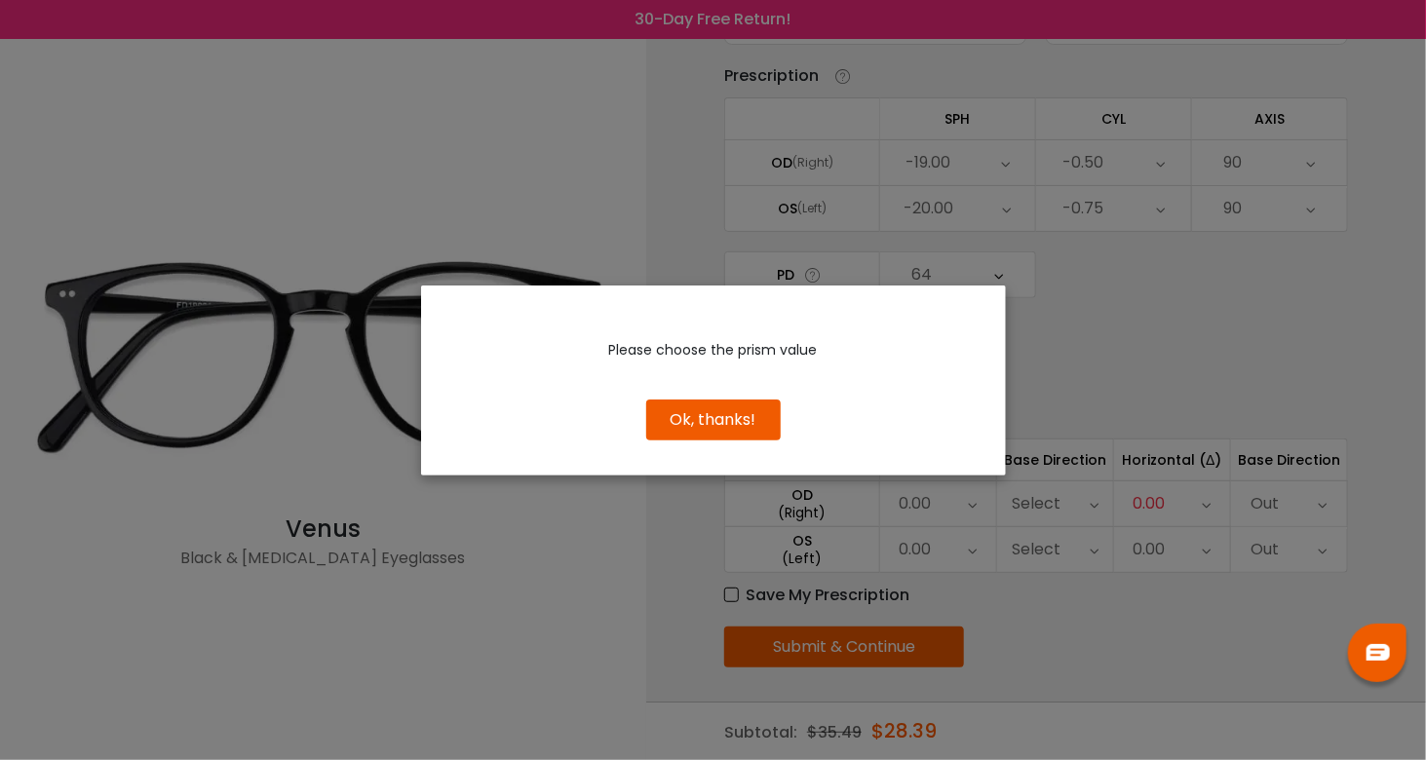
click at [708, 425] on button "Ok, thanks!" at bounding box center [713, 420] width 135 height 41
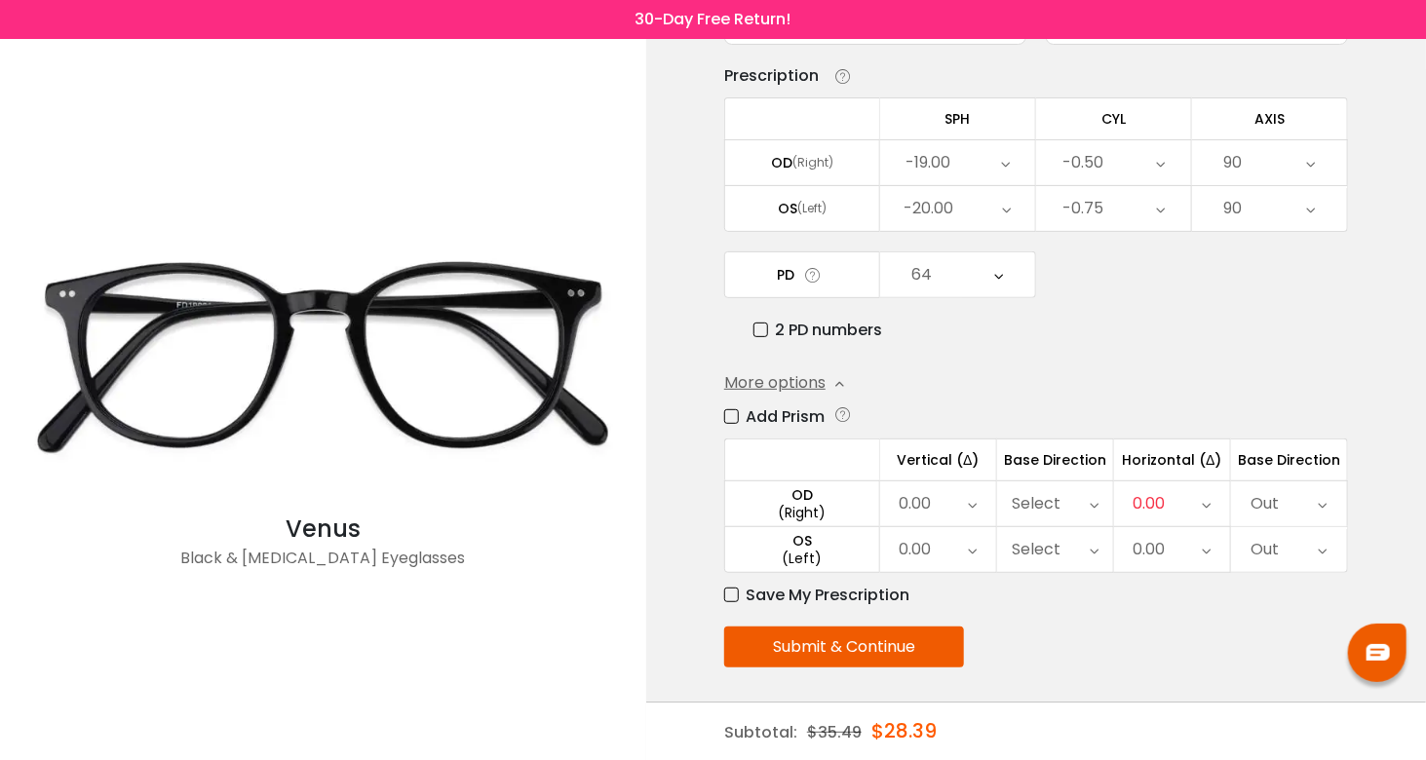
click at [827, 379] on div "More options" at bounding box center [784, 382] width 120 height 23
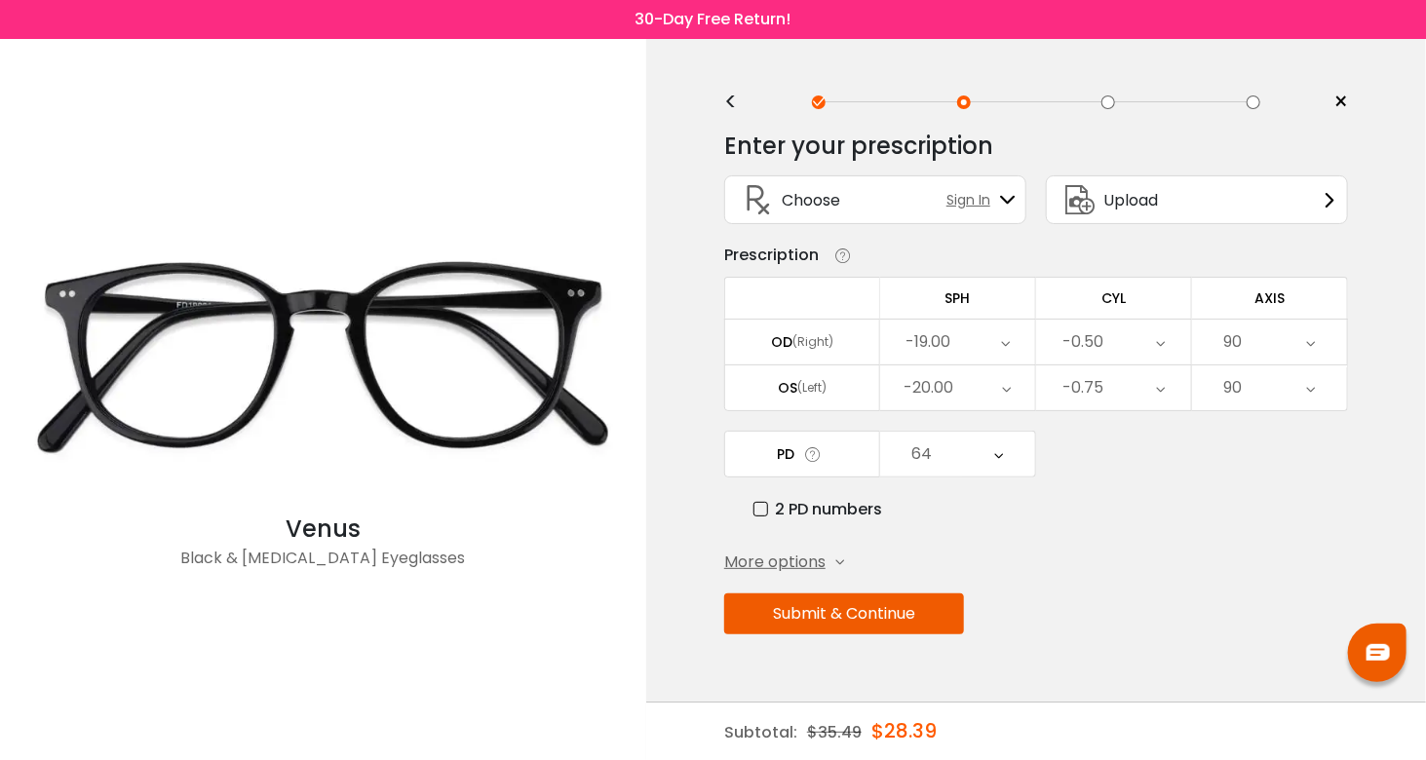
click at [922, 620] on button "Submit & Continue" at bounding box center [844, 614] width 240 height 41
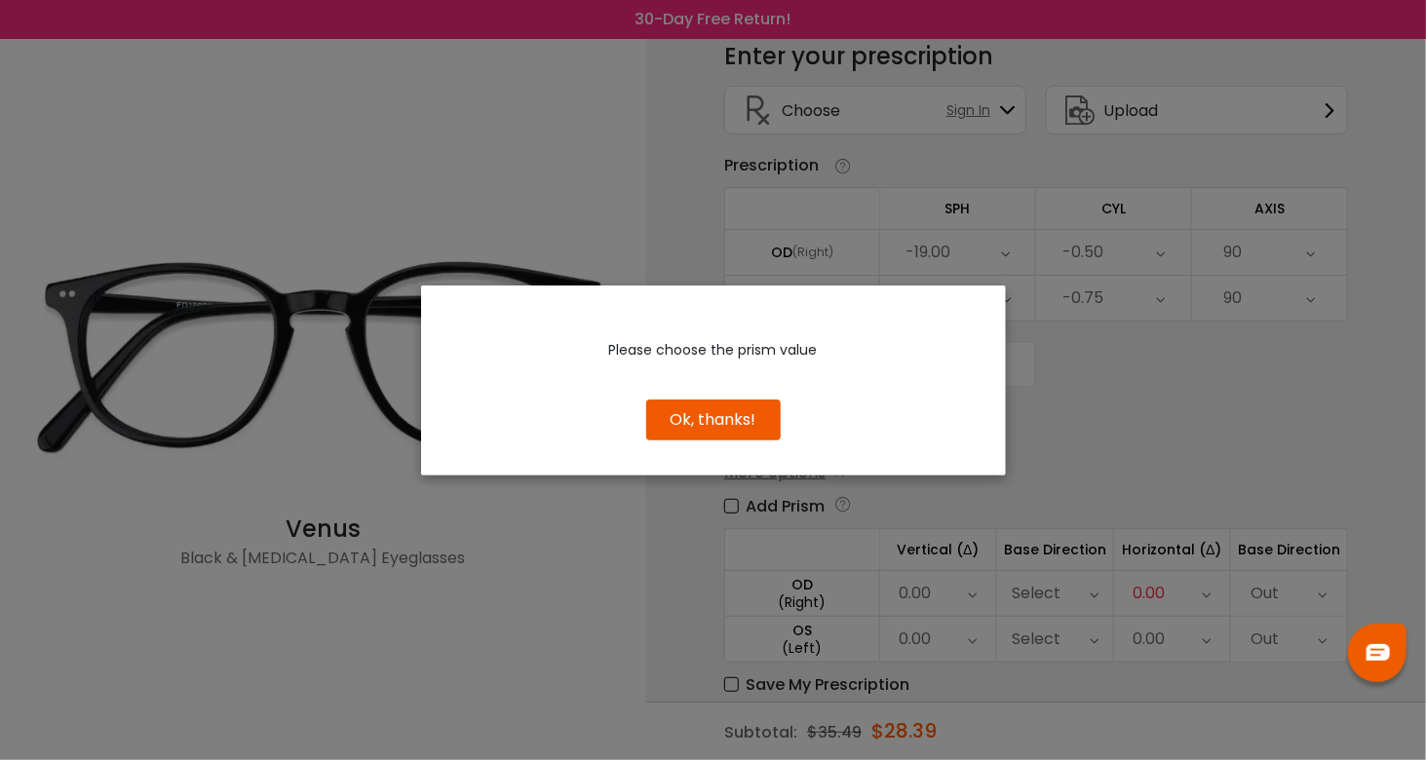
scroll to position [90, 0]
click at [742, 409] on button "Ok, thanks!" at bounding box center [713, 420] width 135 height 41
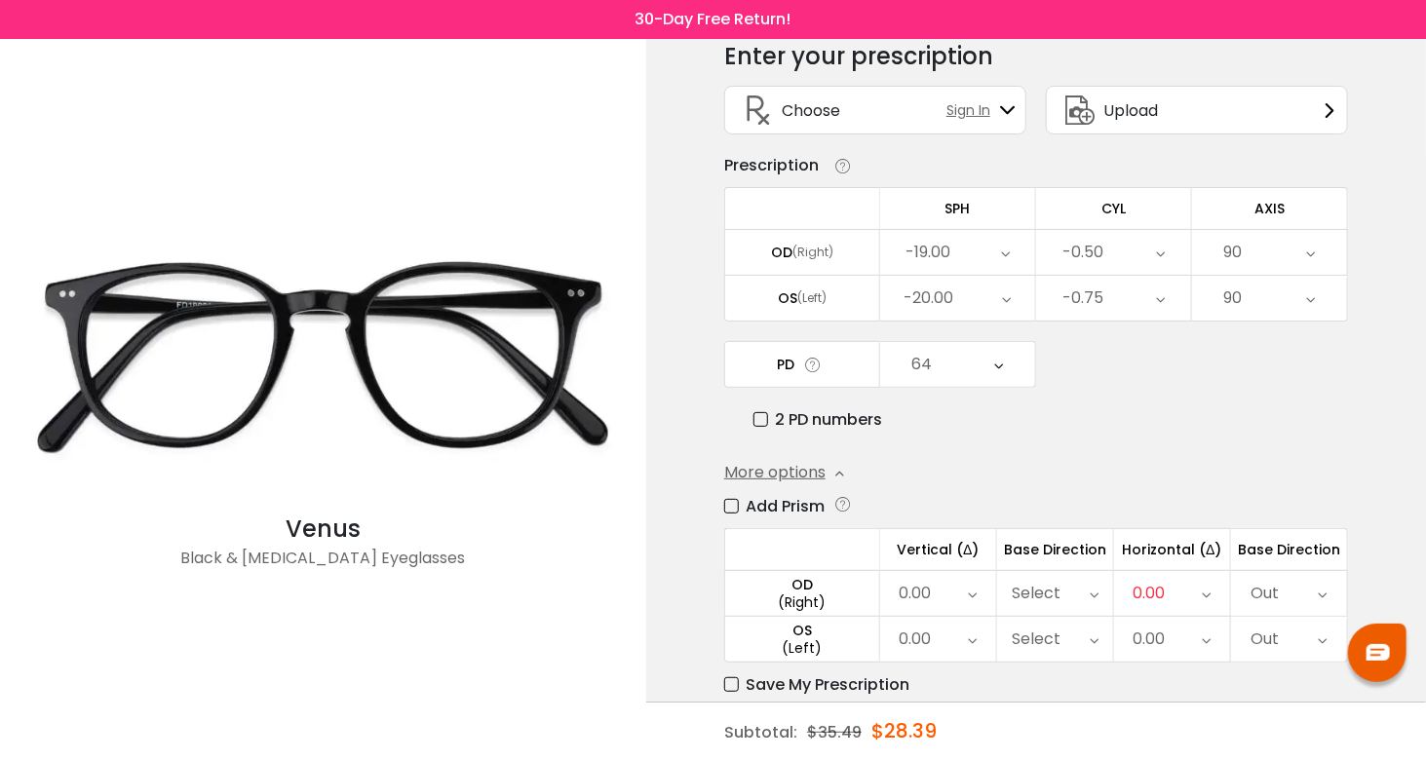
click at [1323, 587] on icon at bounding box center [1323, 593] width 9 height 45
click at [1307, 626] on li "Select" at bounding box center [1289, 634] width 116 height 35
click at [1315, 625] on div "Out" at bounding box center [1289, 639] width 116 height 45
click at [1308, 662] on li "Select" at bounding box center [1288, 661] width 114 height 35
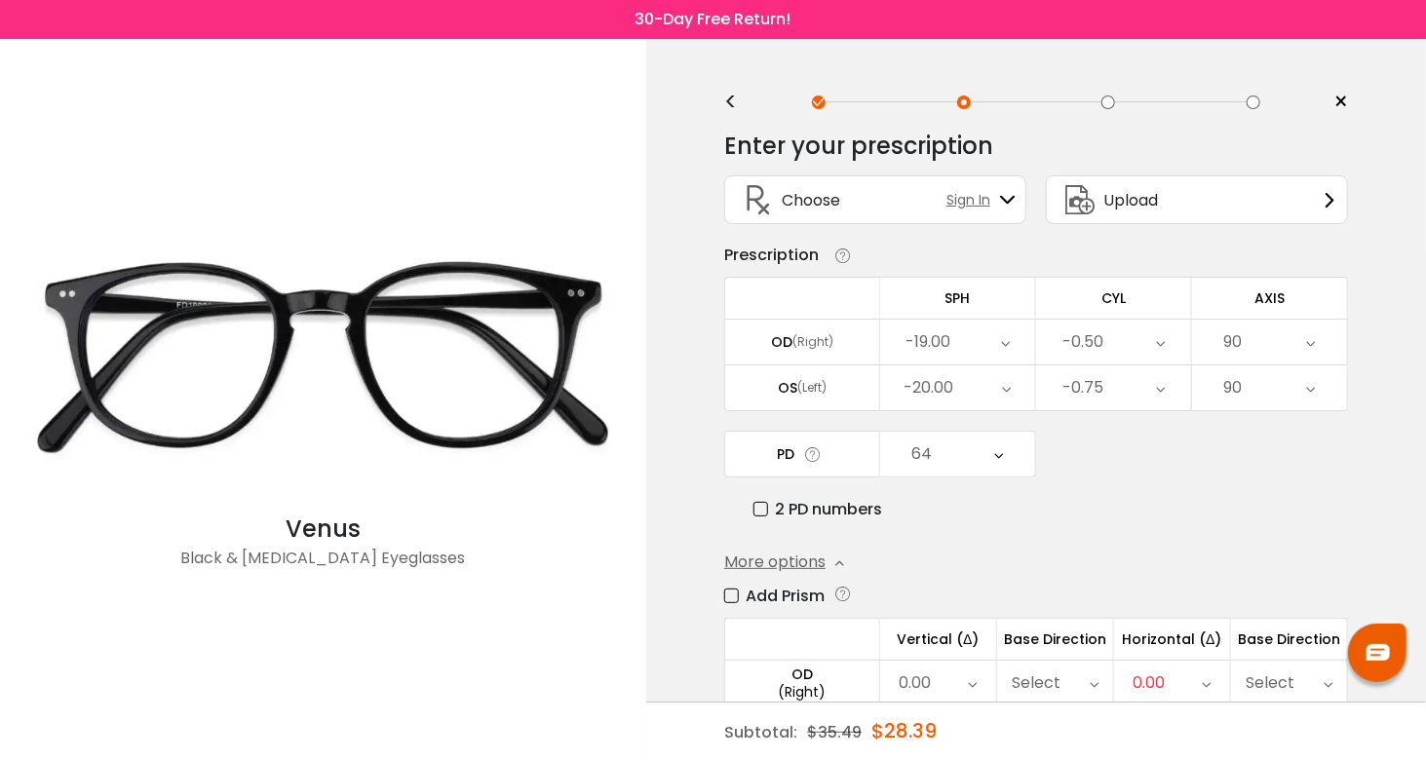
scroll to position [179, 0]
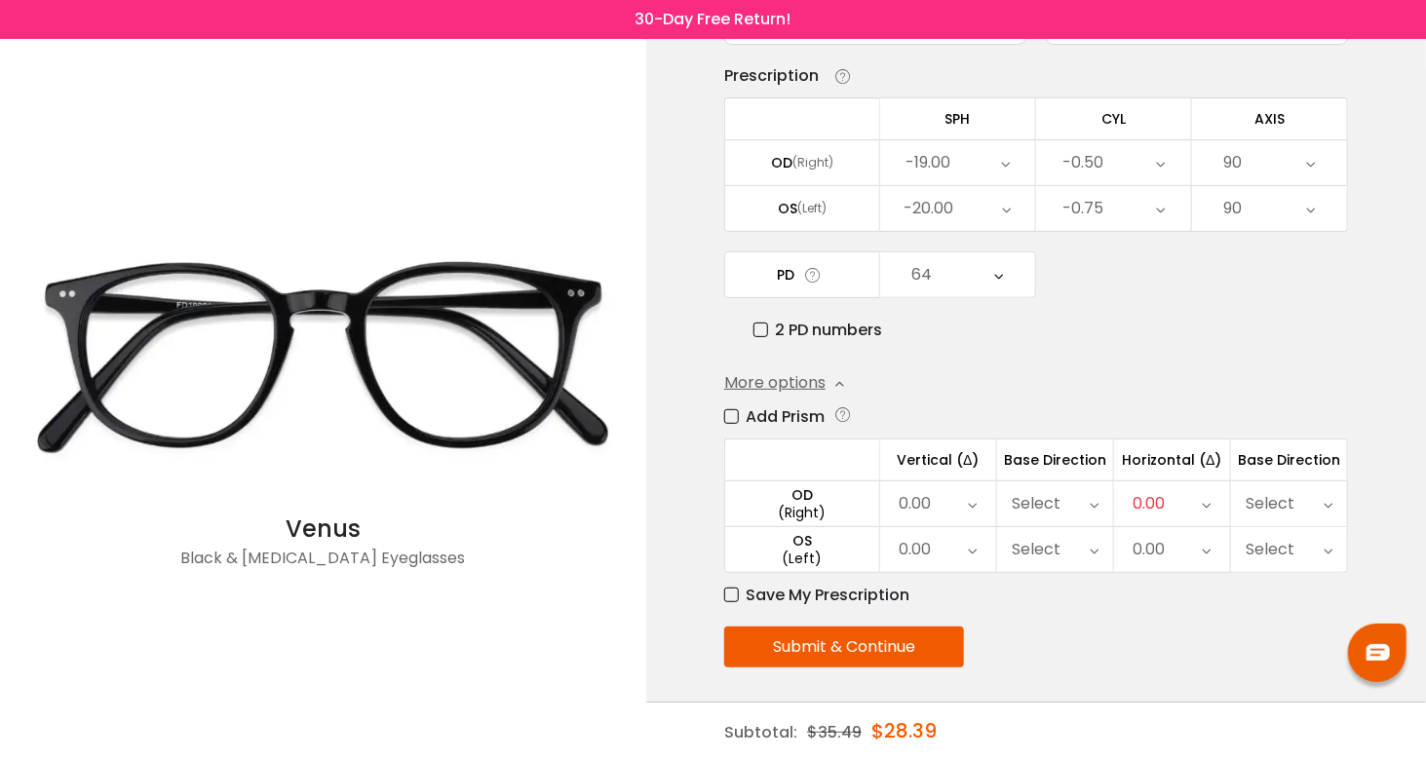
click at [846, 650] on button "Submit & Continue" at bounding box center [844, 647] width 240 height 41
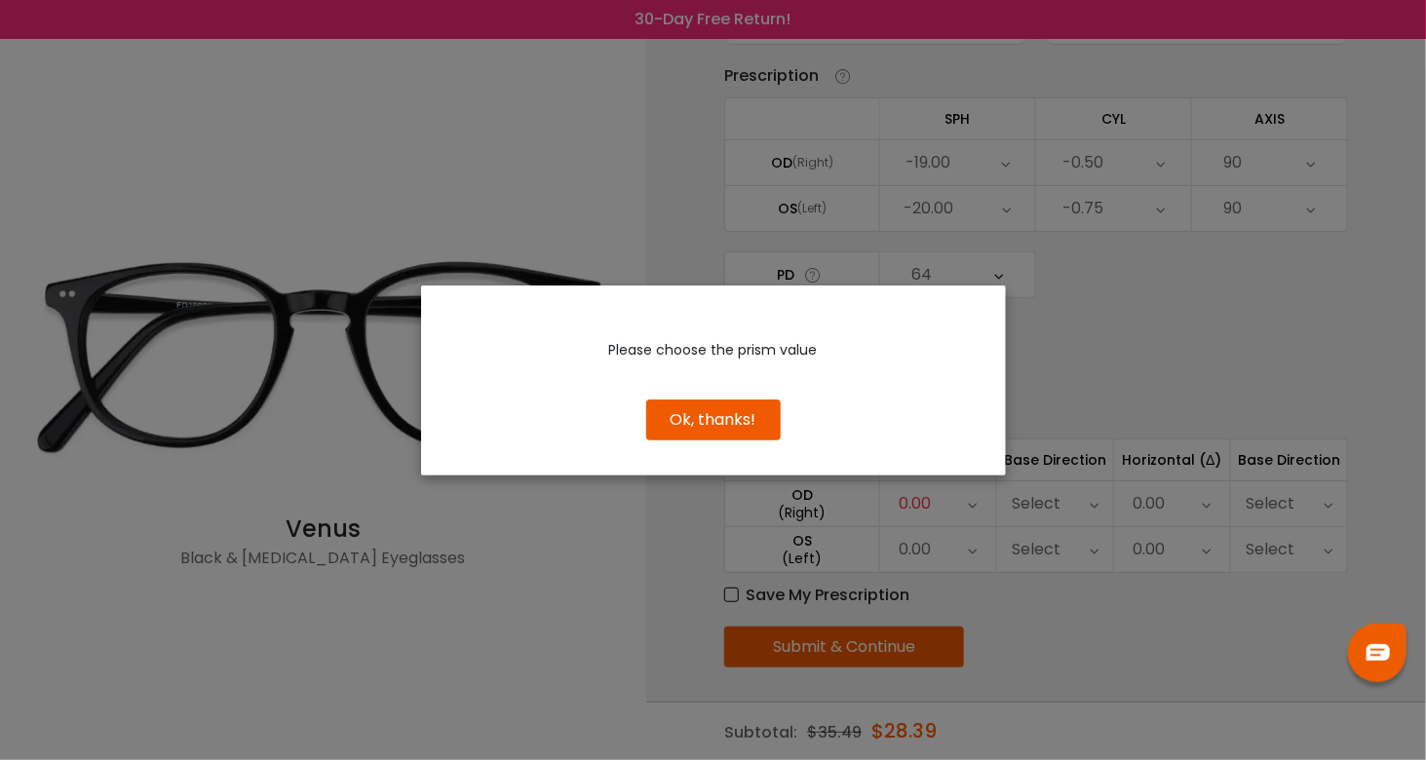
click at [751, 438] on button "Ok, thanks!" at bounding box center [713, 420] width 135 height 41
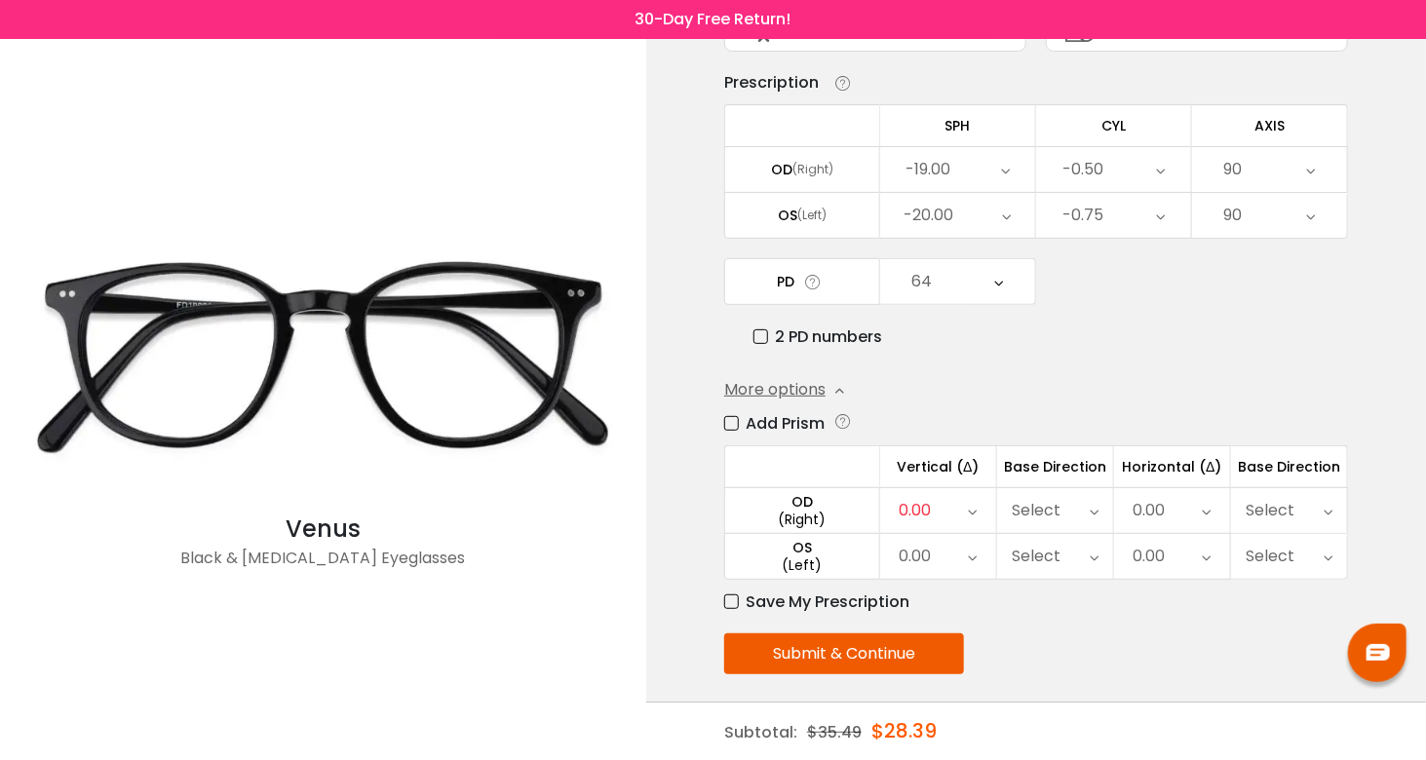
scroll to position [0, 0]
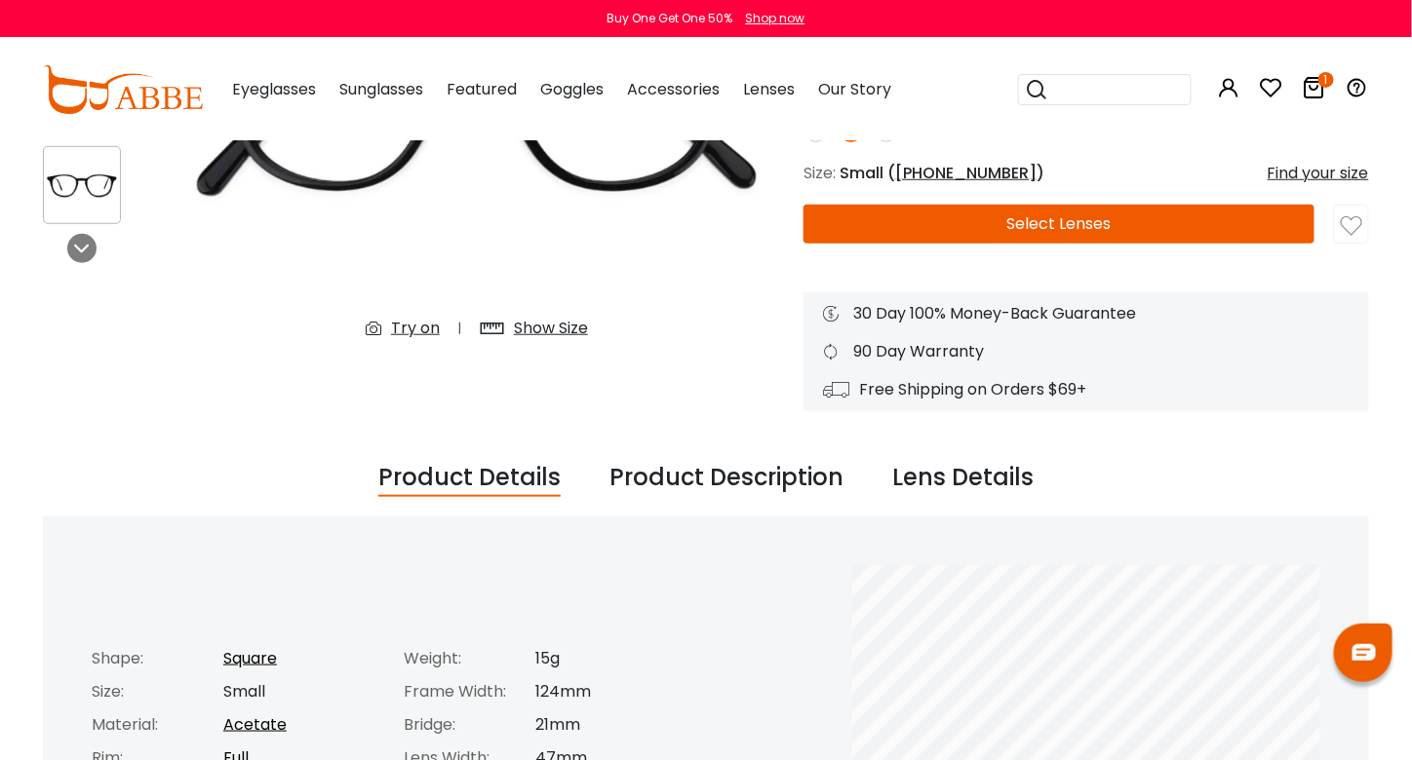
scroll to position [390, 0]
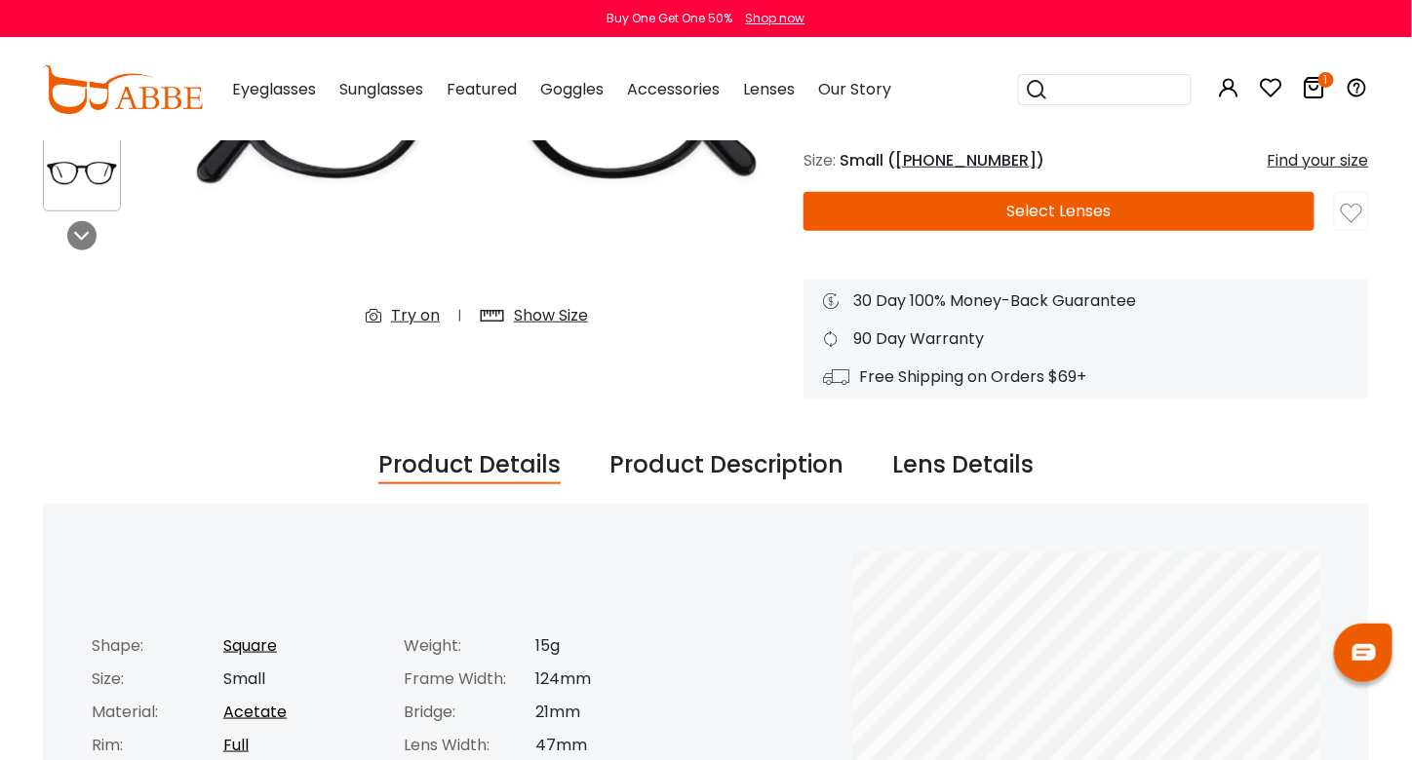
click at [730, 270] on img at bounding box center [477, 87] width 614 height 512
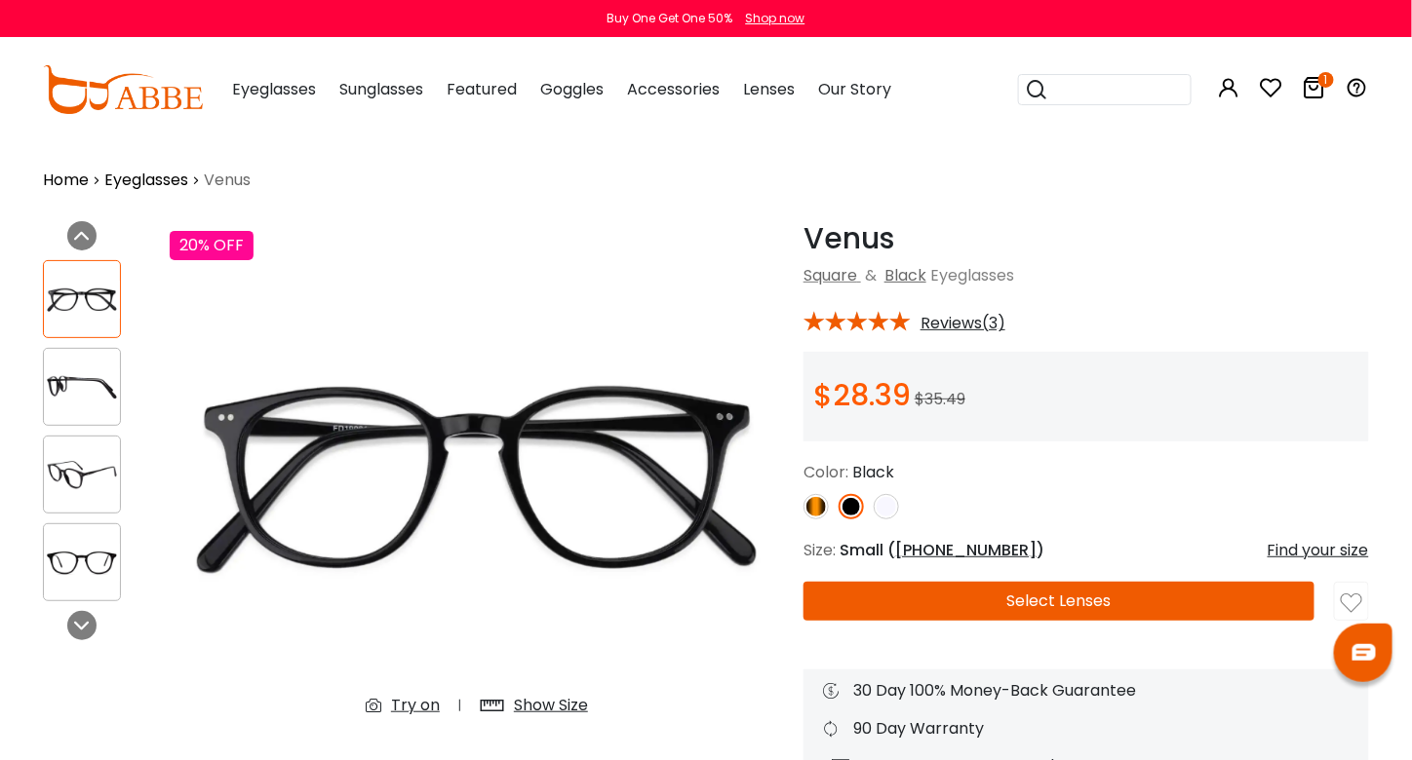
click at [610, 176] on div "Home Eyeglasses Venus" at bounding box center [706, 165] width 1326 height 53
click at [1109, 605] on button "Select Lenses" at bounding box center [1058, 601] width 511 height 39
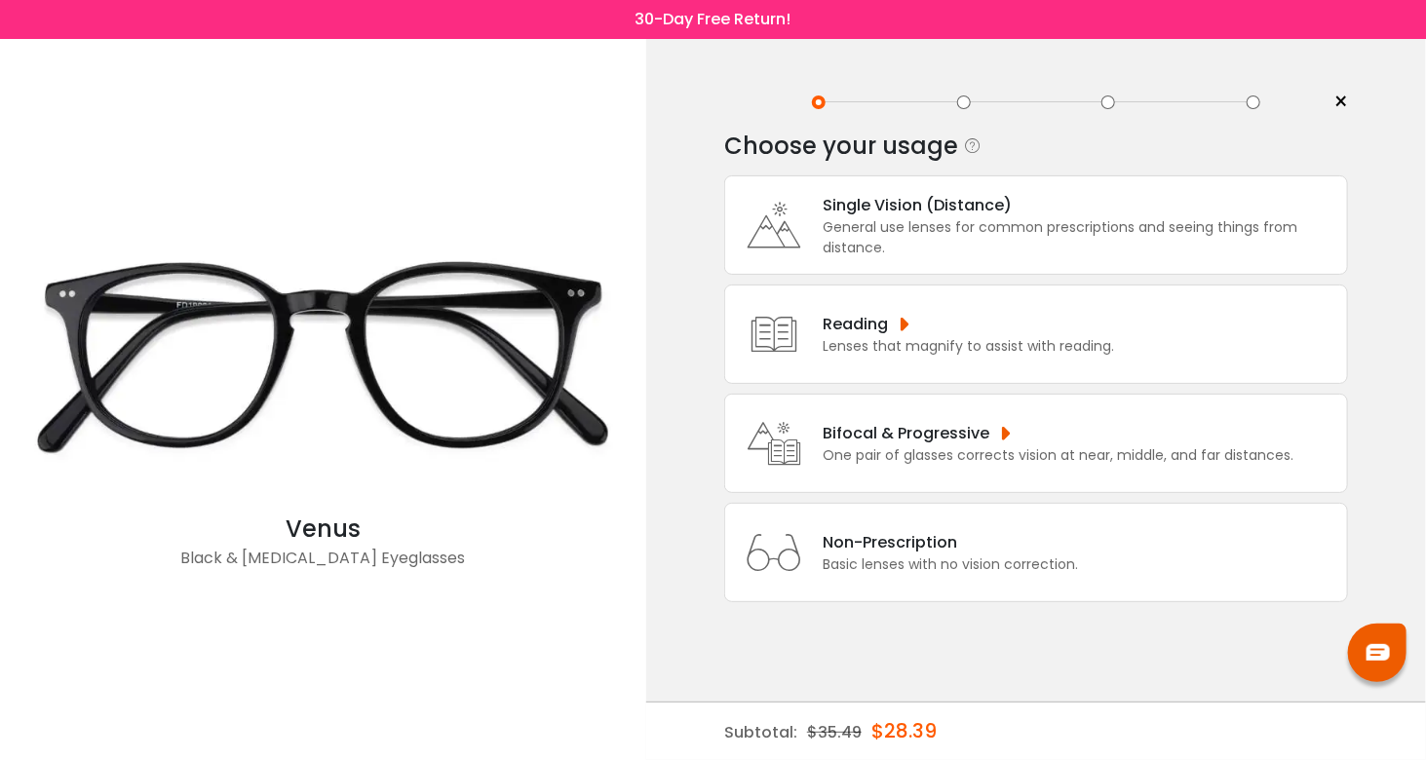
click at [886, 205] on div "Single Vision (Distance)" at bounding box center [1080, 205] width 515 height 24
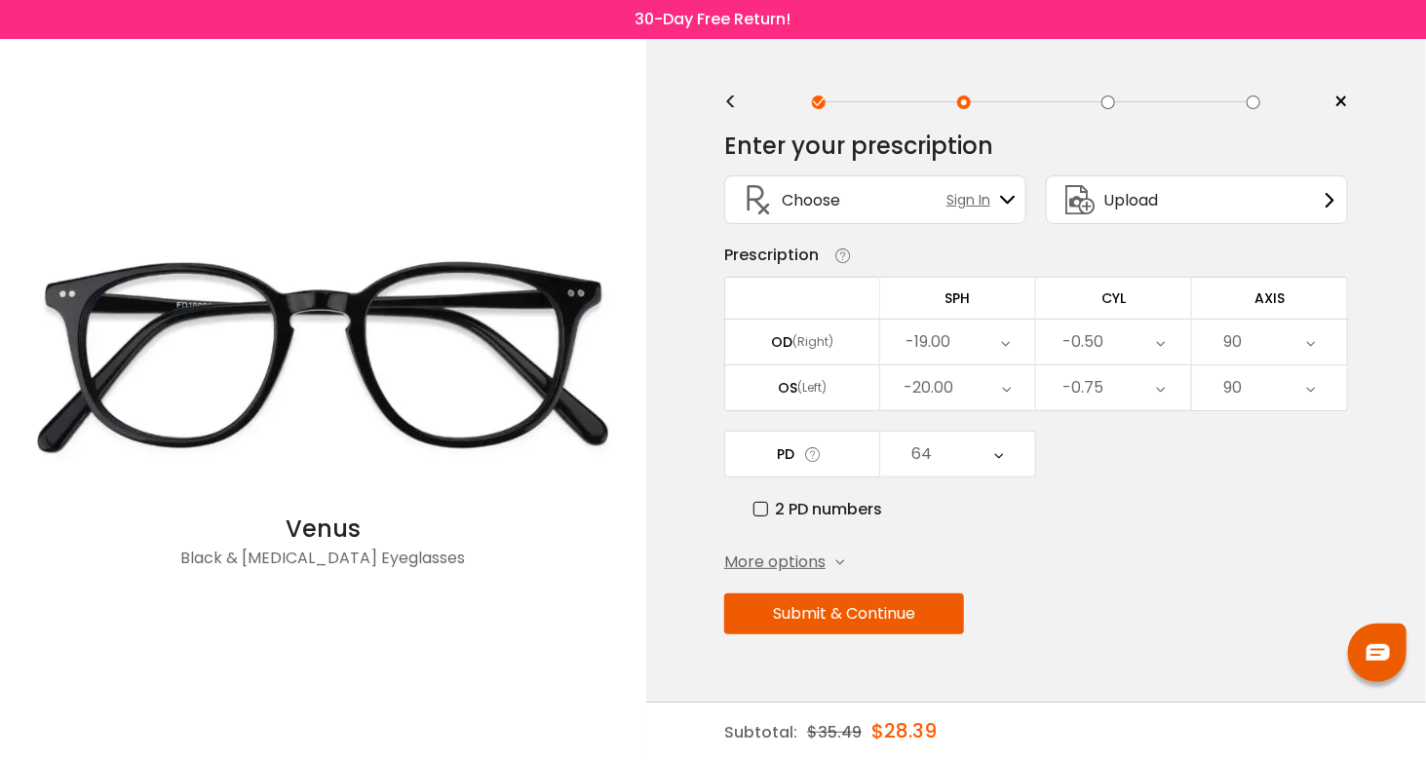
click at [901, 608] on button "Submit & Continue" at bounding box center [844, 614] width 240 height 41
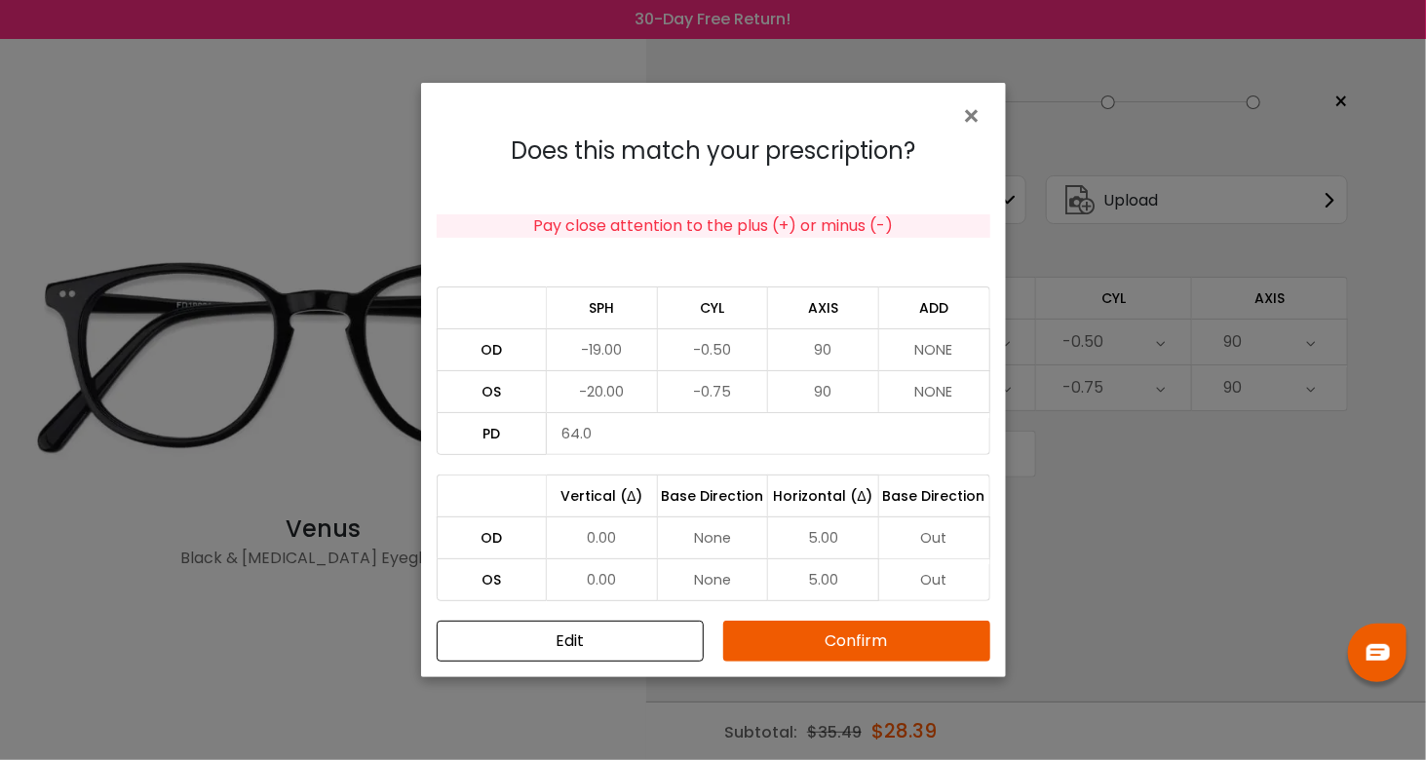
click at [909, 630] on button "Confirm" at bounding box center [856, 641] width 267 height 41
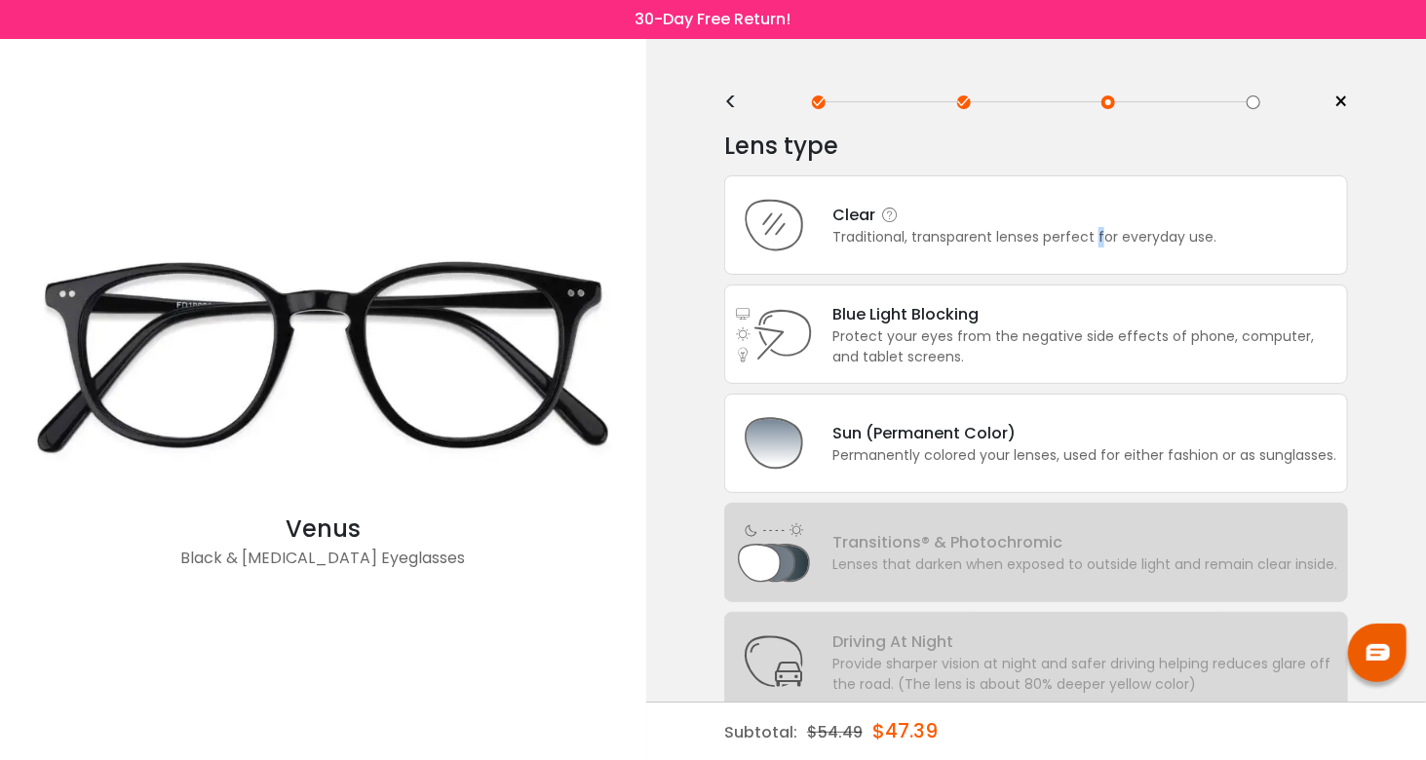
click at [1098, 228] on div "Traditional, transparent lenses perfect for everyday use." at bounding box center [1025, 237] width 384 height 20
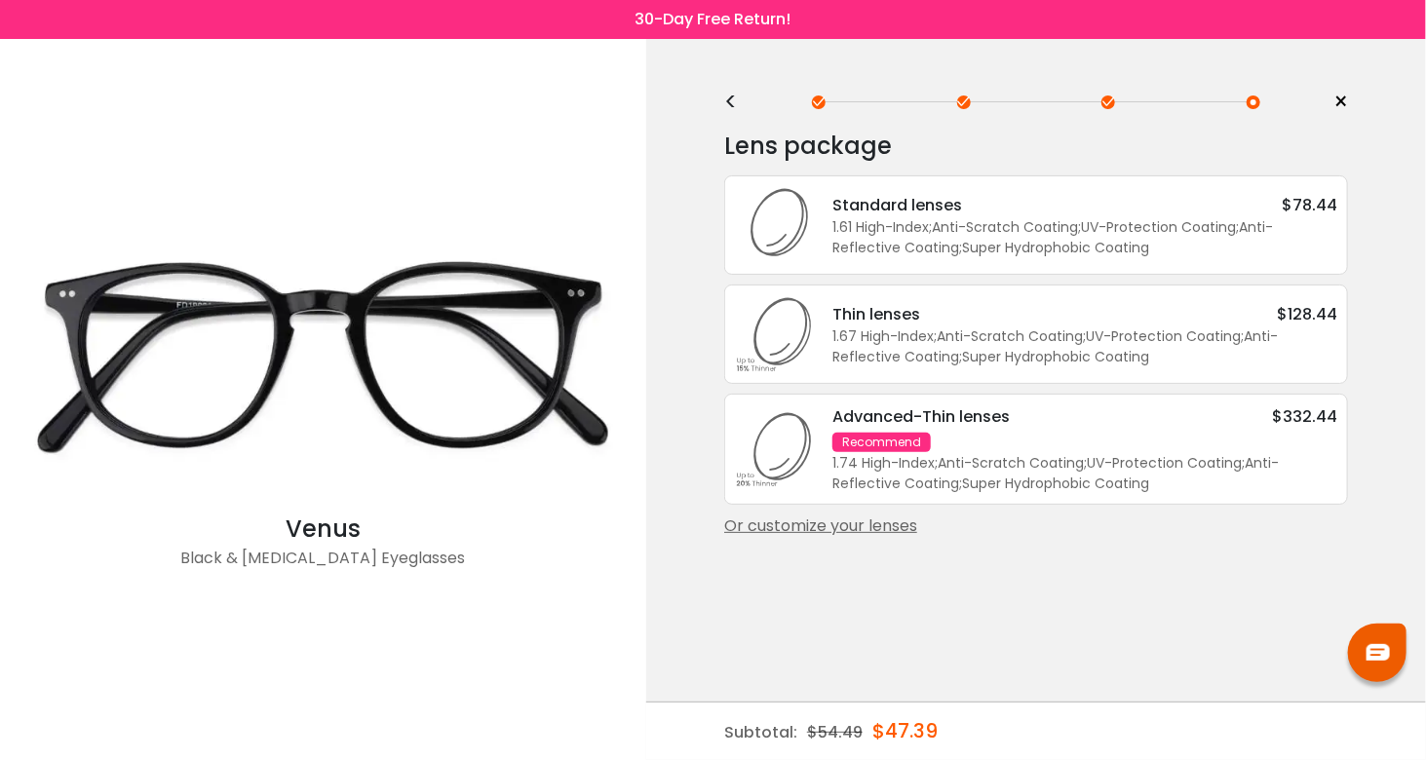
click at [1109, 328] on div "1.67 High-Index ; Anti-Scratch Coating ; UV-Protection Coating ; Anti-Reflectiv…" at bounding box center [1085, 347] width 505 height 41
